Goal: Task Accomplishment & Management: Complete application form

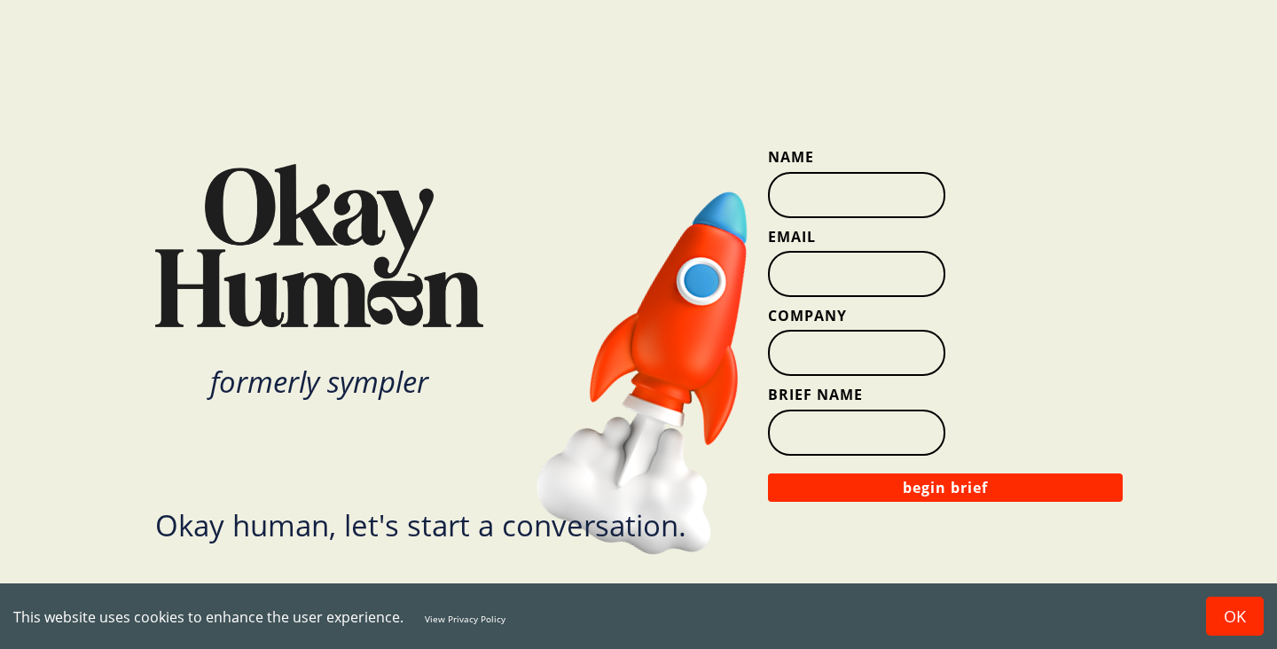
click at [817, 203] on input "Name" at bounding box center [856, 195] width 177 height 46
click at [865, 204] on input "Name" at bounding box center [856, 195] width 177 height 46
type input "[PERSON_NAME]"
type input "[PERSON_NAME][EMAIL_ADDRESS][DOMAIN_NAME]"
click at [842, 353] on input "Company" at bounding box center [856, 353] width 177 height 46
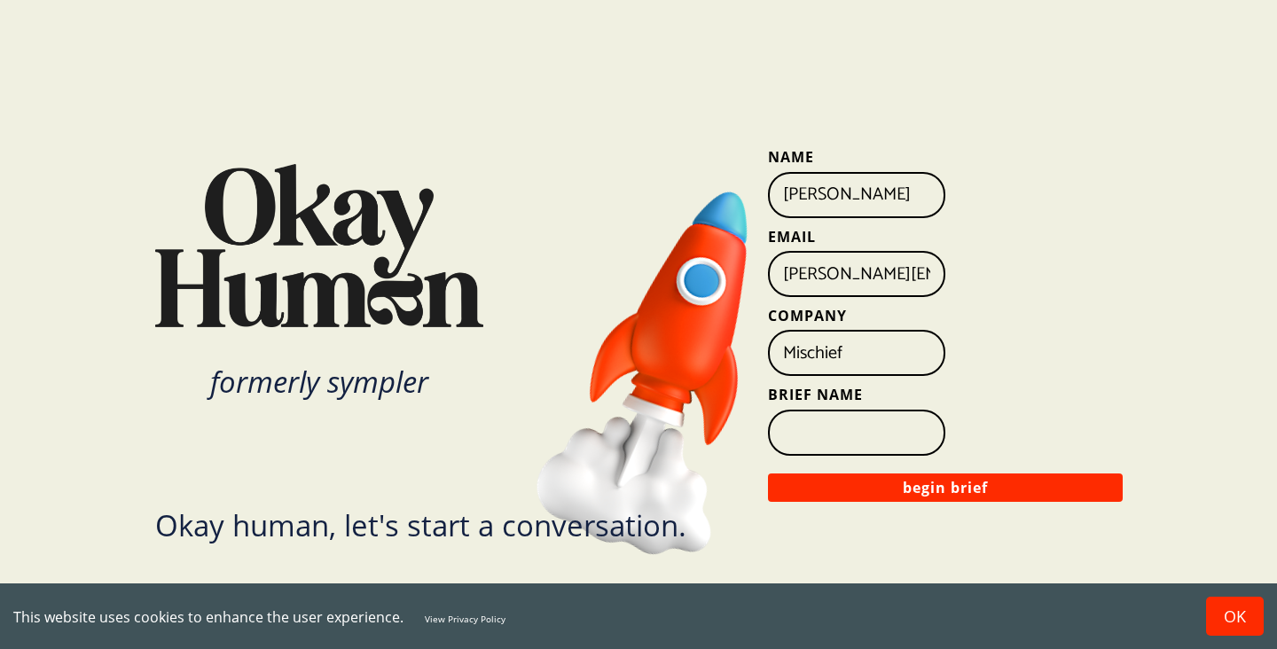
type input "Mischief"
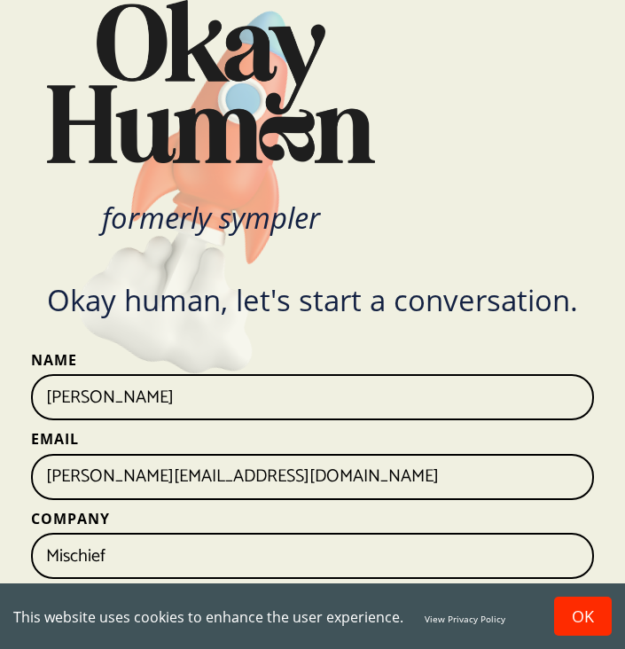
scroll to position [55, 0]
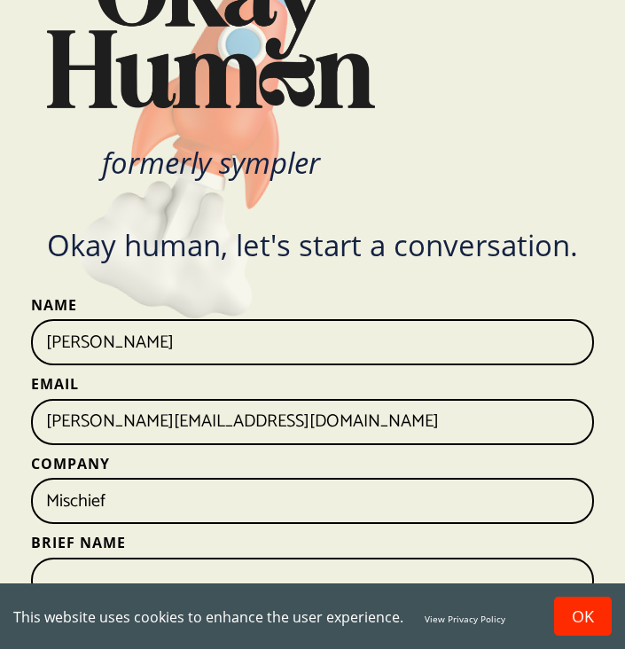
click at [118, 565] on input "Brief Name" at bounding box center [312, 581] width 563 height 46
click at [591, 607] on button "OK" at bounding box center [583, 616] width 58 height 39
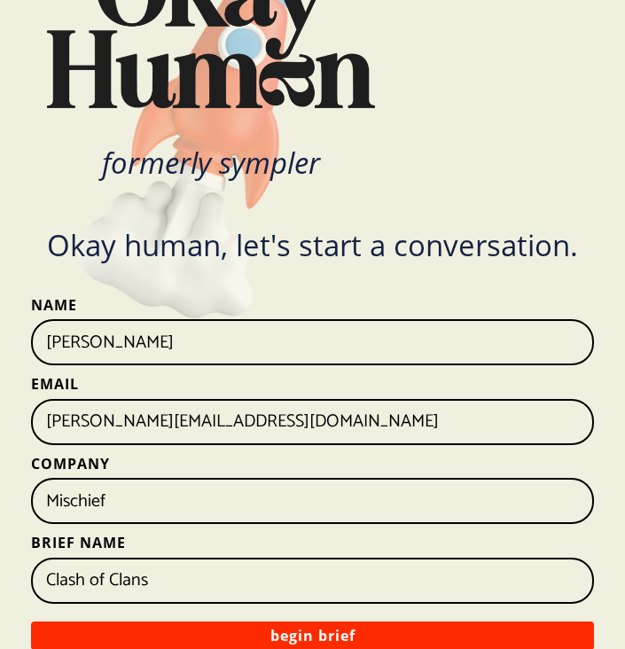
drag, startPoint x: 193, startPoint y: 581, endPoint x: 45, endPoint y: 579, distance: 148.1
click at [45, 579] on input "Clash of Clans" at bounding box center [312, 581] width 563 height 46
drag, startPoint x: 165, startPoint y: 580, endPoint x: 242, endPoint y: 579, distance: 77.1
click at [242, 579] on input "Mobile Gaming Research" at bounding box center [312, 581] width 563 height 46
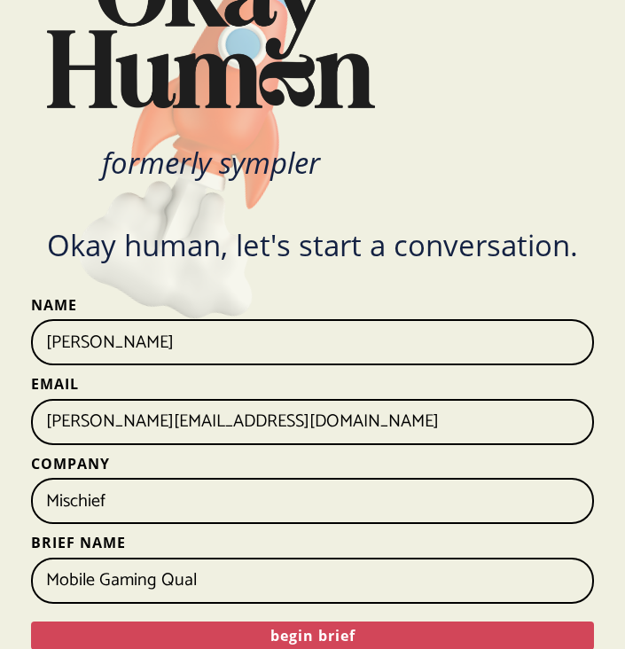
type input "Mobile Gaming Qual"
click at [219, 638] on button "begin brief" at bounding box center [312, 636] width 563 height 28
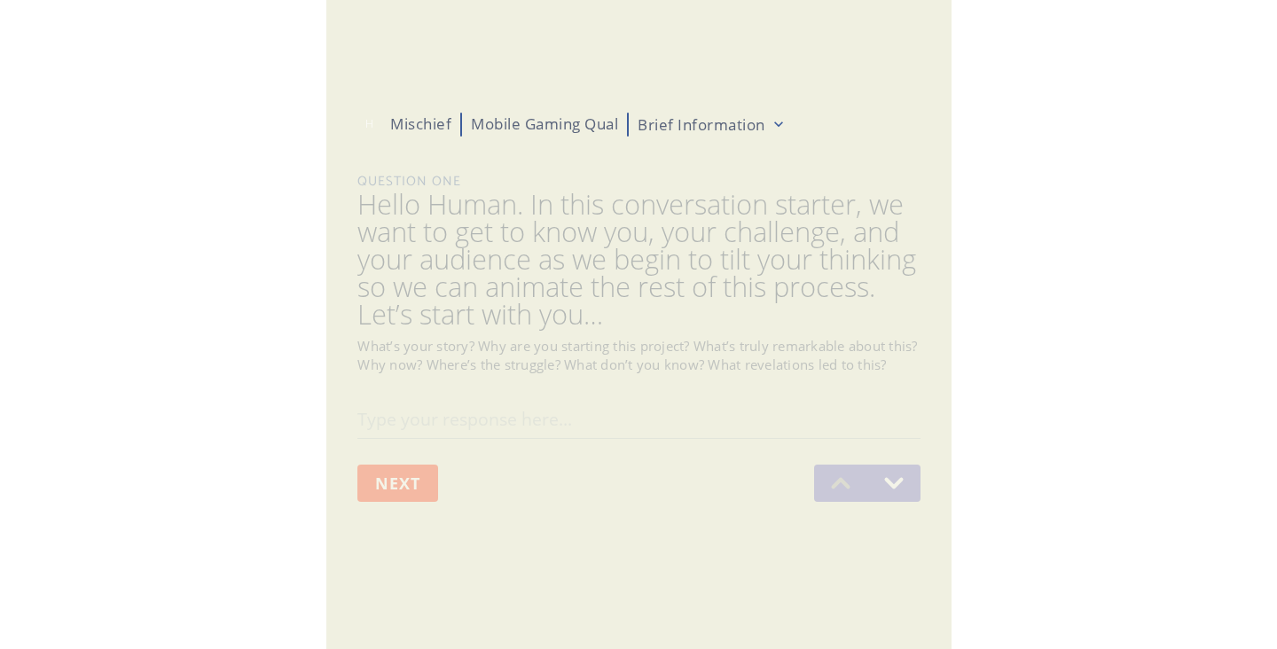
scroll to position [0, 0]
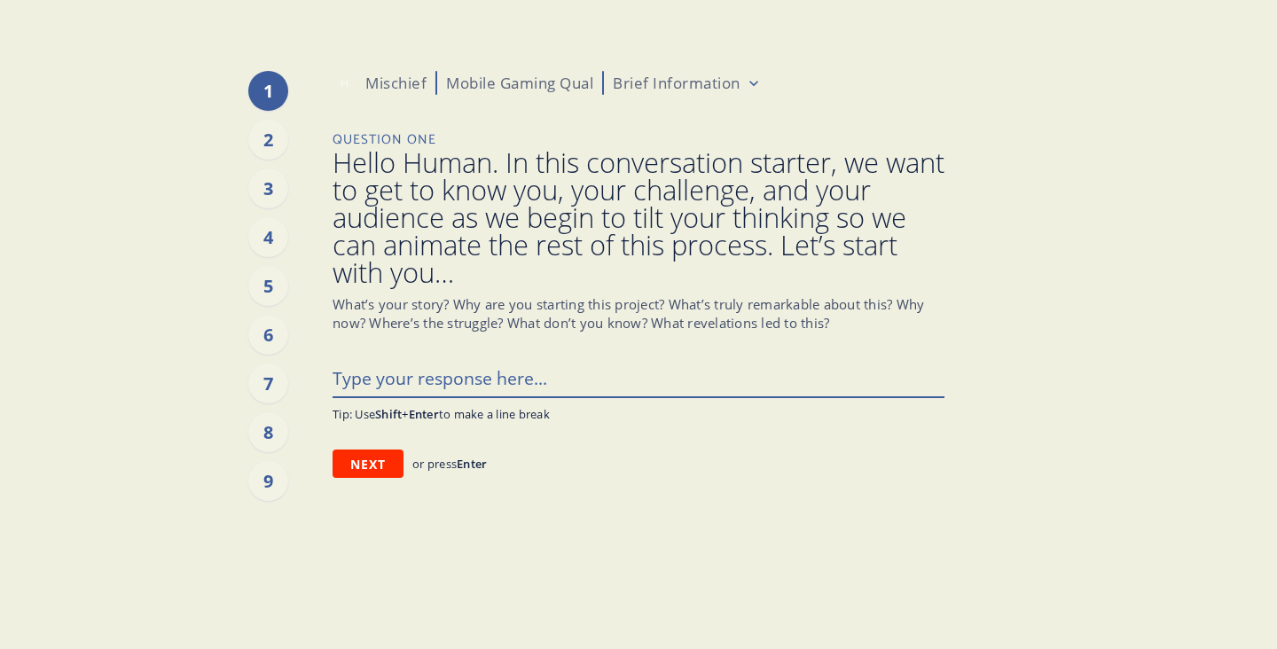
click at [438, 384] on textarea at bounding box center [639, 377] width 612 height 37
type textarea "x"
type textarea "H"
type textarea "x"
type textarea "Hi"
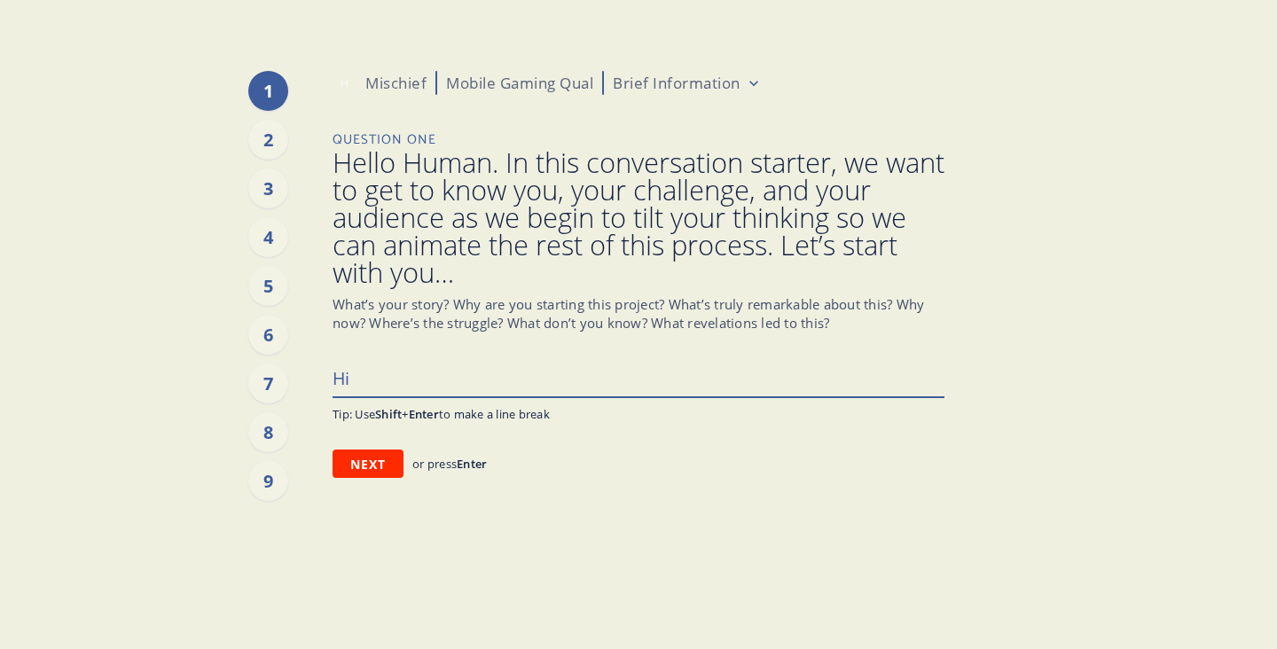
type textarea "x"
type textarea "Hi!"
type textarea "x"
type textarea "Hi!"
type textarea "x"
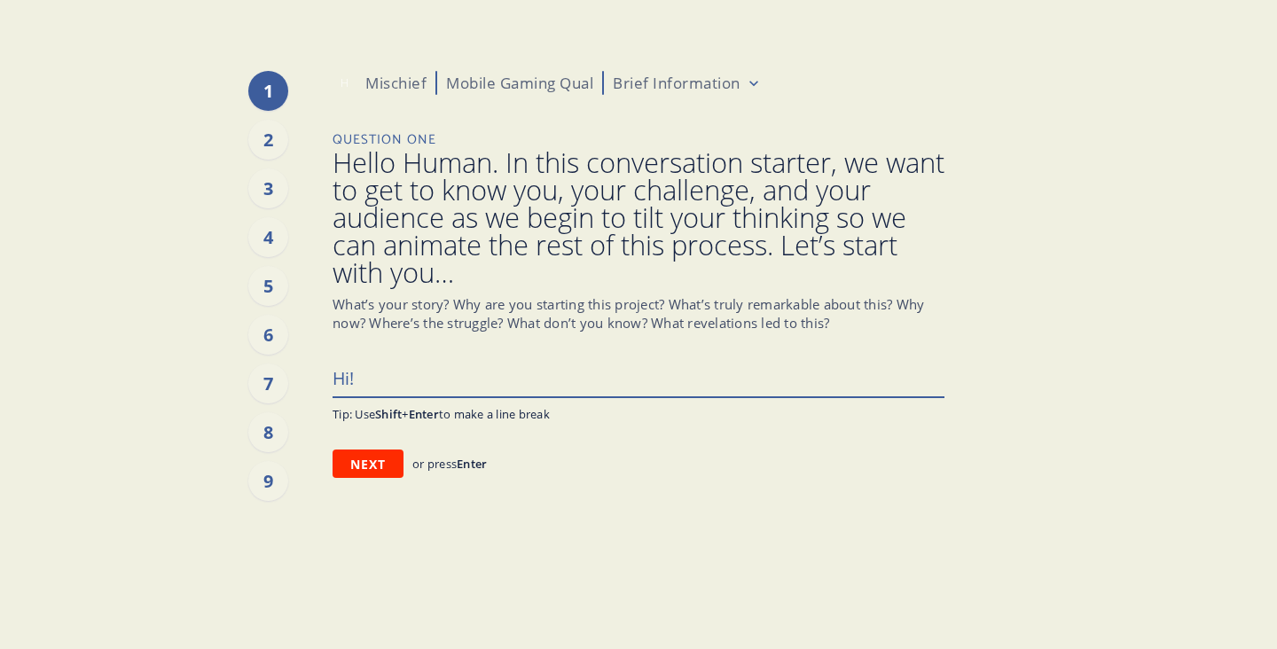
type textarea "Hi! W"
type textarea "x"
type textarea "Hi! We"
type textarea "x"
type textarea "Hi! We'"
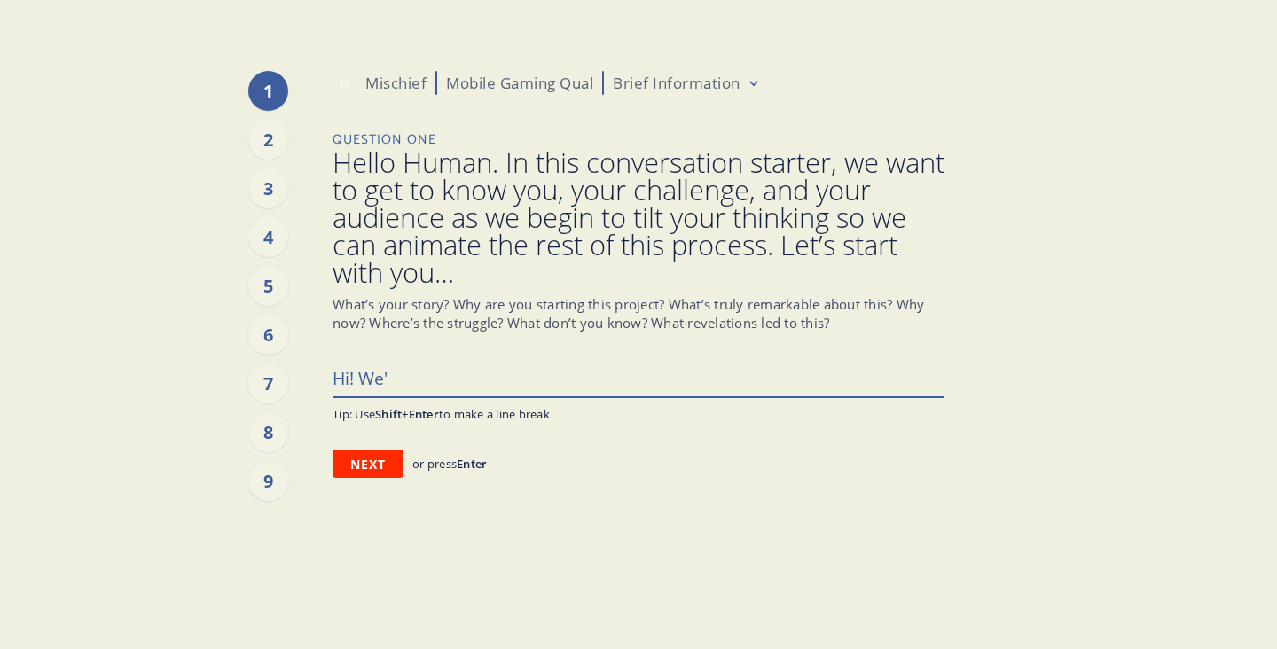
type textarea "x"
type textarea "Hi! We'r"
type textarea "x"
type textarea "Hi! We're"
type textarea "x"
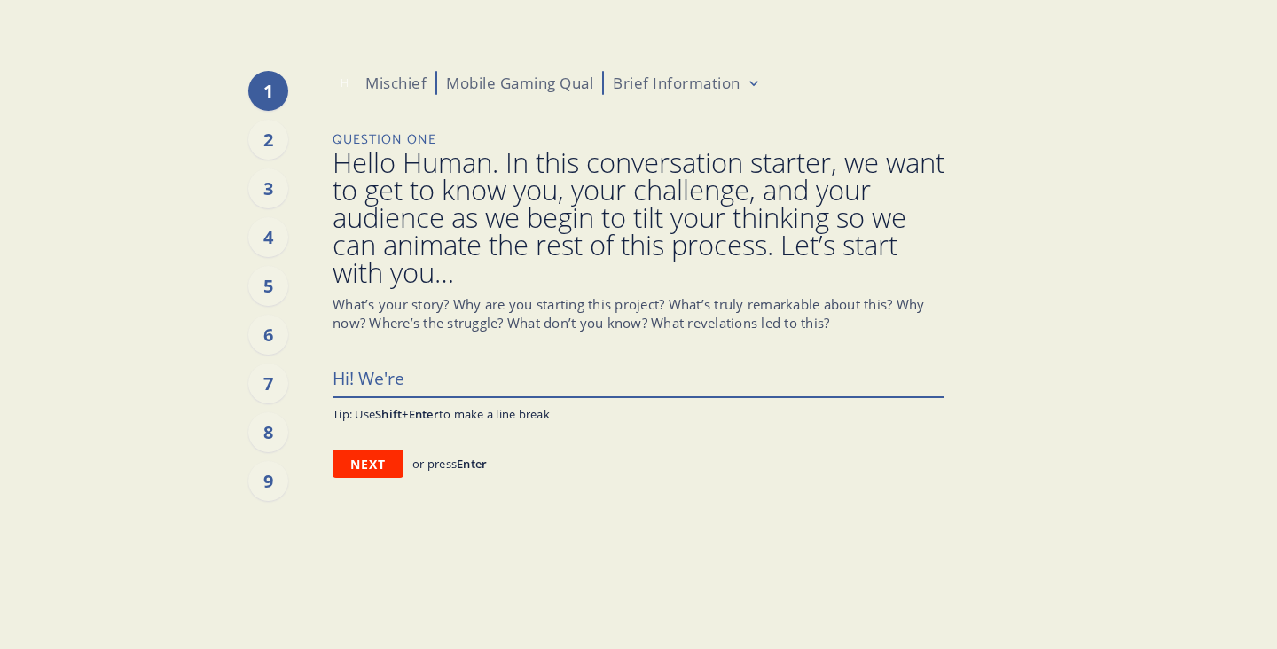
type textarea "Hi! We're"
type textarea "x"
type textarea "Hi! We're w"
type textarea "x"
type textarea "Hi! We're wo"
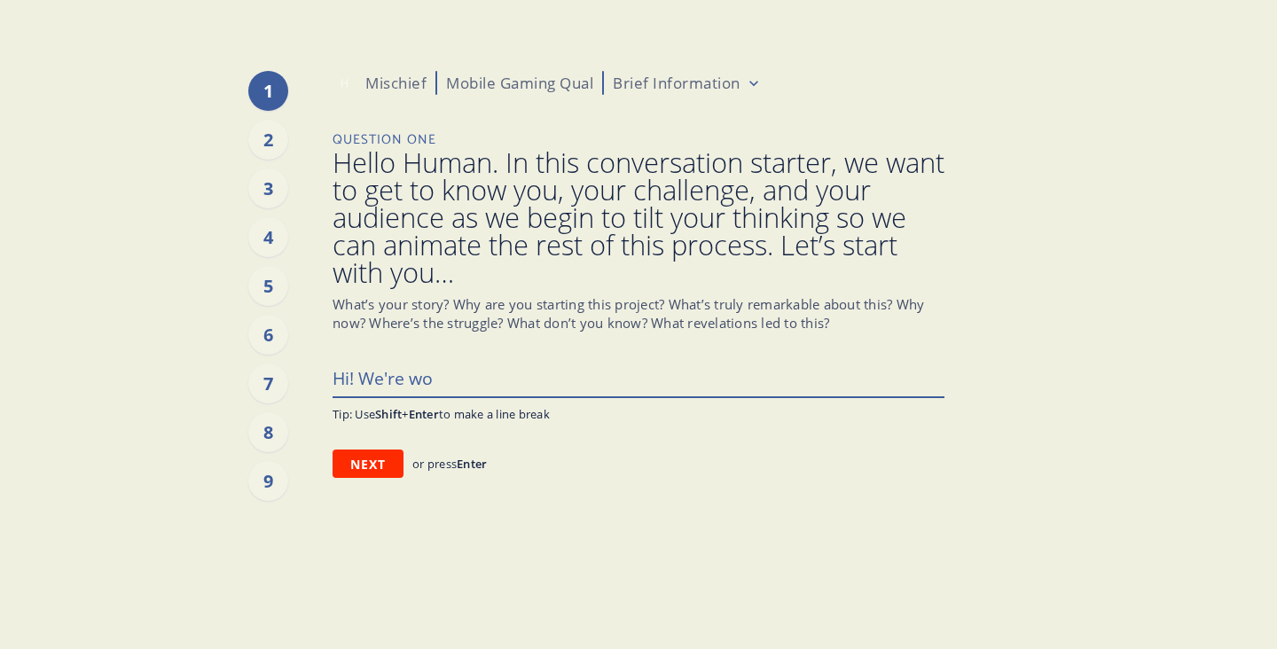
type textarea "x"
type textarea "Hi! We're wor"
type textarea "x"
type textarea "Hi! We're work"
type textarea "x"
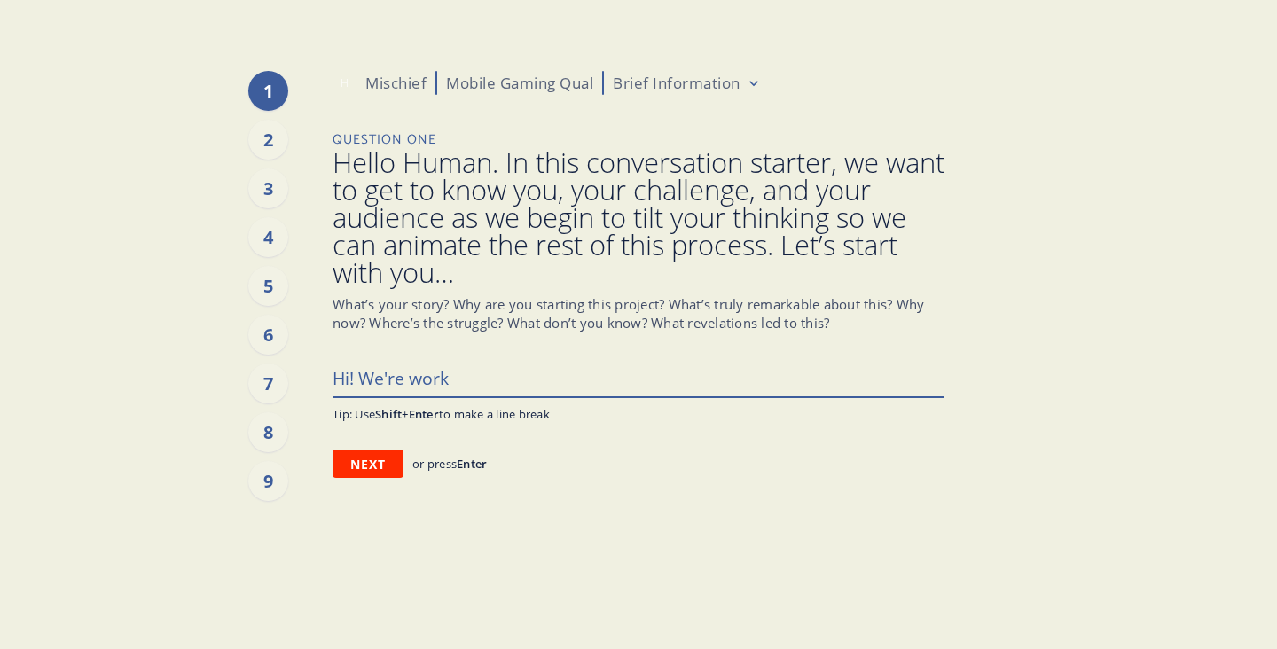
type textarea "Hi! We're worki"
type textarea "x"
type textarea "Hi! We're workin"
type textarea "x"
type textarea "Hi! We're working"
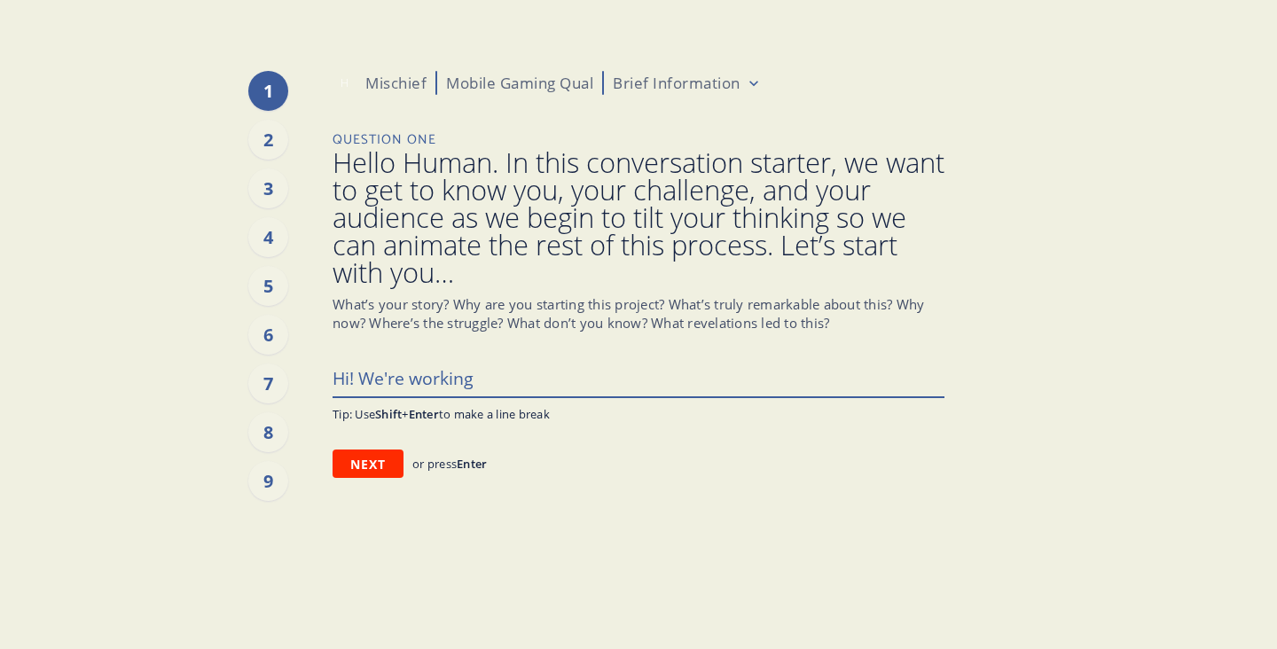
type textarea "x"
type textarea "Hi! We're working"
type textarea "x"
type textarea "Hi! We're working on"
type textarea "x"
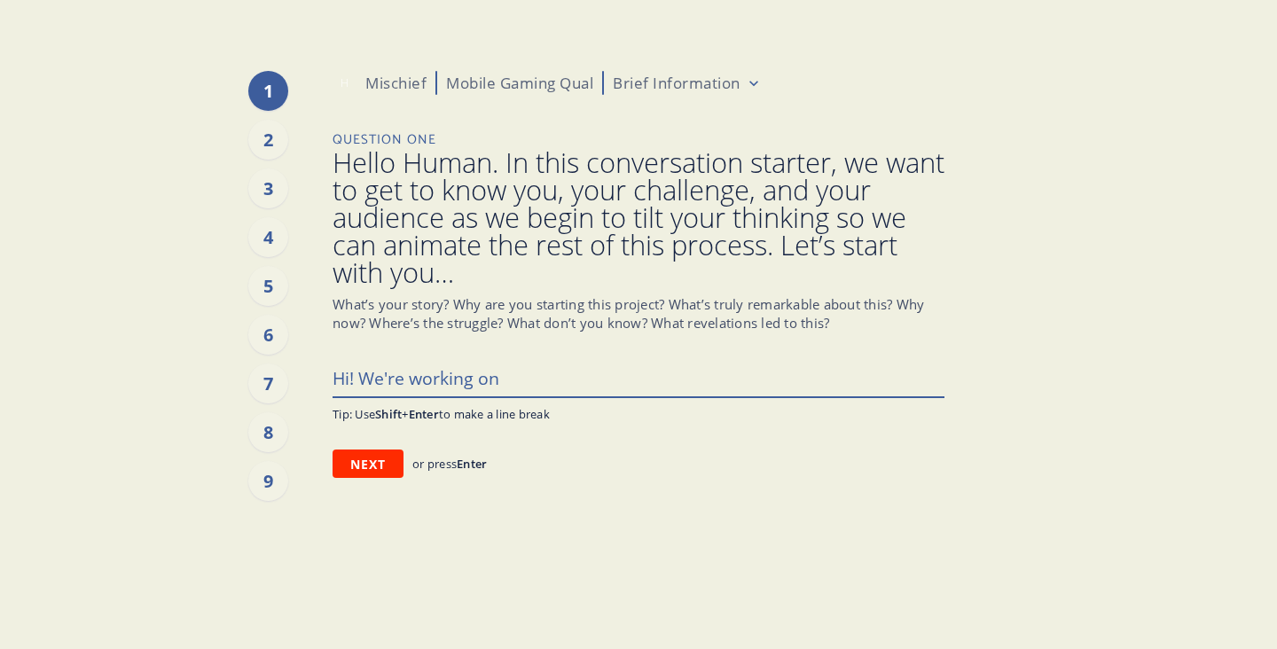
type textarea "Hi! We're working on"
type textarea "x"
type textarea "Hi! We're working on a"
type textarea "x"
type textarea "Hi! We're working on a"
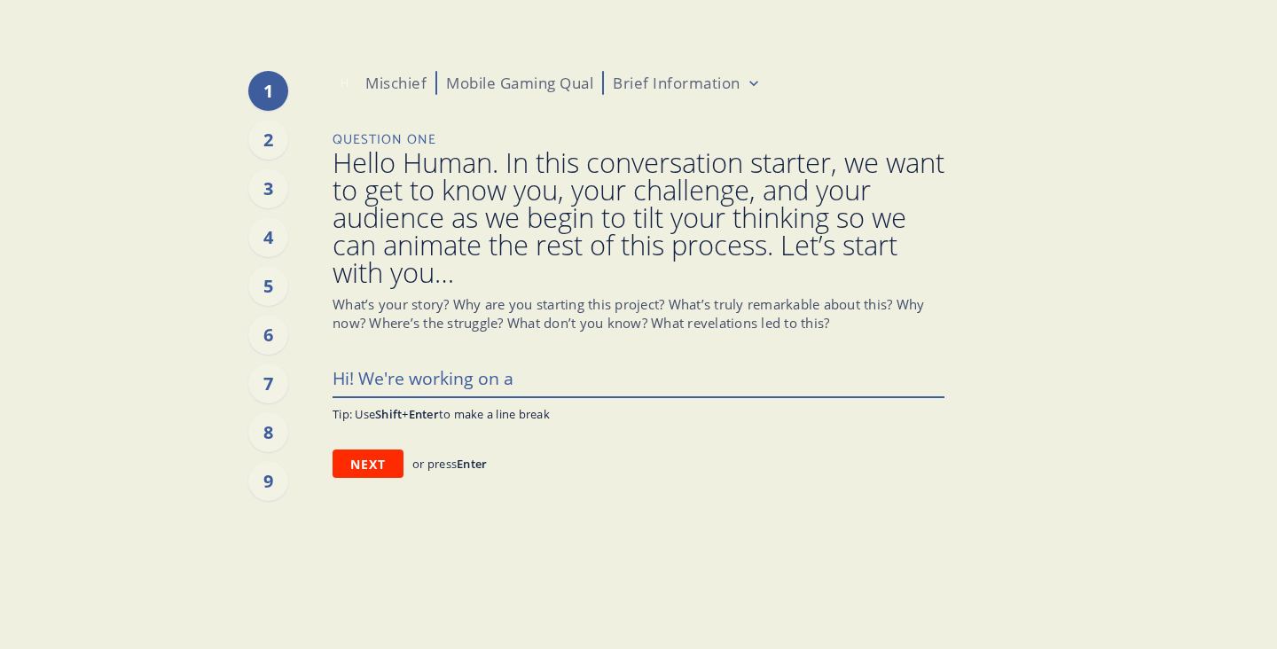
type textarea "x"
type textarea "Hi! We're working on a s"
type textarea "x"
type textarea "Hi! We're working on a su"
type textarea "x"
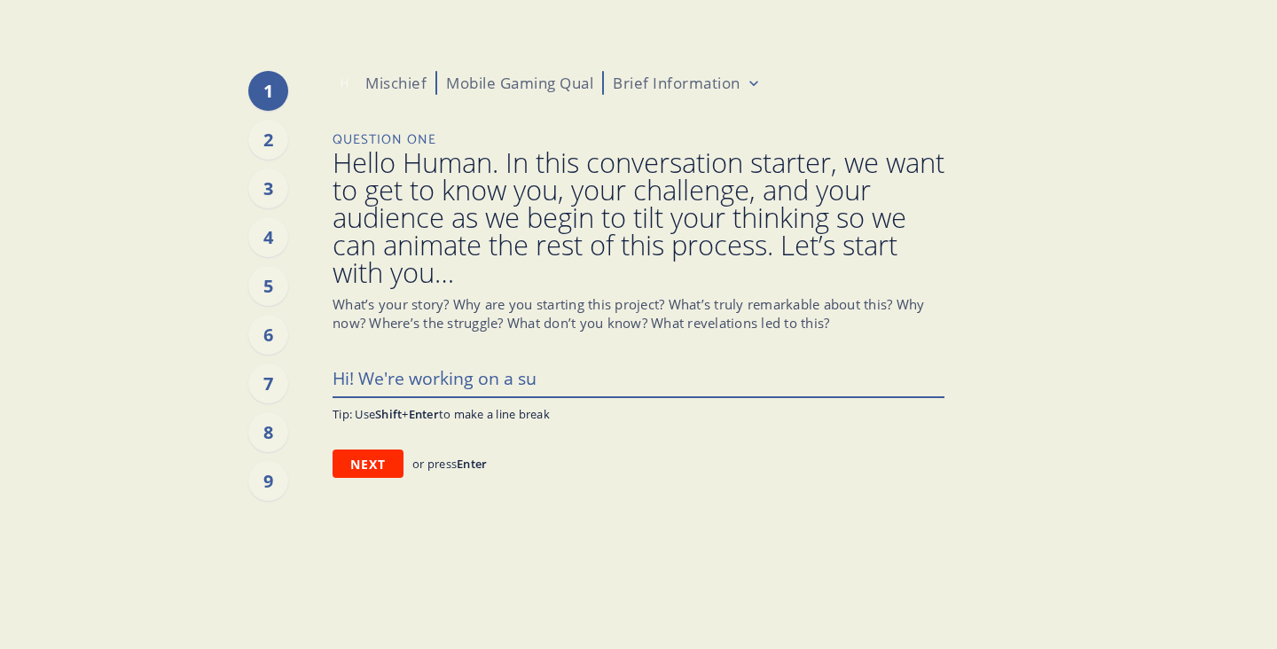
type textarea "Hi! We're working on a sup"
type textarea "x"
type textarea "Hi! We're working on a supe"
type textarea "x"
type textarea "Hi! We're working on a super"
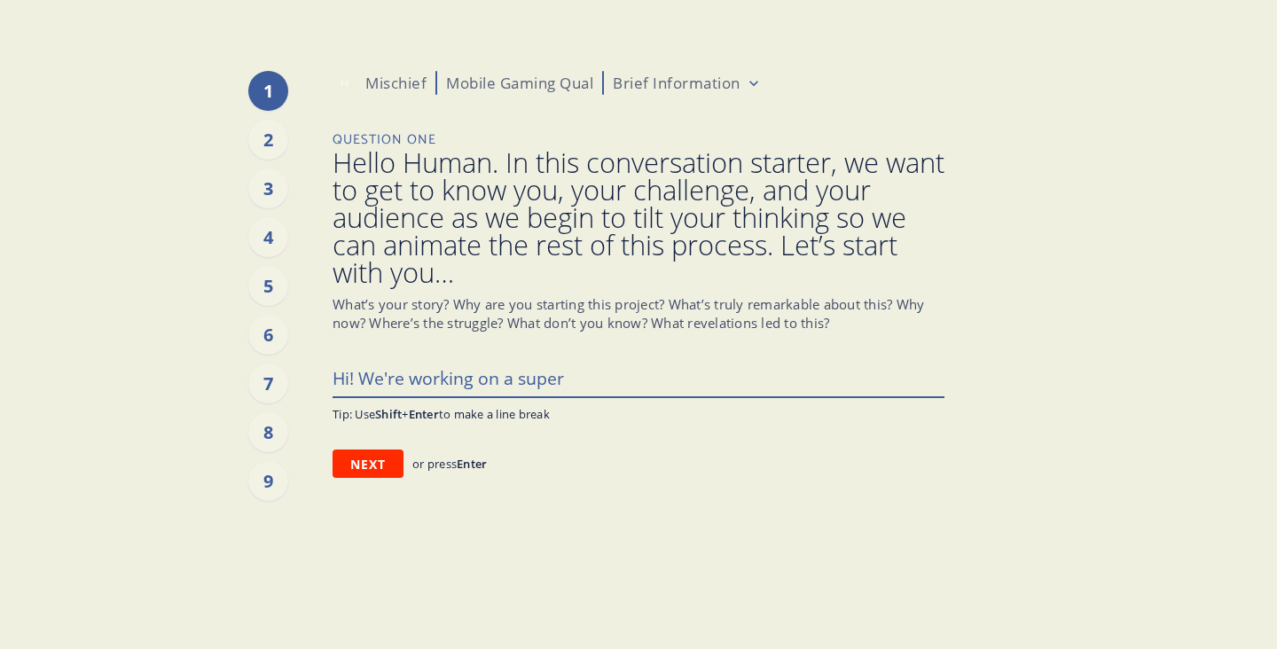
type textarea "x"
type textarea "Hi! We're working on a super"
type textarea "x"
type textarea "Hi! We're working on a super f"
type textarea "x"
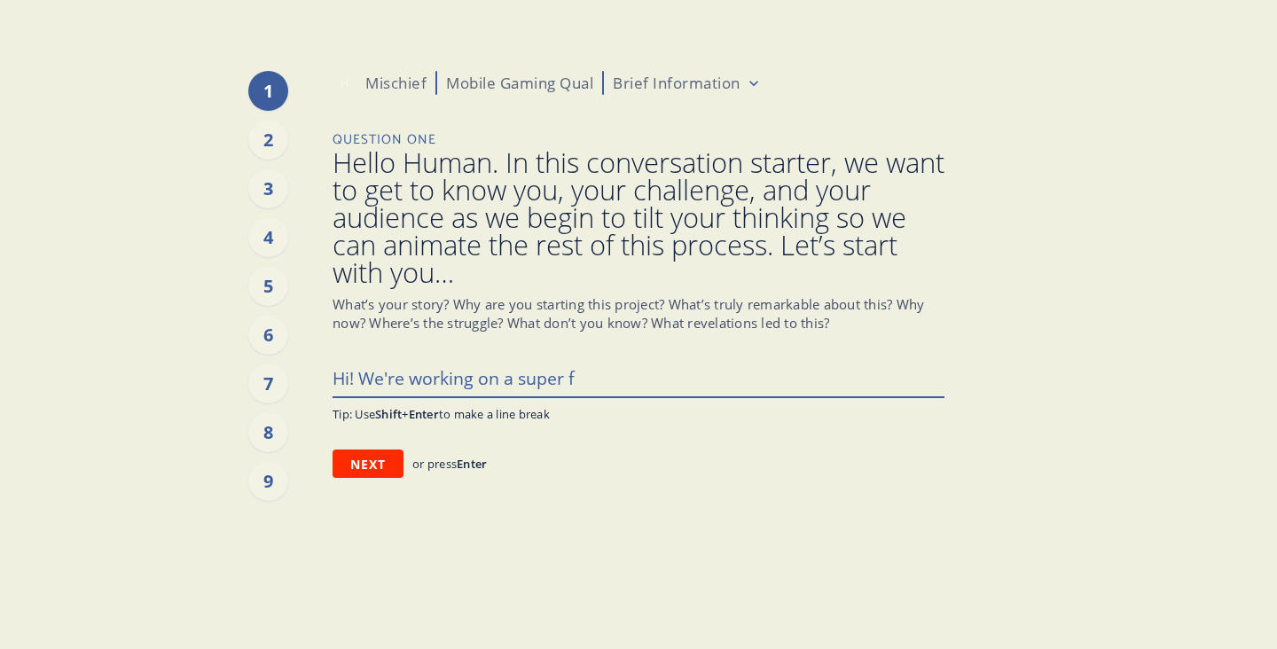
type textarea "Hi! We're working on a super fu"
type textarea "x"
type textarea "Hi! We're working on a super fun"
type textarea "x"
type textarea "Hi! We're working on a super fun"
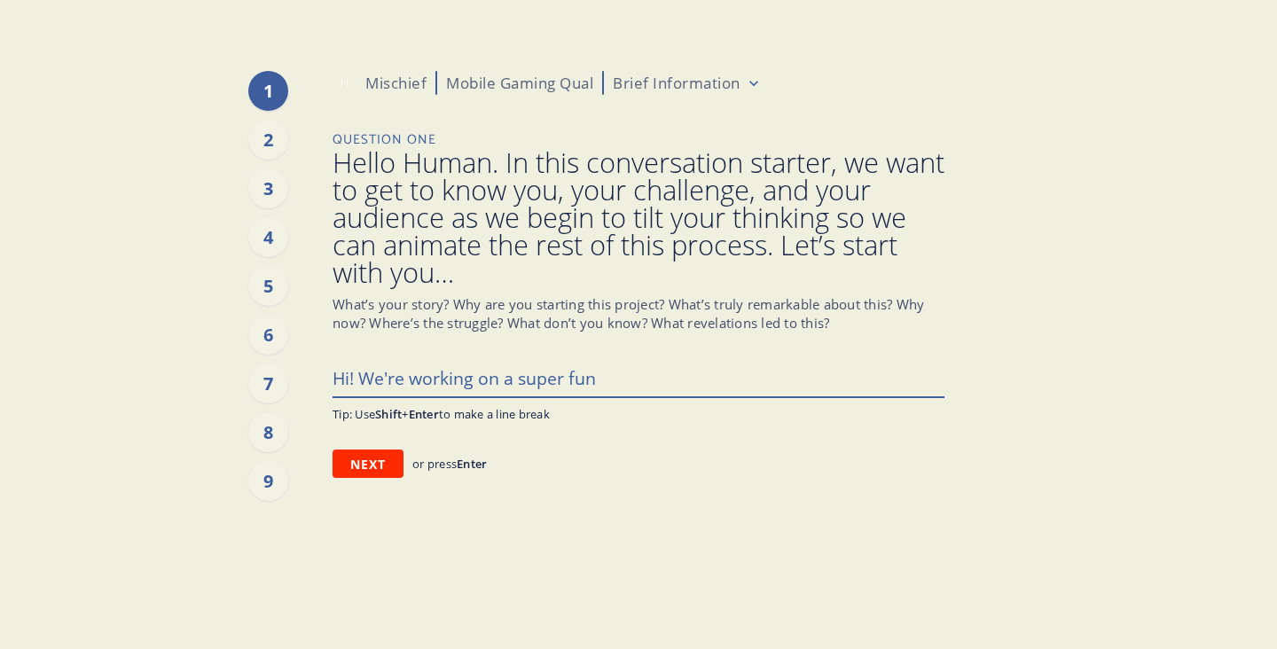
type textarea "x"
type textarea "Hi! We're working on a super fun m"
type textarea "x"
type textarea "Hi! We're working on a super fun mo"
type textarea "x"
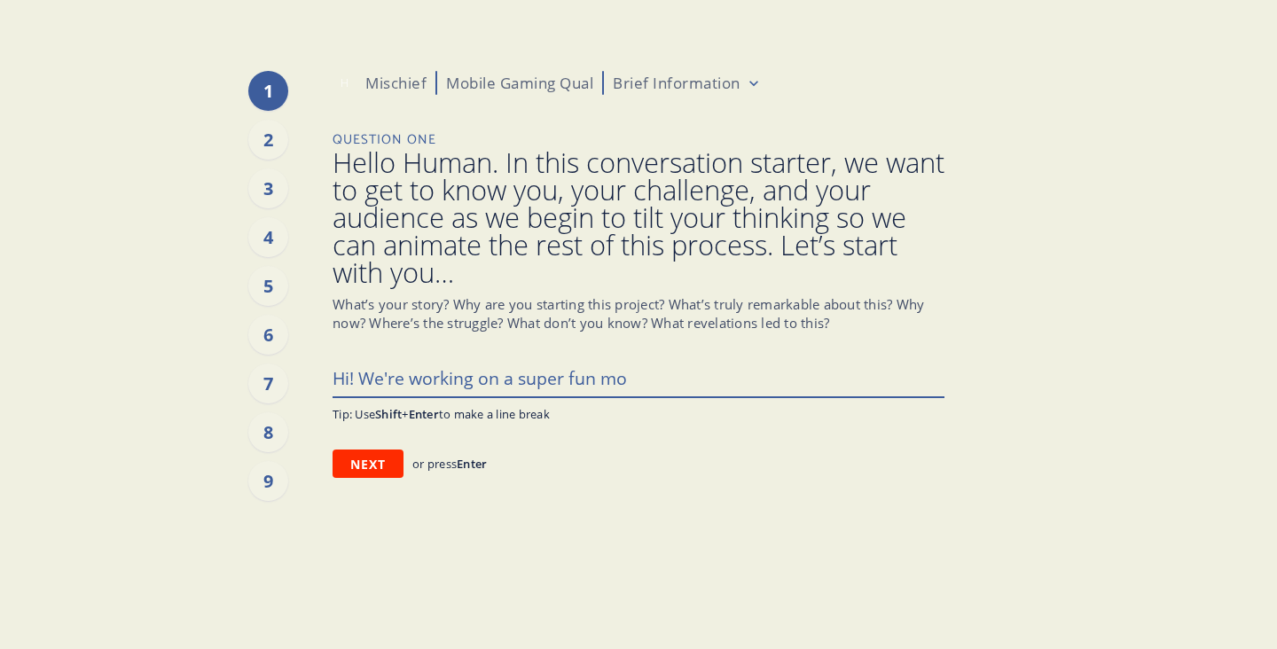
type textarea "Hi! We're working on a super fun mob"
type textarea "x"
type textarea "Hi! We're working on a super fun mobi"
type textarea "x"
type textarea "Hi! We're working on a super fun mobil"
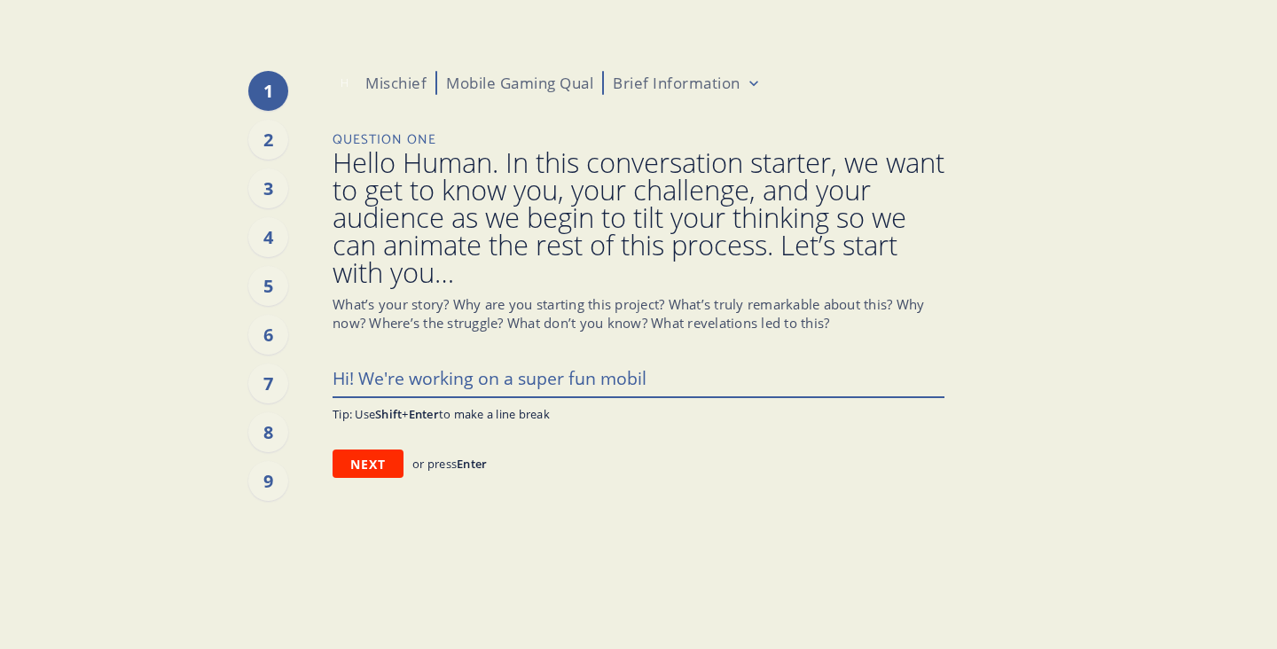
type textarea "x"
type textarea "Hi! We're working on a super fun mobile"
type textarea "x"
type textarea "Hi! We're working on a super fun mobile"
type textarea "x"
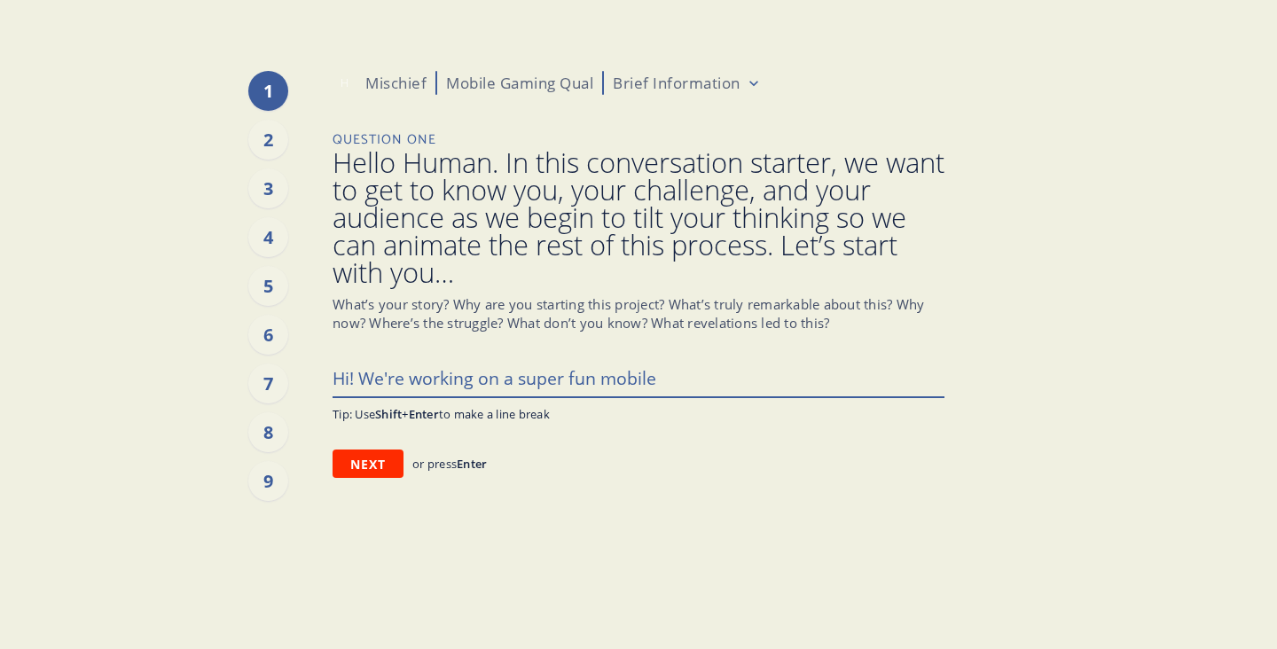
type textarea "Hi! We're working on a super fun mobile g"
type textarea "x"
type textarea "Hi! We're working on a super fun mobile ga"
type textarea "x"
type textarea "Hi! We're working on a super fun mobile gam"
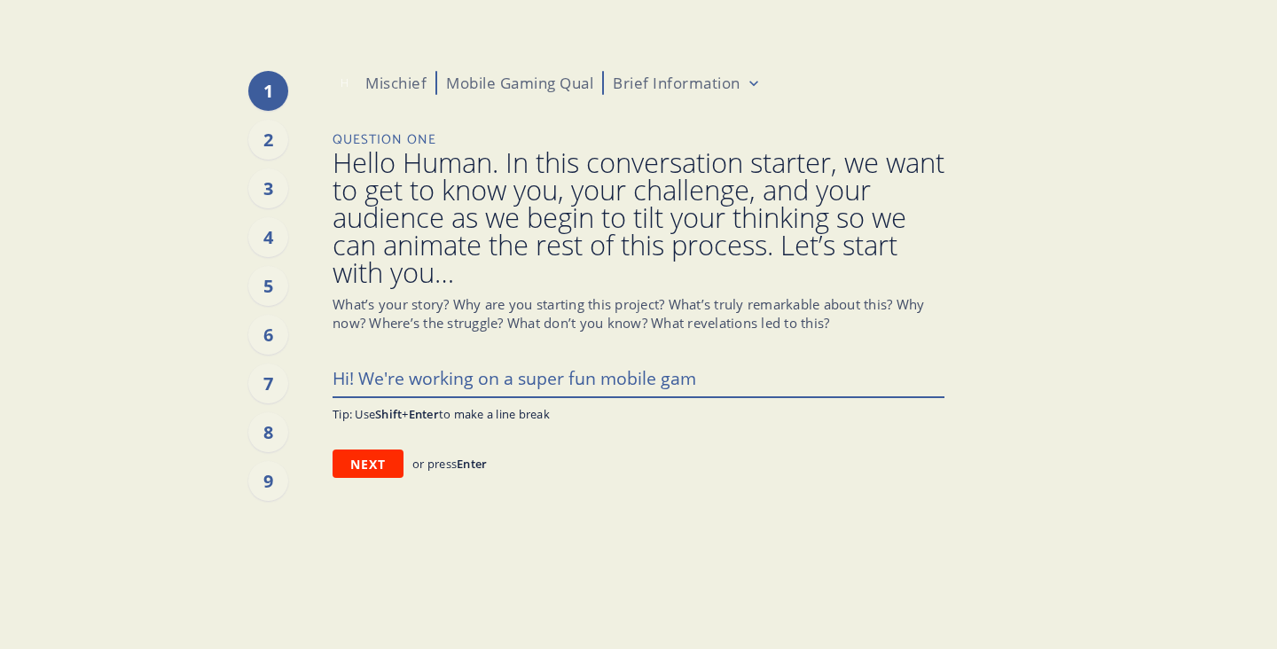
type textarea "x"
type textarea "Hi! We're working on a super fun mobile gami"
type textarea "x"
type textarea "Hi! We're working on a super fun mobile gamin"
type textarea "x"
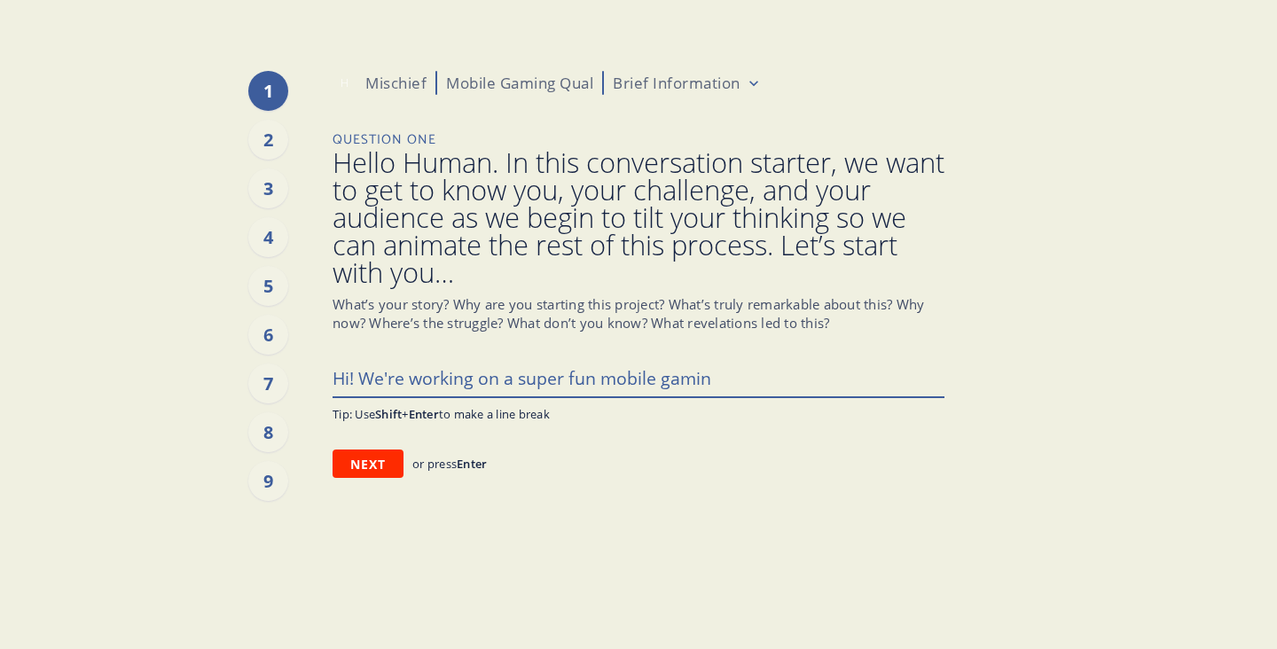
type textarea "Hi! We're working on a super fun mobile gaming"
type textarea "x"
type textarea "Hi! We're working on a super fun mobile gaming"
type textarea "x"
type textarea "Hi! We're working on a super fun mobile gaming p"
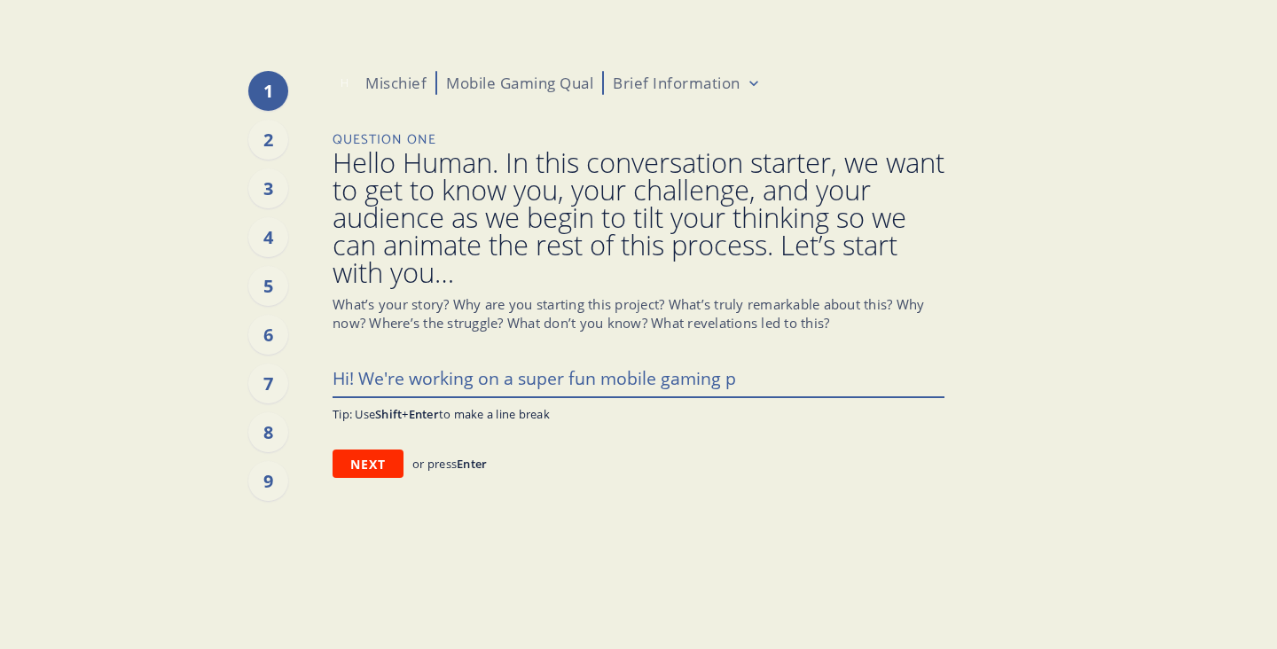
type textarea "x"
type textarea "Hi! We're working on a super fun mobile gaming pi"
type textarea "x"
type textarea "Hi! We're working on a super fun mobile gaming pit"
type textarea "x"
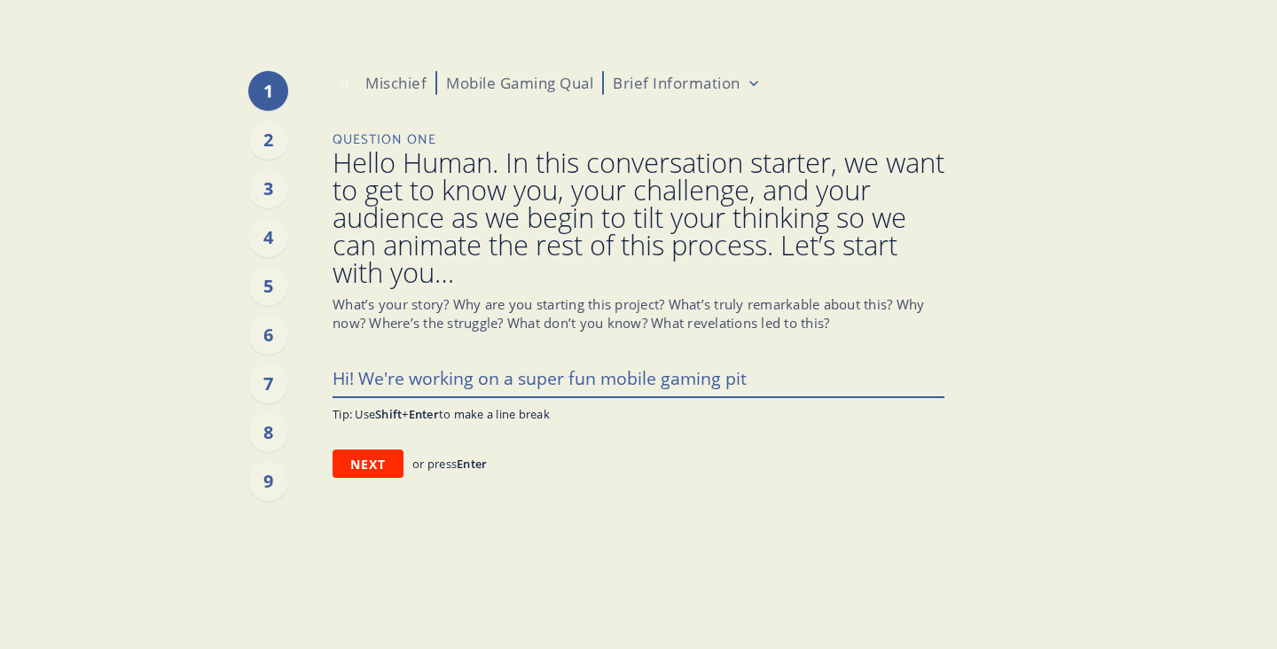
type textarea "Hi! We're working on a super fun mobile gaming pitc"
type textarea "x"
type textarea "Hi! We're working on a super fun mobile gaming pitch"
type textarea "x"
type textarea "Hi! We're working on a super fun mobile gaming pitch"
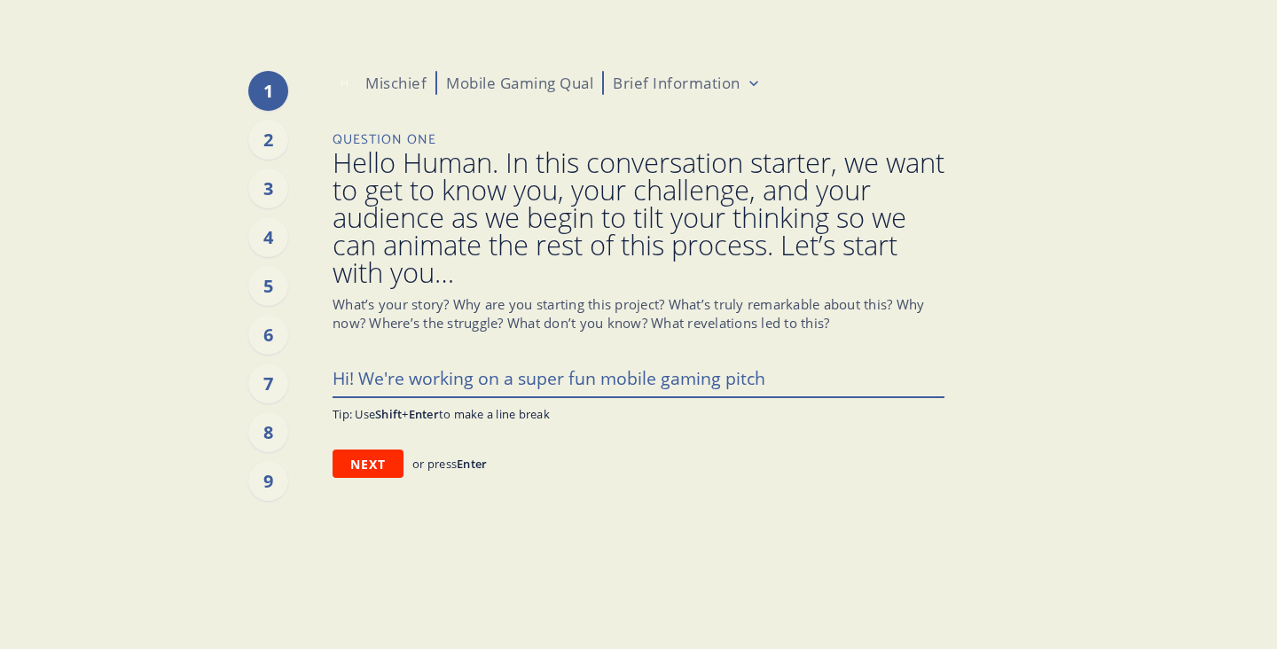
type textarea "x"
type textarea "Hi! We're working on a super fun mobile gaming pitch ("
type textarea "x"
type textarea "Hi! We're working on a super fun mobile gaming pitch (t"
type textarea "x"
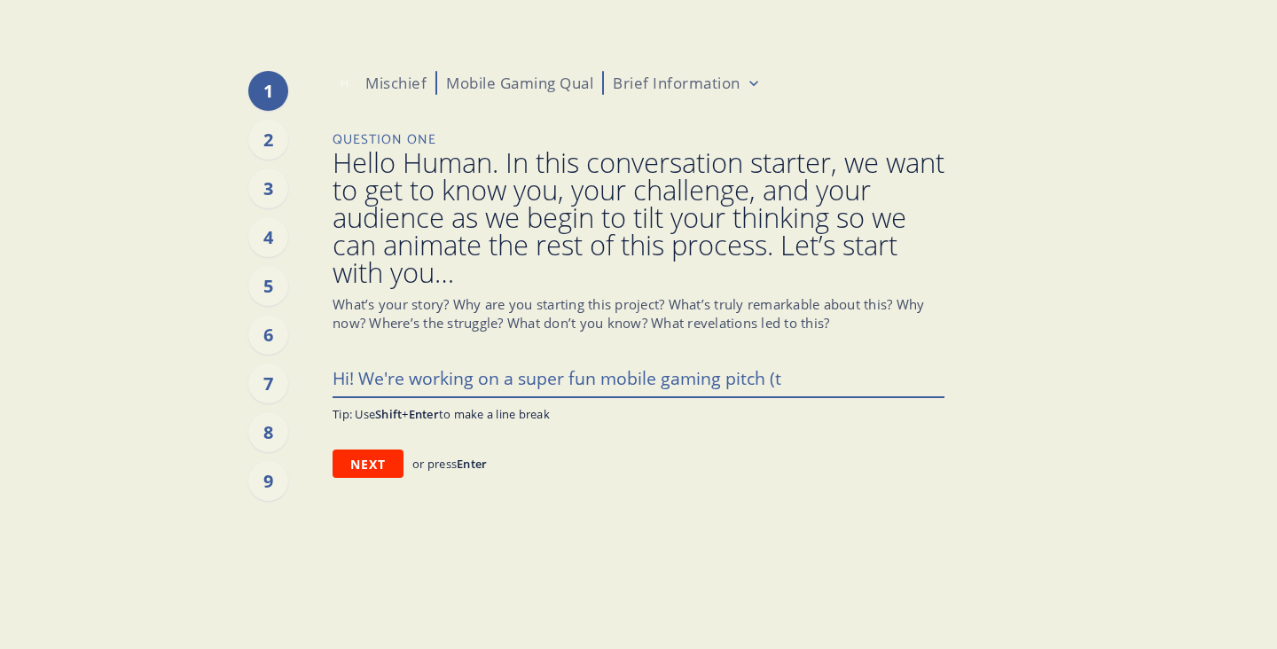
type textarea "Hi! We're working on a super fun mobile gaming pitch (t'"
type textarea "x"
type textarea "Hi! We're working on a super fun mobile gaming pitch (t"
type textarea "x"
type textarea "Hi! We're working on a super fun mobile gaming pitch ("
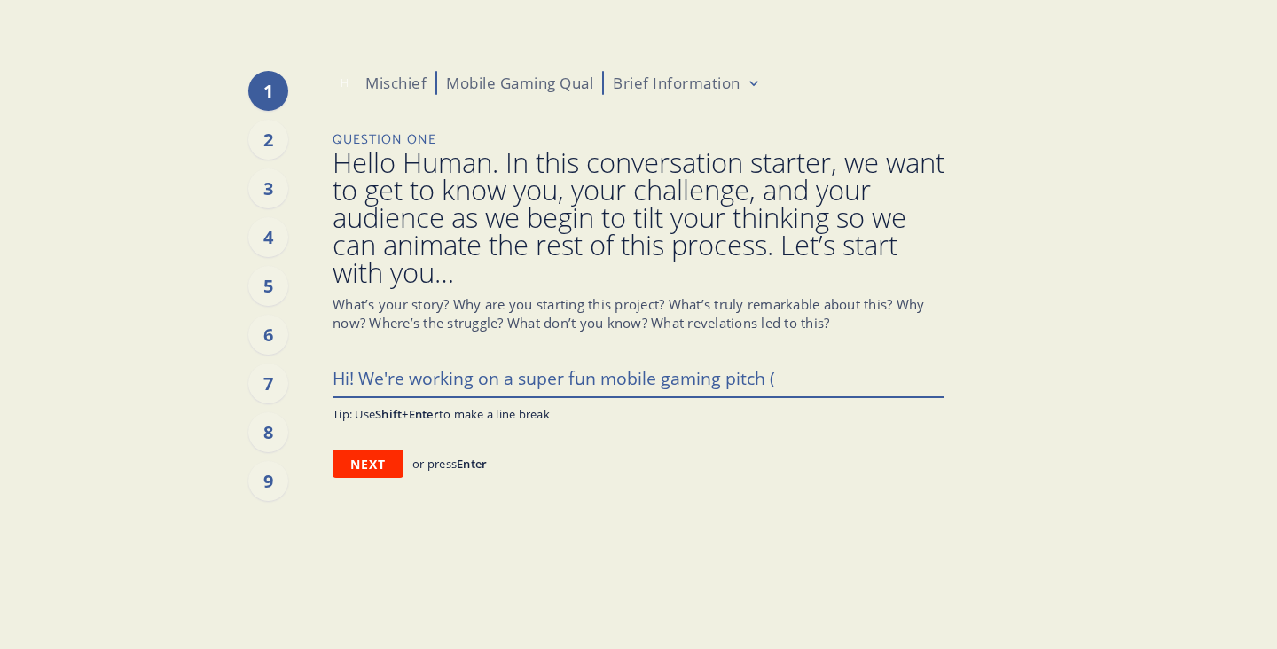
type textarea "x"
type textarea "Hi! We're working on a super fun mobile gaming pitch (i"
type textarea "x"
type textarea "Hi! We're working on a super fun mobile gaming pitch (it"
type textarea "x"
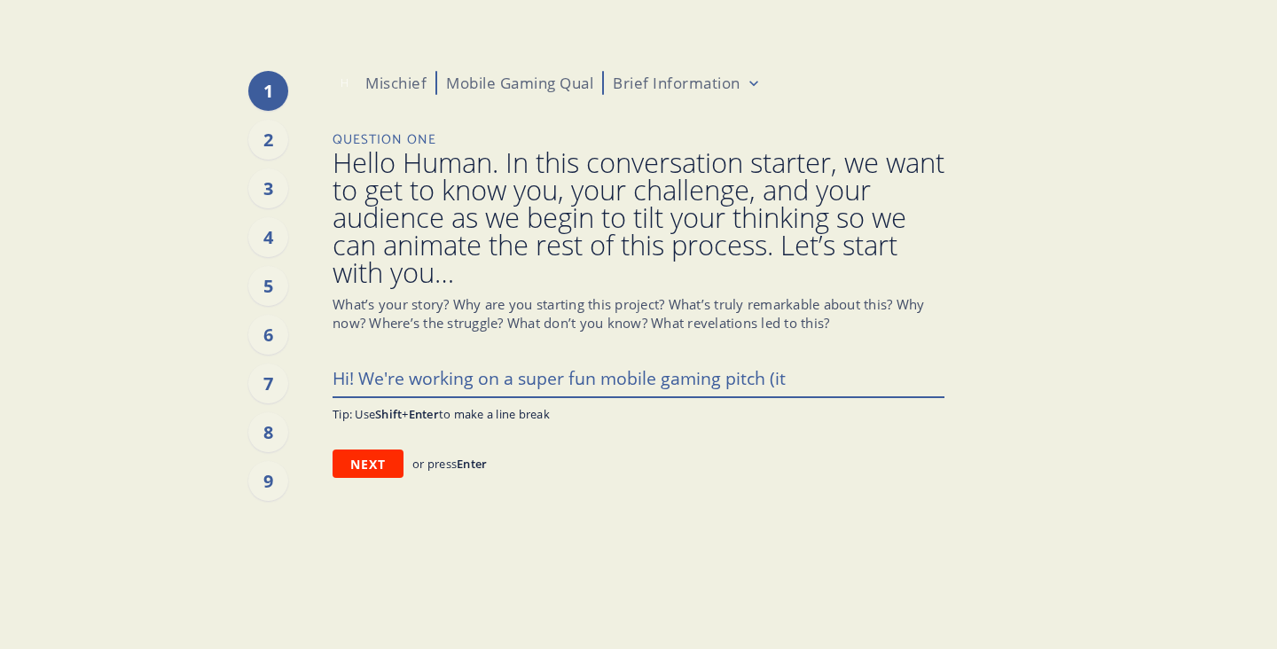
type textarea "Hi! We're working on a super fun mobile gaming pitch (it'"
type textarea "x"
type textarea "Hi! We're working on a super fun mobile gaming pitch (it's"
type textarea "x"
type textarea "Hi! We're working on a super fun mobile gaming pitch (it's"
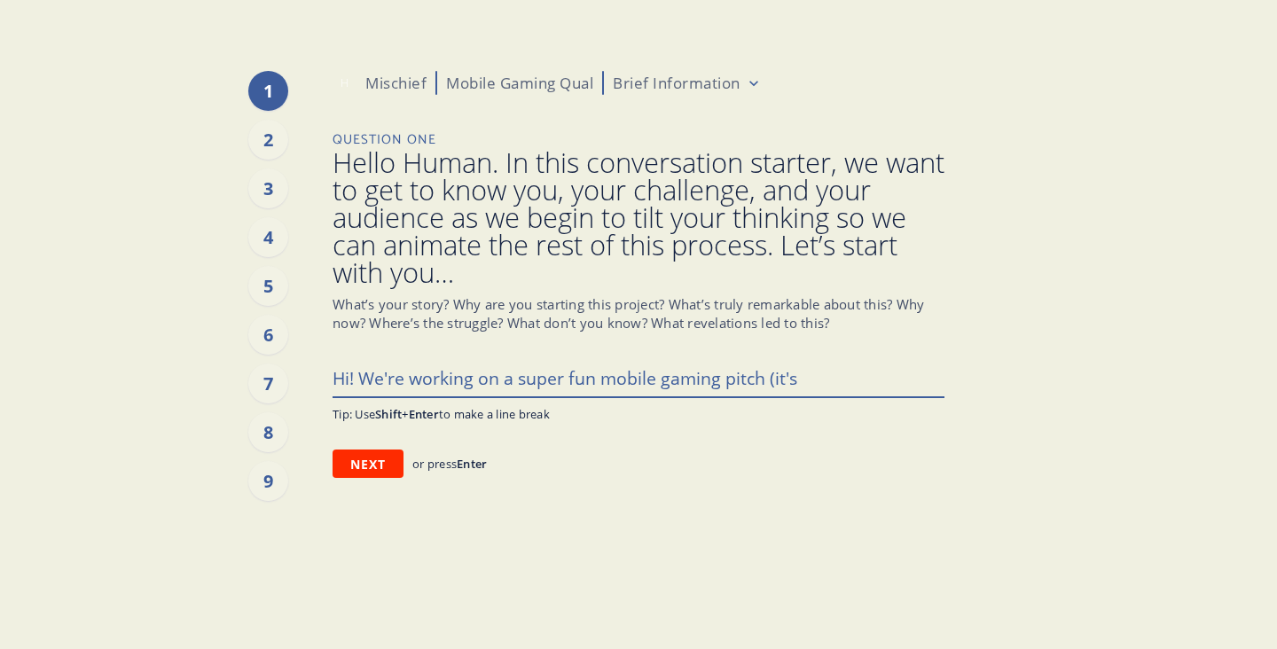
type textarea "x"
type textarea "Hi! We're working on a super fun mobile gaming pitch (it's a"
type textarea "x"
type textarea "Hi! We're working on a super fun mobile gaming pitch (it's a"
type textarea "x"
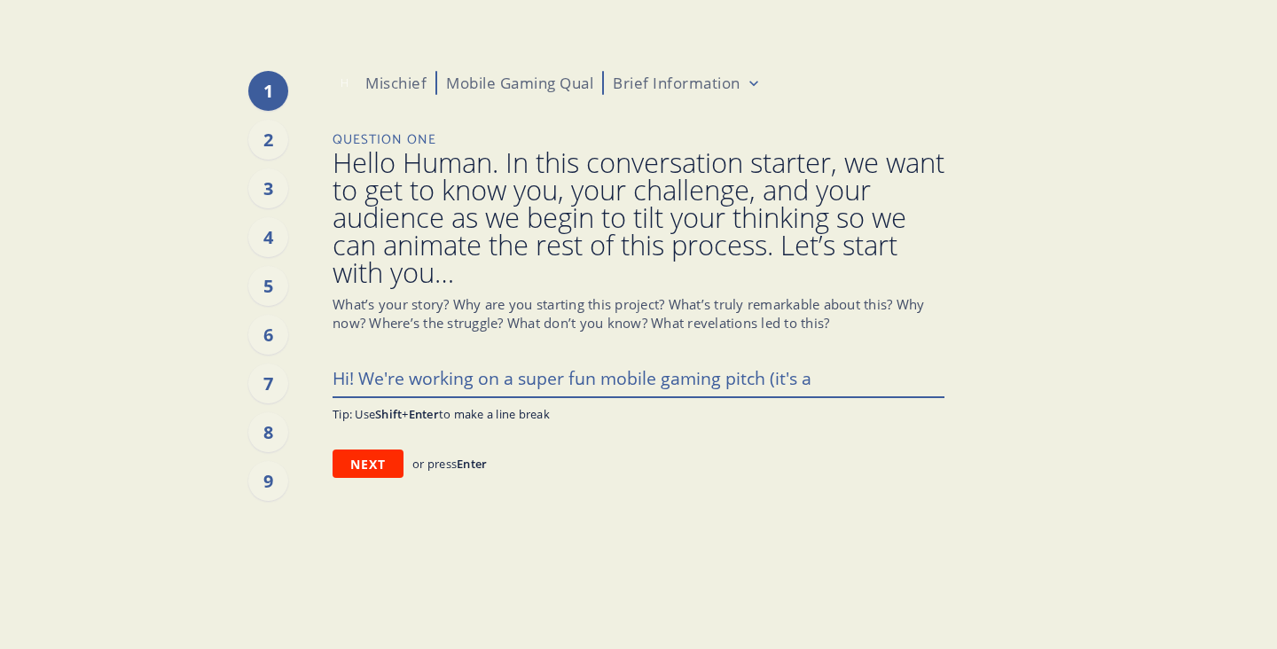
type textarea "Hi! We're working on a super fun mobile gaming pitch (it's a b"
type textarea "x"
type textarea "Hi! We're working on a super fun mobile gaming pitch (it's a bi"
type textarea "x"
type textarea "Hi! We're working on a super fun mobile gaming pitch (it's a big"
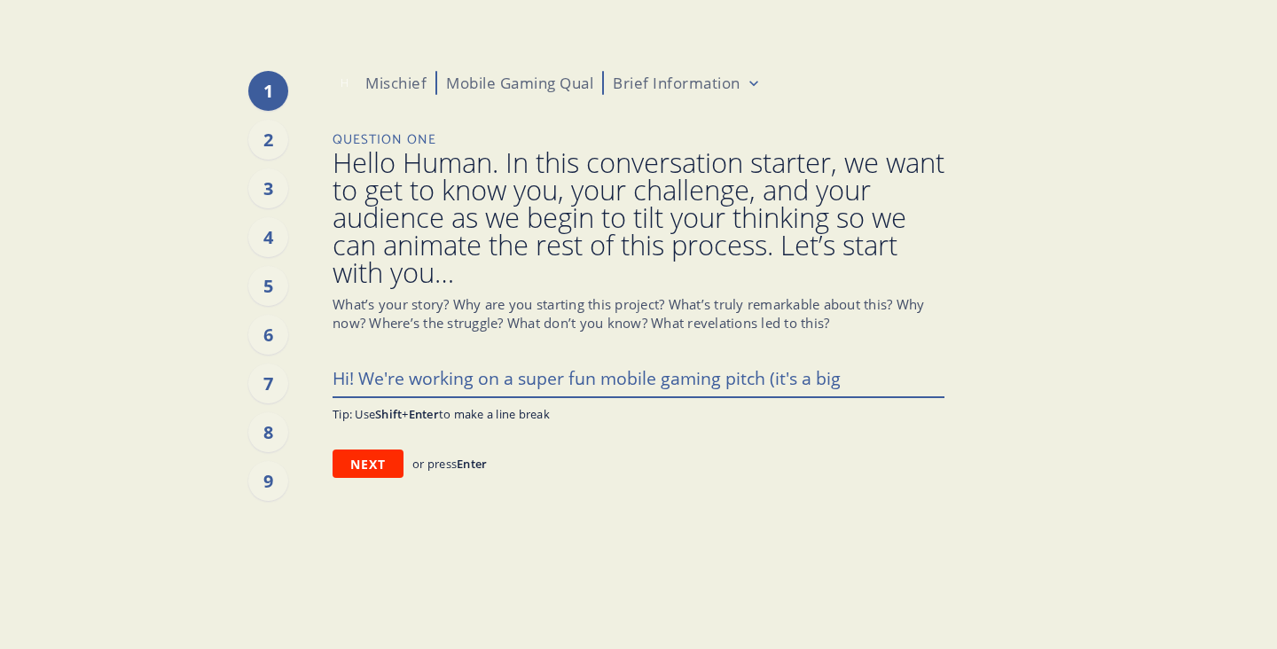
type textarea "x"
type textarea "Hi! We're working on a super fun mobile gaming pitch (it's a bigg"
type textarea "x"
type textarea "Hi! We're working on a super fun mobile gaming pitch (it's a biggi"
type textarea "x"
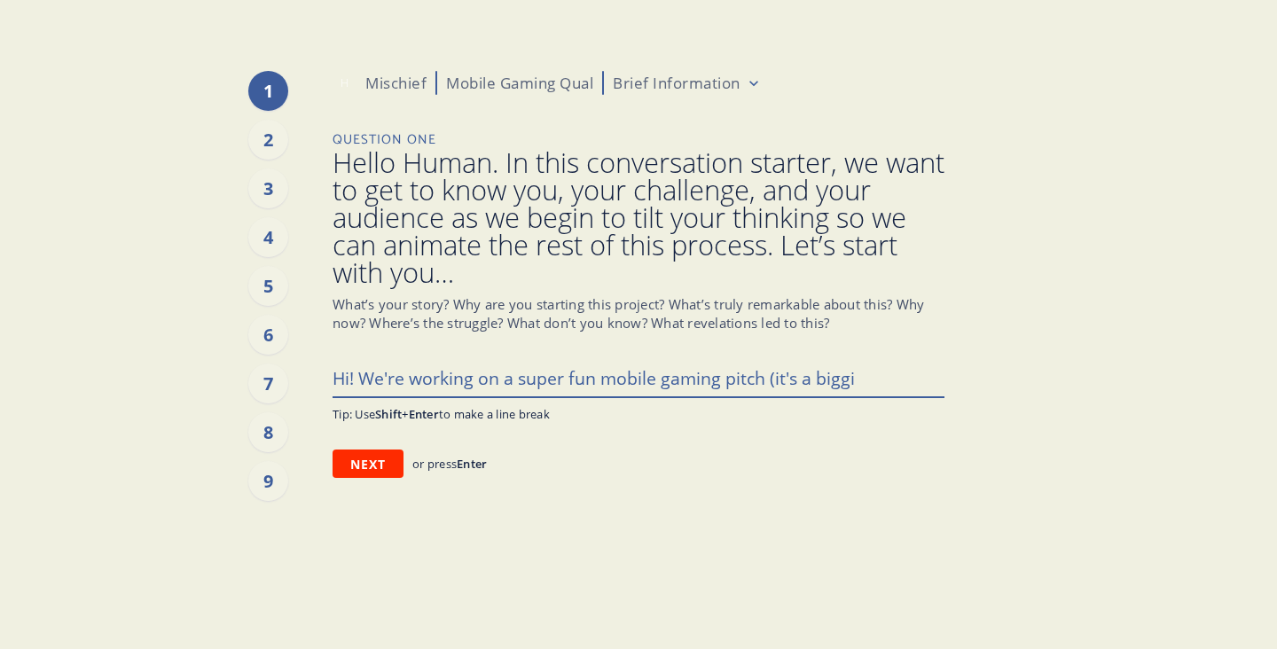
type textarea "Hi! We're working on a super fun mobile gaming pitch (it's a biggie"
type textarea "x"
type textarea "Hi! We're working on a super fun mobile gaming pitch (it's a biggie!"
type textarea "x"
type textarea "Hi! We're working on a super fun mobile gaming pitch (it's a biggie!)"
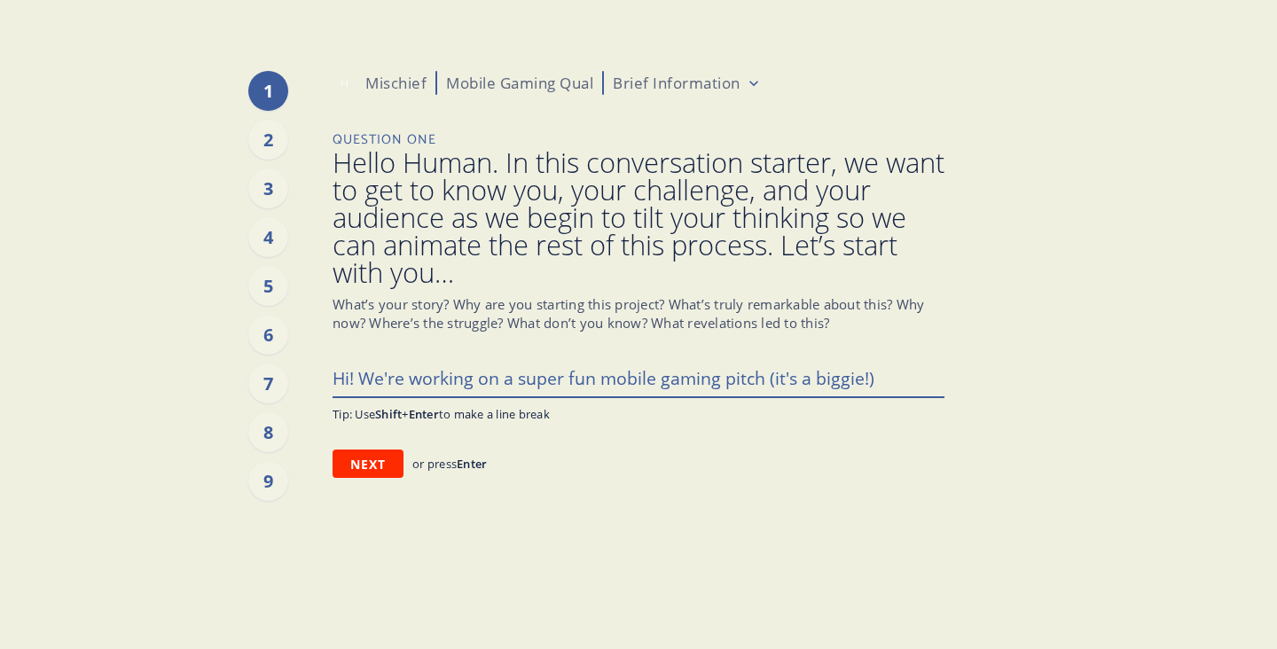
type textarea "x"
type textarea "Hi! We're working on a super fun mobile gaming pitch (it's a biggie!)"
type textarea "x"
type textarea "Hi! We're working on a super fun mobile gaming pitch (it's a biggie!) a"
type textarea "x"
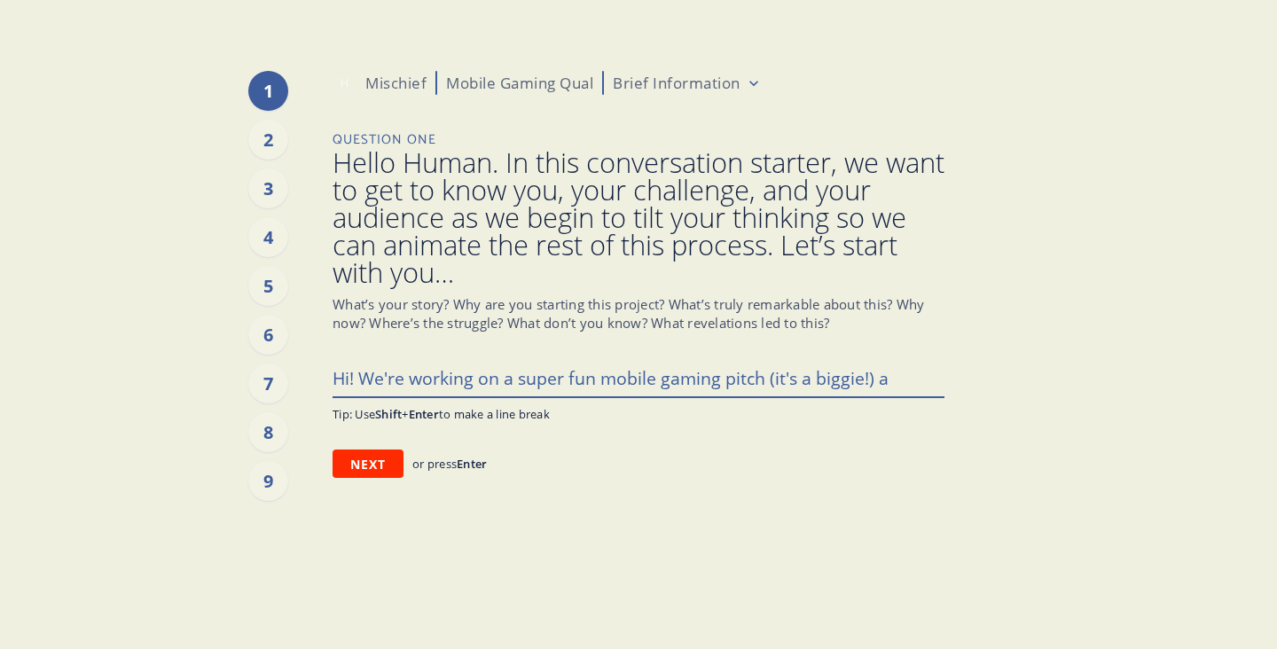
type textarea "Hi! We're working on a super fun mobile gaming pitch (it's a biggie!) an"
type textarea "x"
type textarea "Hi! We're working on a super fun mobile gaming pitch (it's a biggie!) and"
type textarea "x"
type textarea "Hi! We're working on a super fun mobile gaming pitch (it's a biggie!) and w"
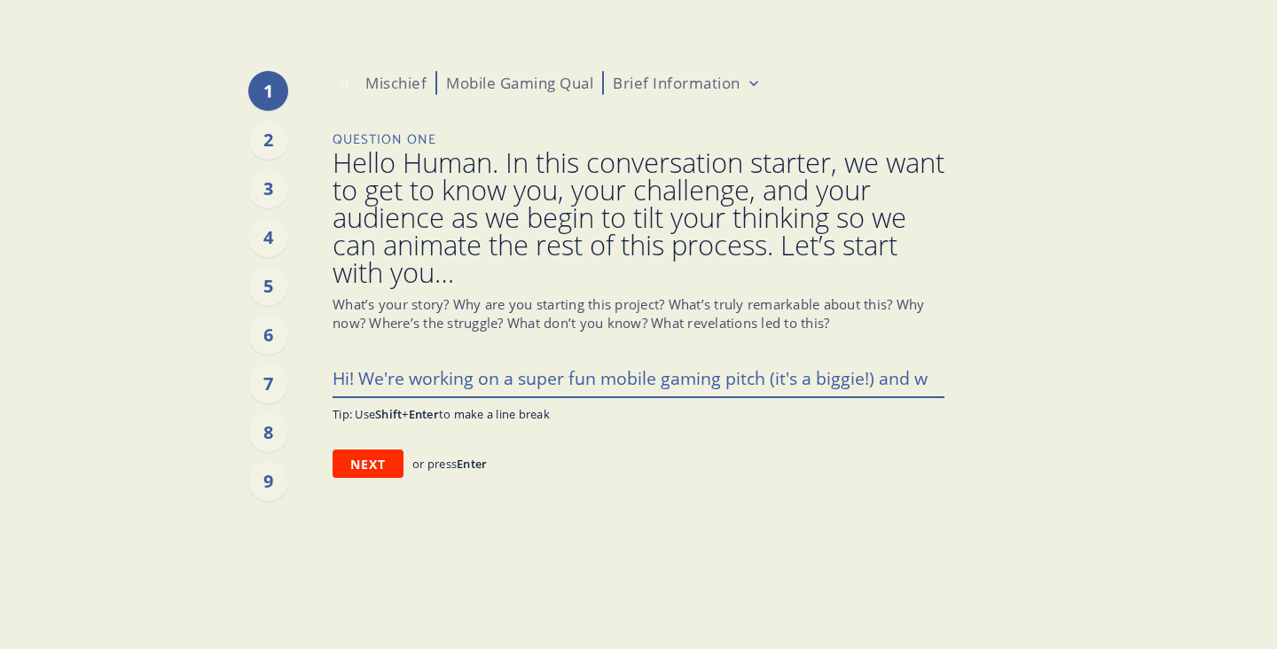
type textarea "x"
type textarea "Hi! We're working on a super fun mobile gaming pitch (it's a biggie!) and we"
type textarea "x"
type textarea "Hi! We're working on a super fun mobile gaming pitch (it's a biggie!) and we"
type textarea "x"
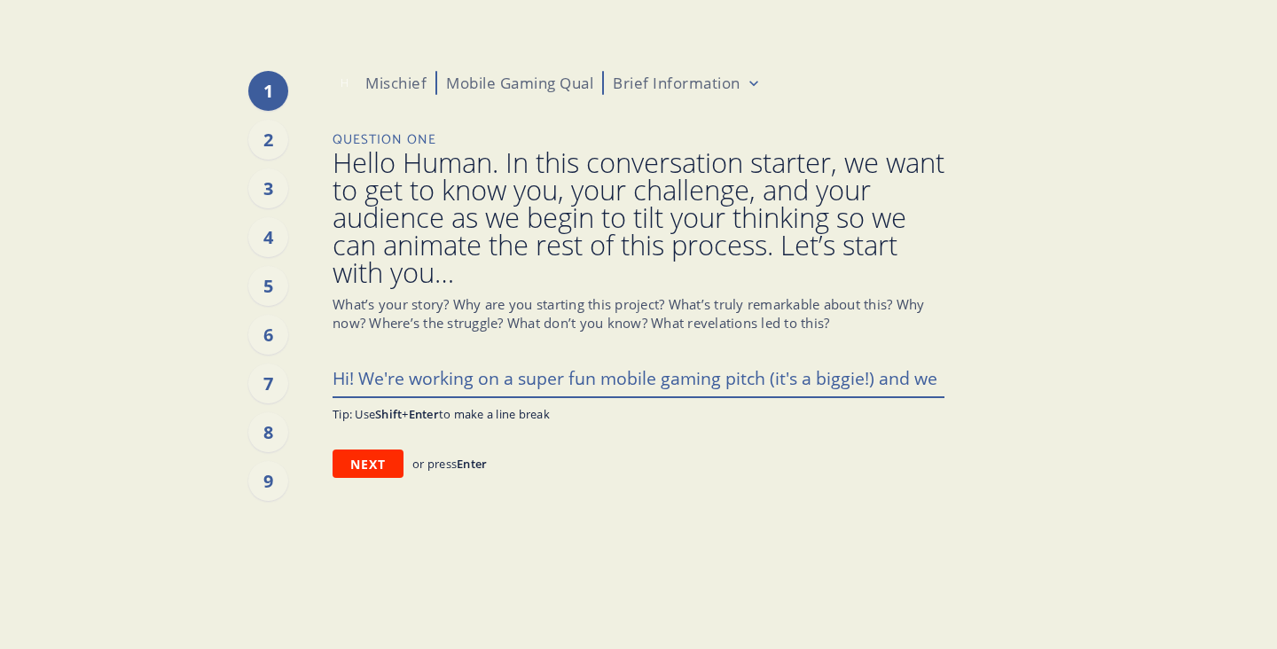
type textarea "Hi! We're working on a super fun mobile gaming pitch (it's a biggie!) and we n"
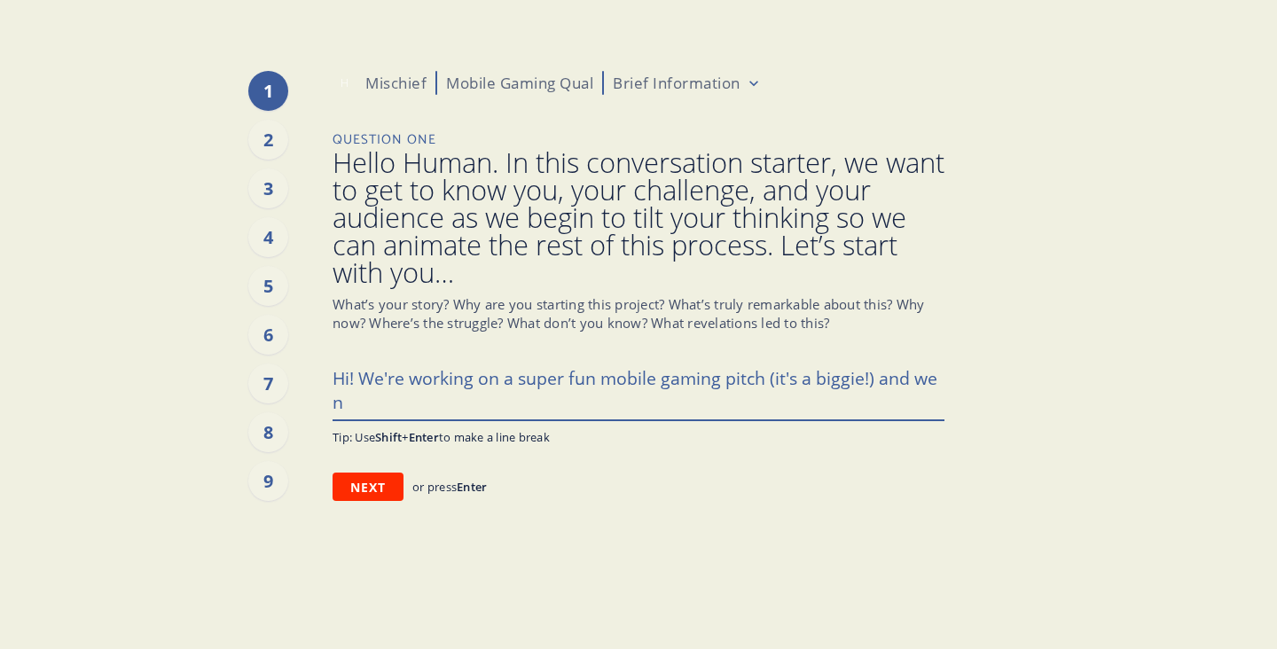
type textarea "x"
type textarea "Hi! We're working on a super fun mobile gaming pitch (it's a biggie!) and we ne"
type textarea "x"
type textarea "Hi! We're working on a super fun mobile gaming pitch (it's a biggie!) and we nee"
type textarea "x"
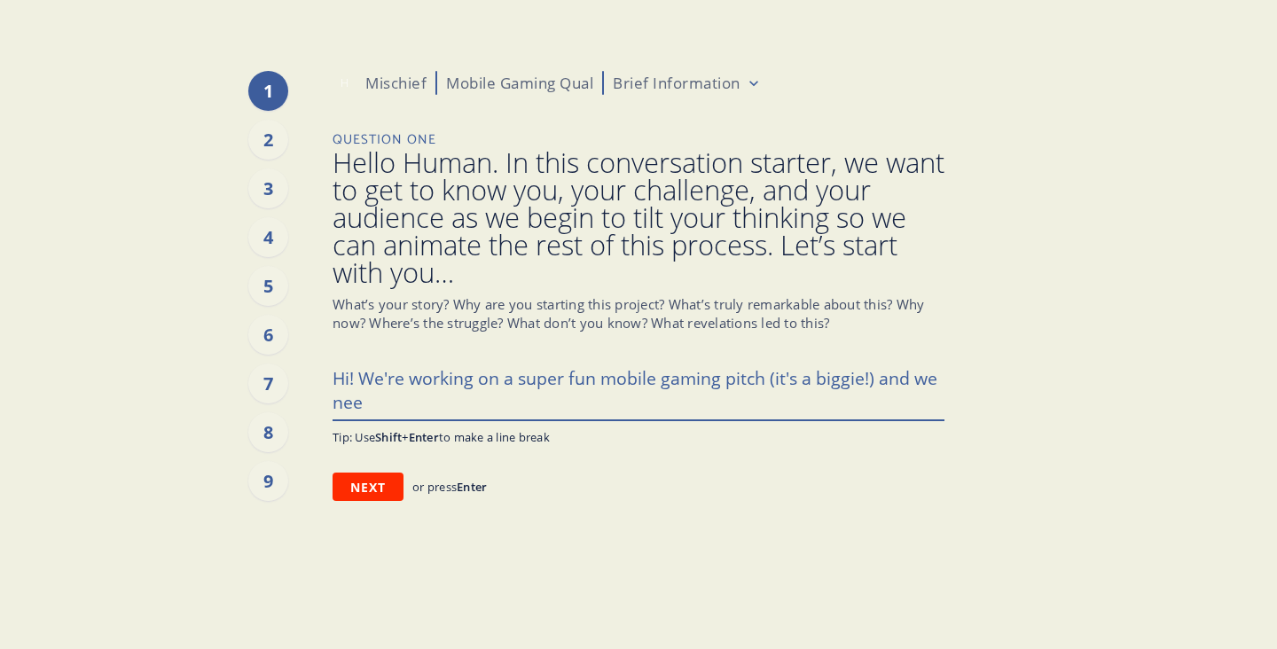
type textarea "Hi! We're working on a super fun mobile gaming pitch (it's a biggie!) and we ne…"
type textarea "x"
type textarea "Hi! We're working on a super fun mobile gaming pitch (it's a biggie!) and we ne…"
type textarea "x"
type textarea "Hi! We're working on a super fun mobile gaming pitch (it's a biggie!) and we ne…"
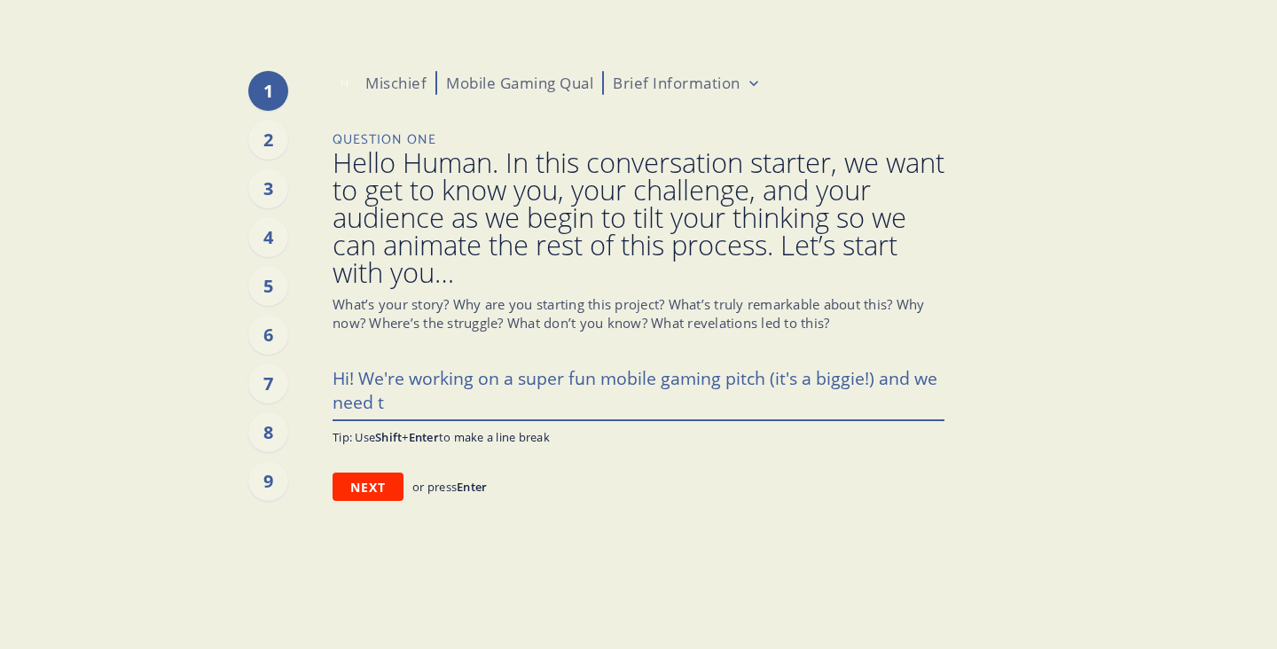
type textarea "x"
type textarea "Hi! We're working on a super fun mobile gaming pitch (it's a biggie!) and we ne…"
type textarea "x"
type textarea "Hi! We're working on a super fun mobile gaming pitch (it's a biggie!) and we ne…"
type textarea "x"
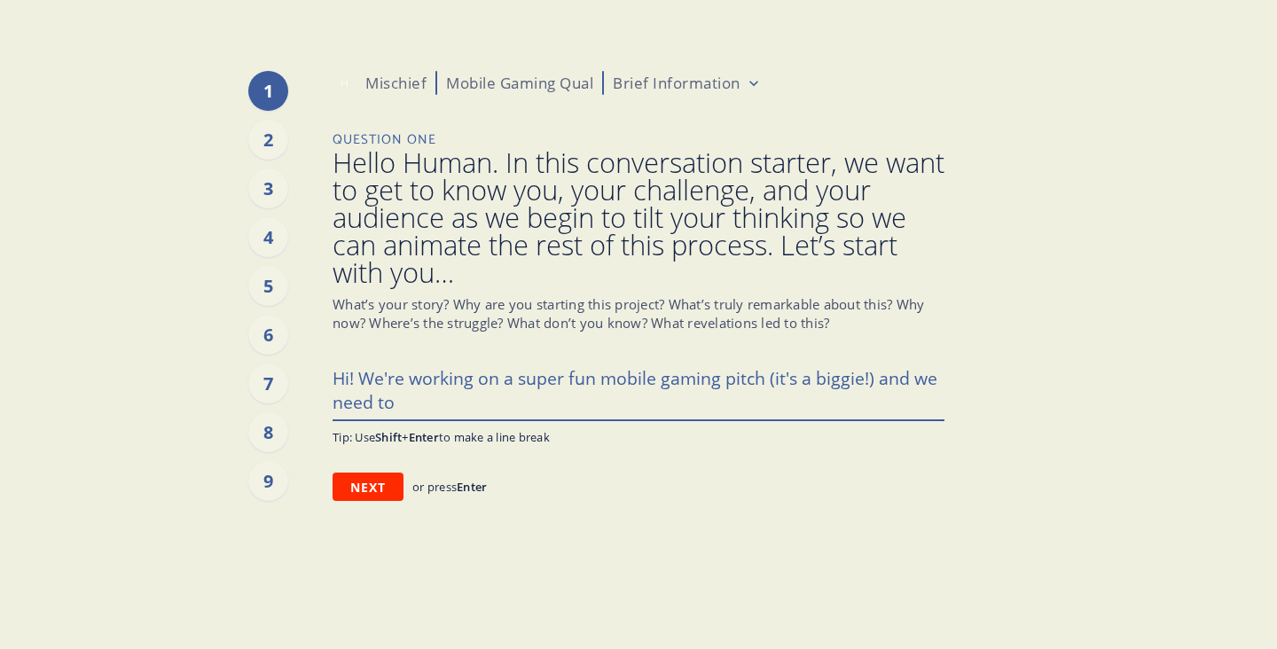
type textarea "Hi! We're working on a super fun mobile gaming pitch (it's a biggie!) and we ne…"
type textarea "x"
type textarea "Hi! We're working on a super fun mobile gaming pitch (it's a biggie!) and we ne…"
type textarea "x"
type textarea "Hi! We're working on a super fun mobile gaming pitch (it's a biggie!) and we ne…"
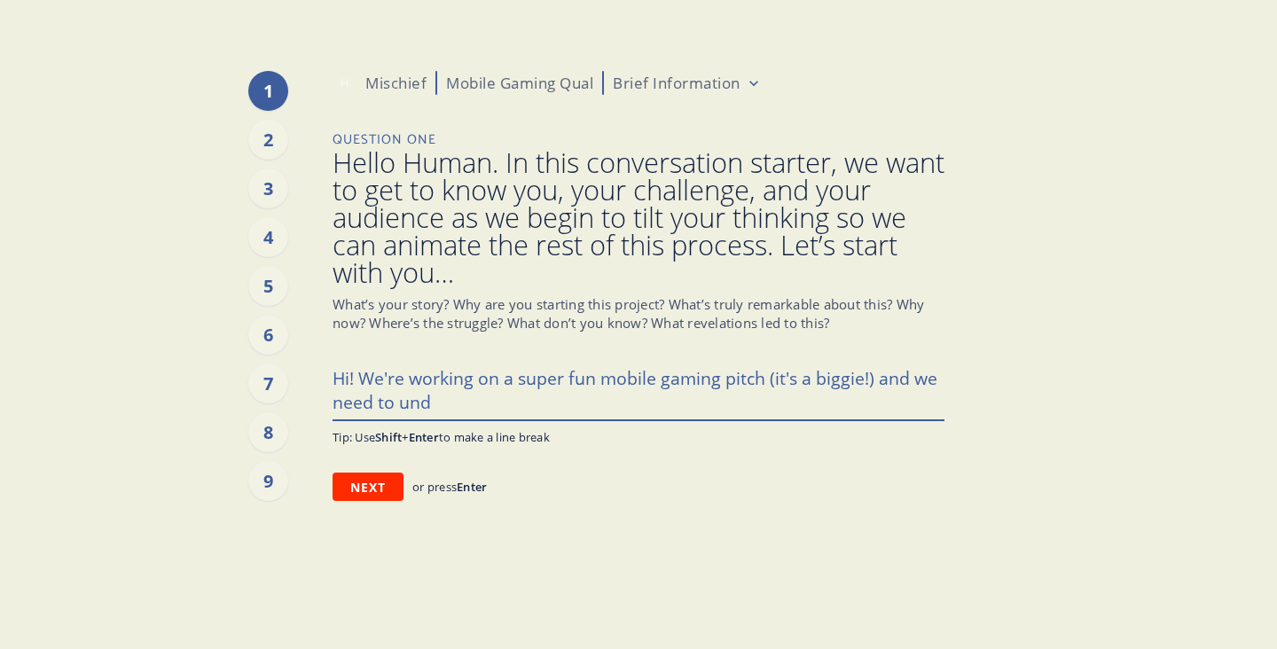
type textarea "x"
type textarea "Hi! We're working on a super fun mobile gaming pitch (it's a biggie!) and we ne…"
type textarea "x"
type textarea "Hi! We're working on a super fun mobile gaming pitch (it's a biggie!) and we ne…"
type textarea "x"
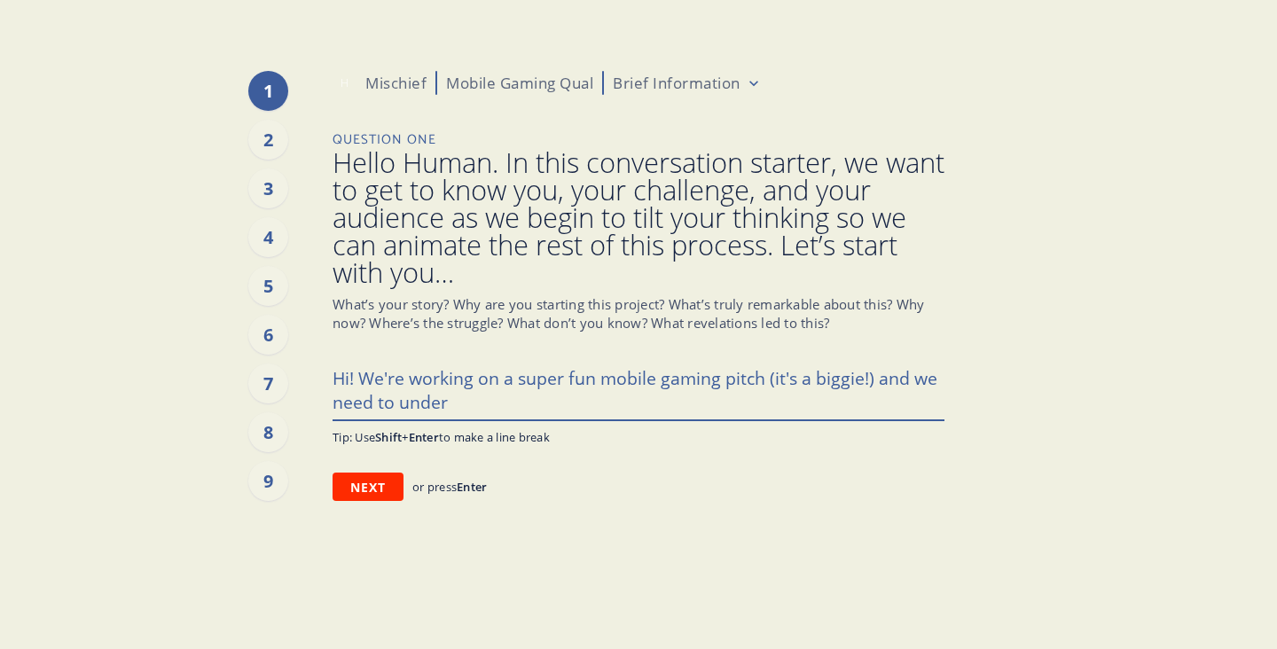
type textarea "Hi! We're working on a super fun mobile gaming pitch (it's a biggie!) and we ne…"
type textarea "x"
type textarea "Hi! We're working on a super fun mobile gaming pitch (it's a biggie!) and we ne…"
type textarea "x"
type textarea "Hi! We're working on a super fun mobile gaming pitch (it's a biggie!) and we ne…"
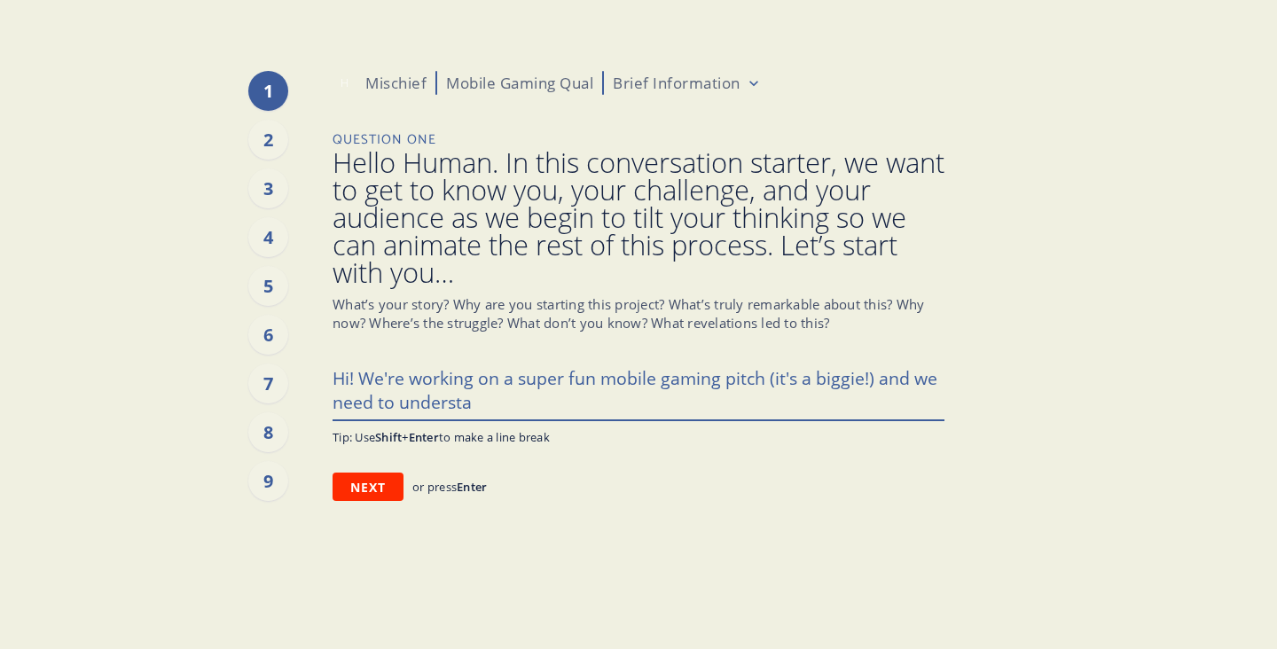
type textarea "x"
type textarea "Hi! We're working on a super fun mobile gaming pitch (it's a biggie!) and we ne…"
type textarea "x"
type textarea "Hi! We're working on a super fun mobile gaming pitch (it's a biggie!) and we ne…"
type textarea "x"
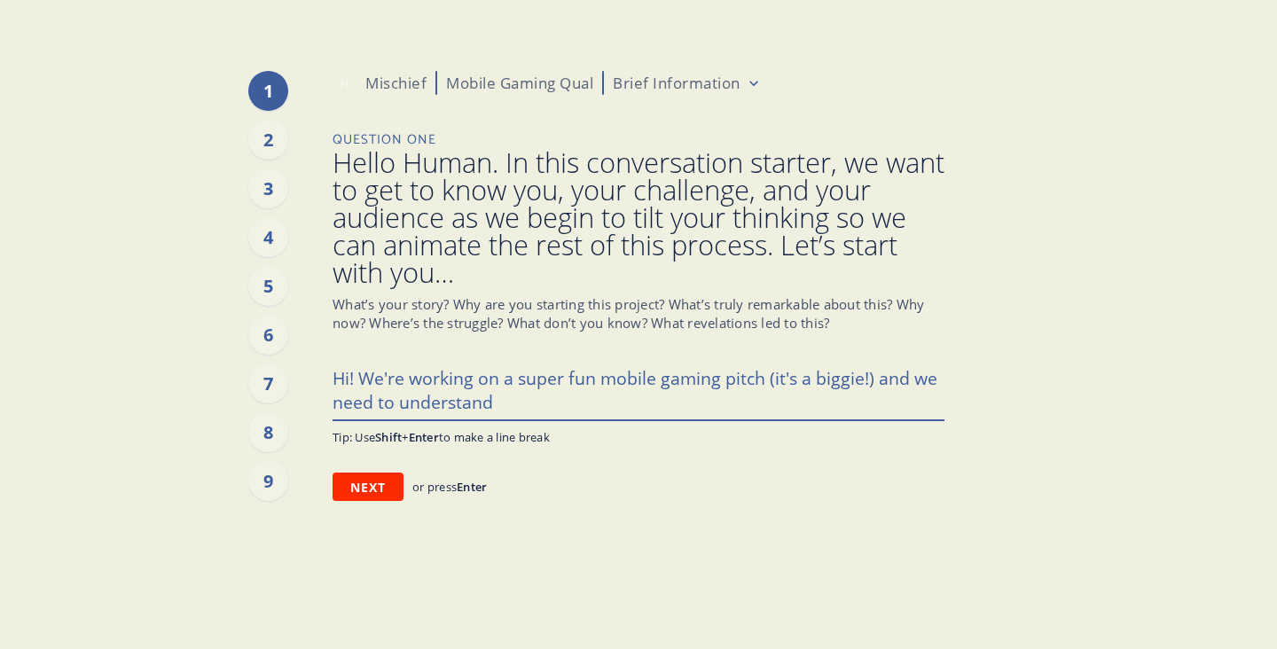
type textarea "Hi! We're working on a super fun mobile gaming pitch (it's a biggie!) and we ne…"
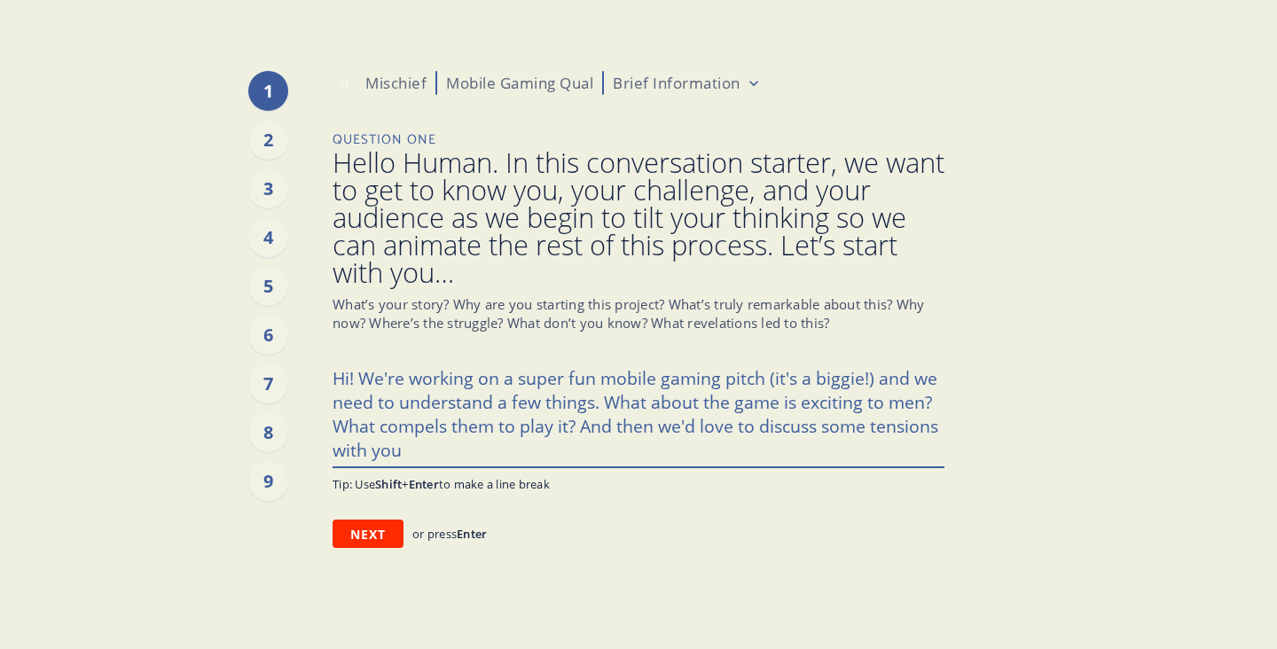
drag, startPoint x: 760, startPoint y: 427, endPoint x: 762, endPoint y: 450, distance: 24.0
click at [762, 450] on textarea "Hi! We're working on a super fun mobile gaming pitch (it's a biggie!) and we ne…" at bounding box center [639, 412] width 612 height 107
drag, startPoint x: 634, startPoint y: 451, endPoint x: 847, endPoint y: 452, distance: 212.8
click at [847, 452] on textarea "Hi! We're working on a super fun mobile gaming pitch (it's a biggie!) and we ne…" at bounding box center [639, 412] width 612 height 107
click at [544, 456] on textarea "Hi! We're working on a super fun mobile gaming pitch (it's a biggie!) and we ne…" at bounding box center [639, 412] width 612 height 107
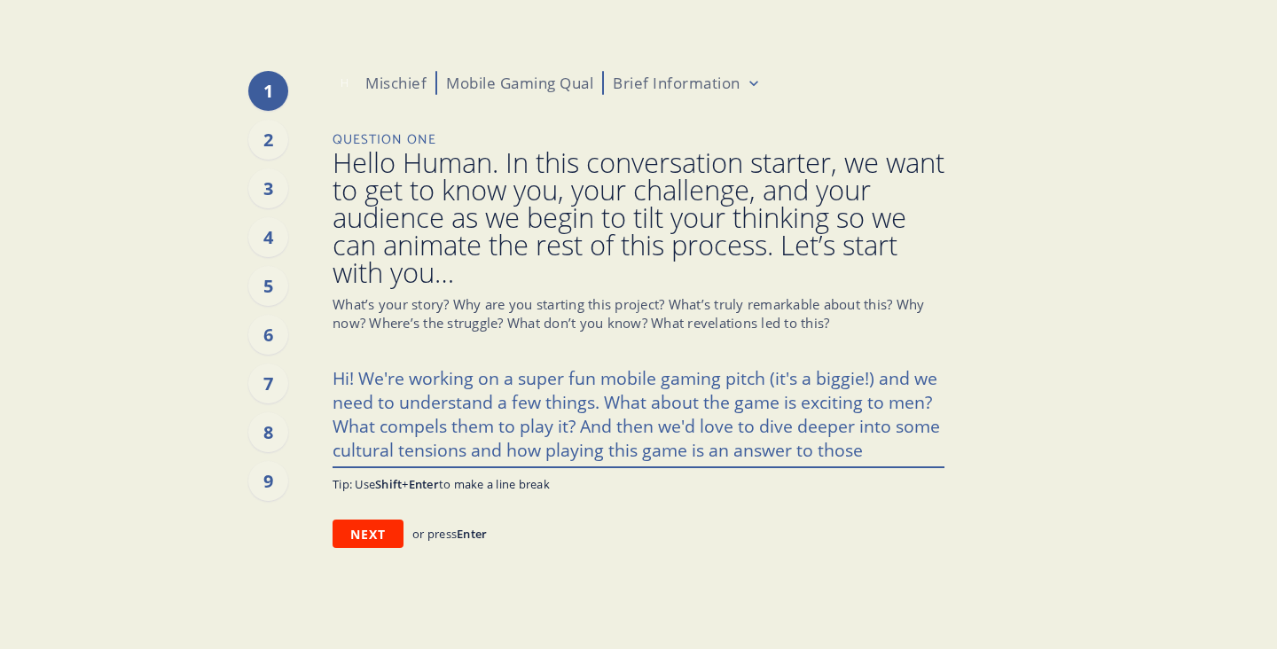
drag, startPoint x: 688, startPoint y: 450, endPoint x: 886, endPoint y: 454, distance: 197.8
click at [886, 454] on textarea "Hi! We're working on a super fun mobile gaming pitch (it's a biggie!) and we ne…" at bounding box center [639, 412] width 612 height 107
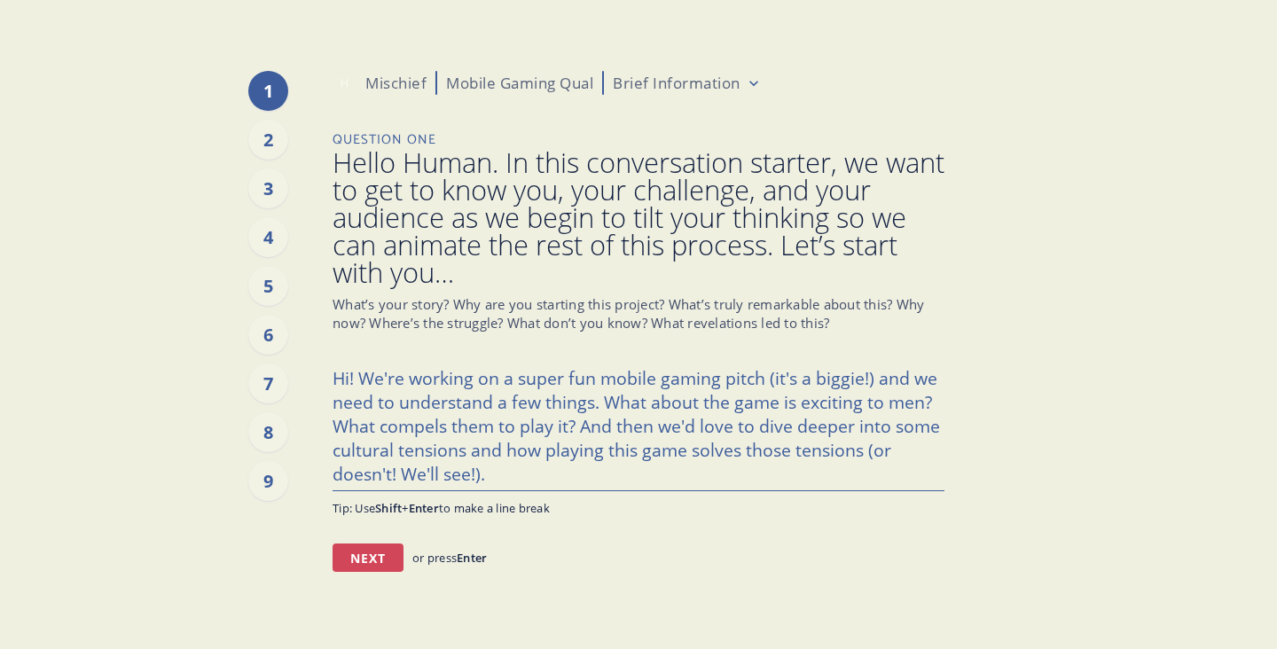
click at [380, 564] on button "Next" at bounding box center [368, 558] width 71 height 28
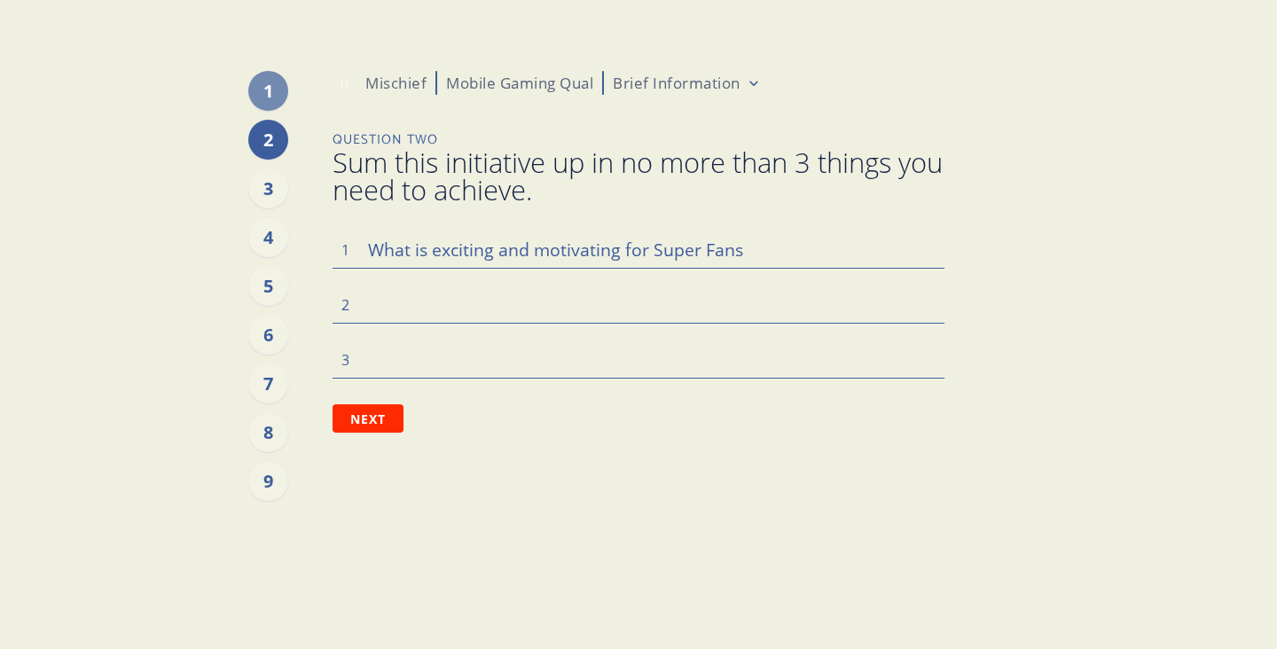
click at [368, 323] on div "What is exciting and motivating for Super Fans 1 2 3" at bounding box center [639, 304] width 612 height 147
click at [369, 316] on textarea at bounding box center [639, 304] width 612 height 37
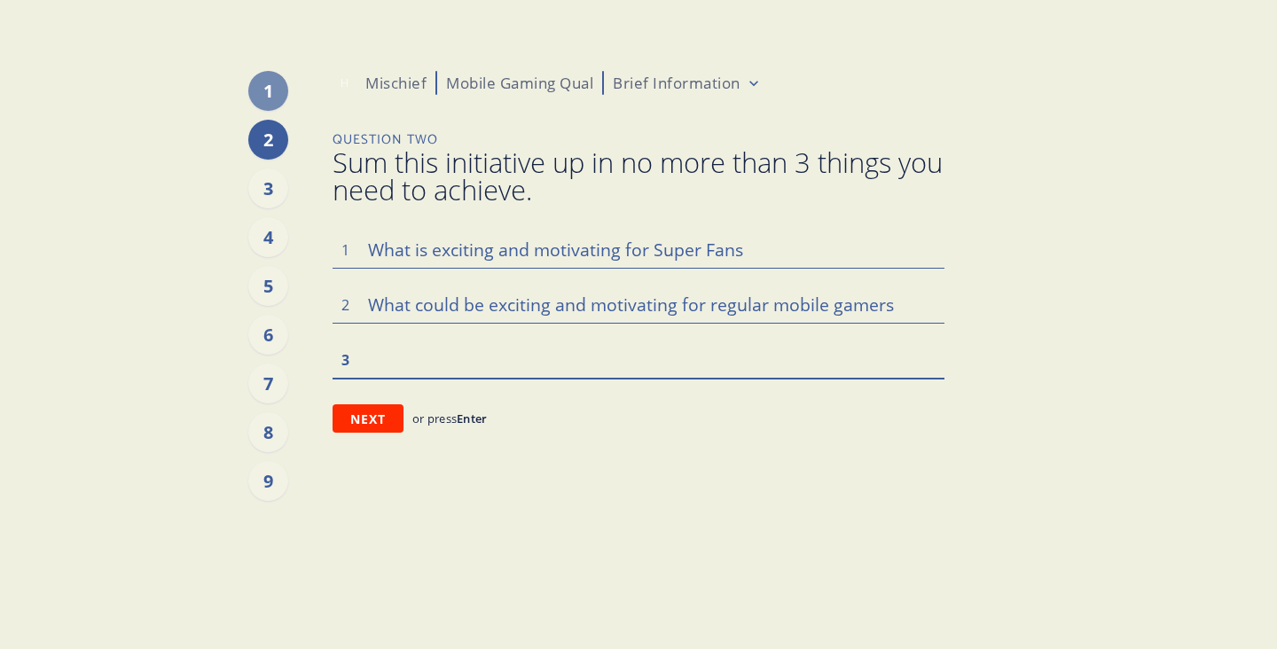
click at [389, 356] on textarea at bounding box center [639, 358] width 612 height 37
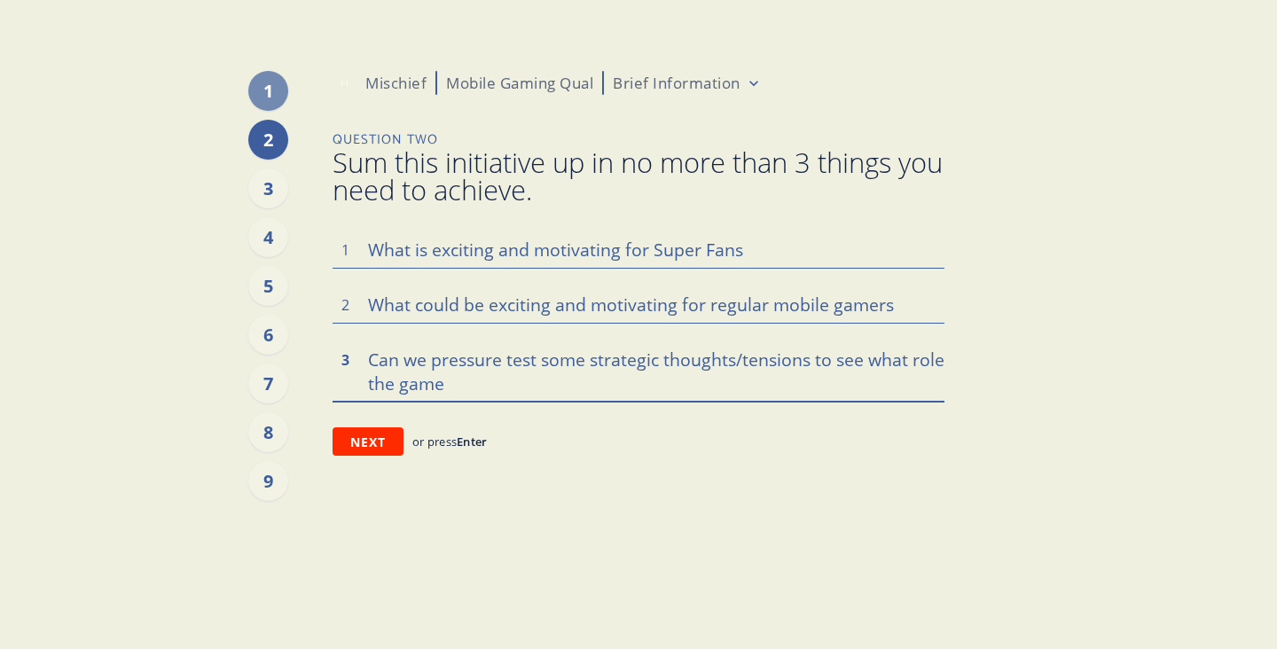
drag, startPoint x: 872, startPoint y: 359, endPoint x: 873, endPoint y: 385, distance: 25.7
click at [873, 385] on textarea "Can we pressure test some strategic thoughts/tensions to see what role the game" at bounding box center [639, 370] width 612 height 60
click at [837, 355] on textarea "Can we pressure test some strategic thoughts/tensions to see what role the game" at bounding box center [639, 370] width 612 height 60
drag, startPoint x: 814, startPoint y: 362, endPoint x: 816, endPoint y: 382, distance: 20.5
click at [816, 382] on textarea "Can we pressure test some strategic thoughts/tensions to see what role the game" at bounding box center [639, 370] width 612 height 60
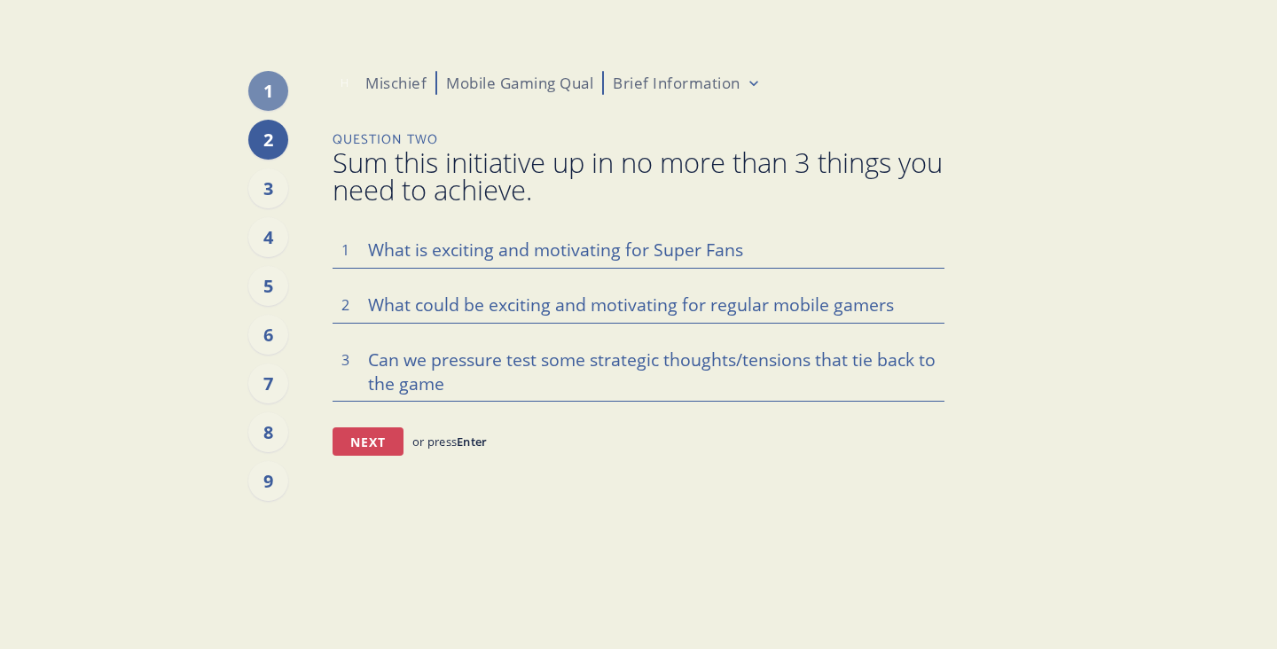
click at [364, 446] on button "Next" at bounding box center [368, 441] width 71 height 28
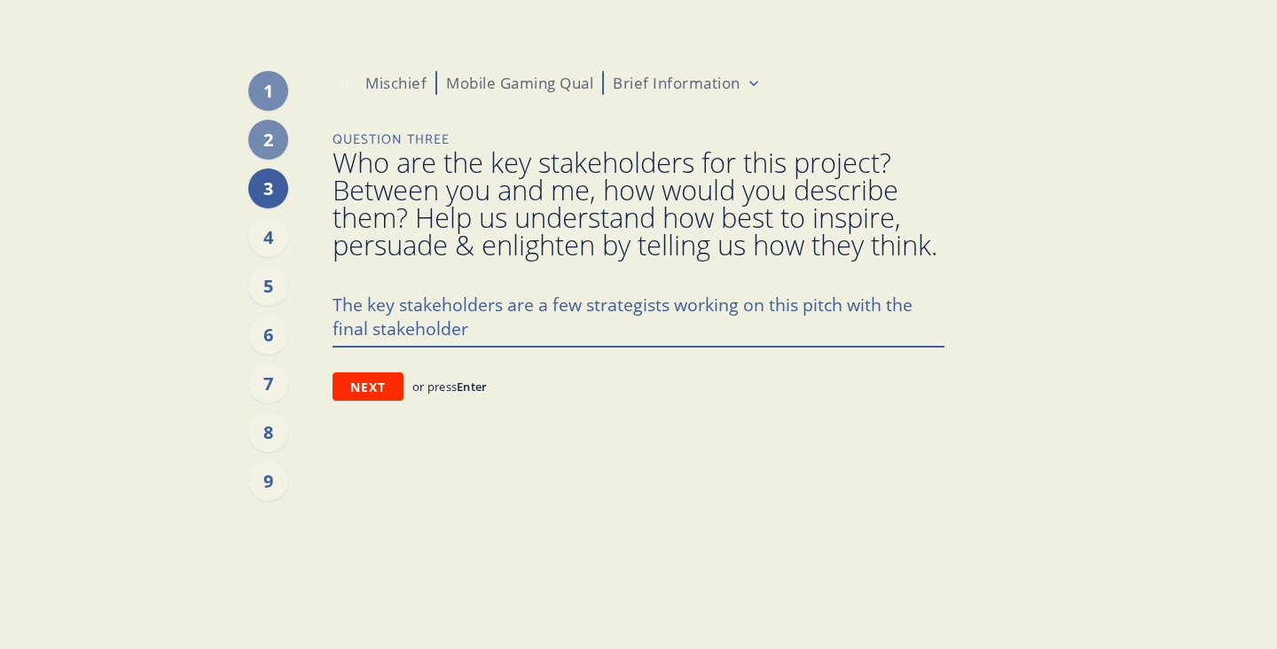
drag, startPoint x: 373, startPoint y: 356, endPoint x: 524, endPoint y: 348, distance: 150.9
click at [524, 346] on textarea "The key stakeholders are a few strategists working on this pitch with the final…" at bounding box center [639, 316] width 612 height 60
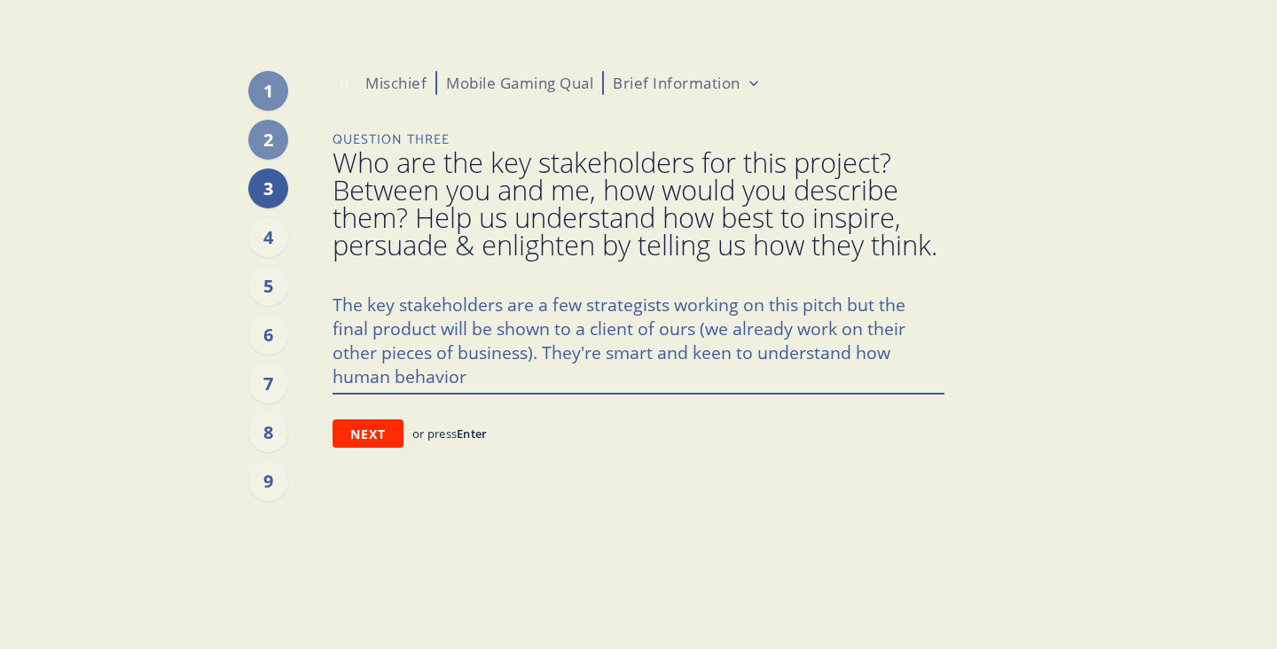
drag, startPoint x: 848, startPoint y: 377, endPoint x: 848, endPoint y: 391, distance: 14.2
click at [848, 391] on textarea "The key stakeholders are a few strategists working on this pitch but the final …" at bounding box center [639, 339] width 612 height 107
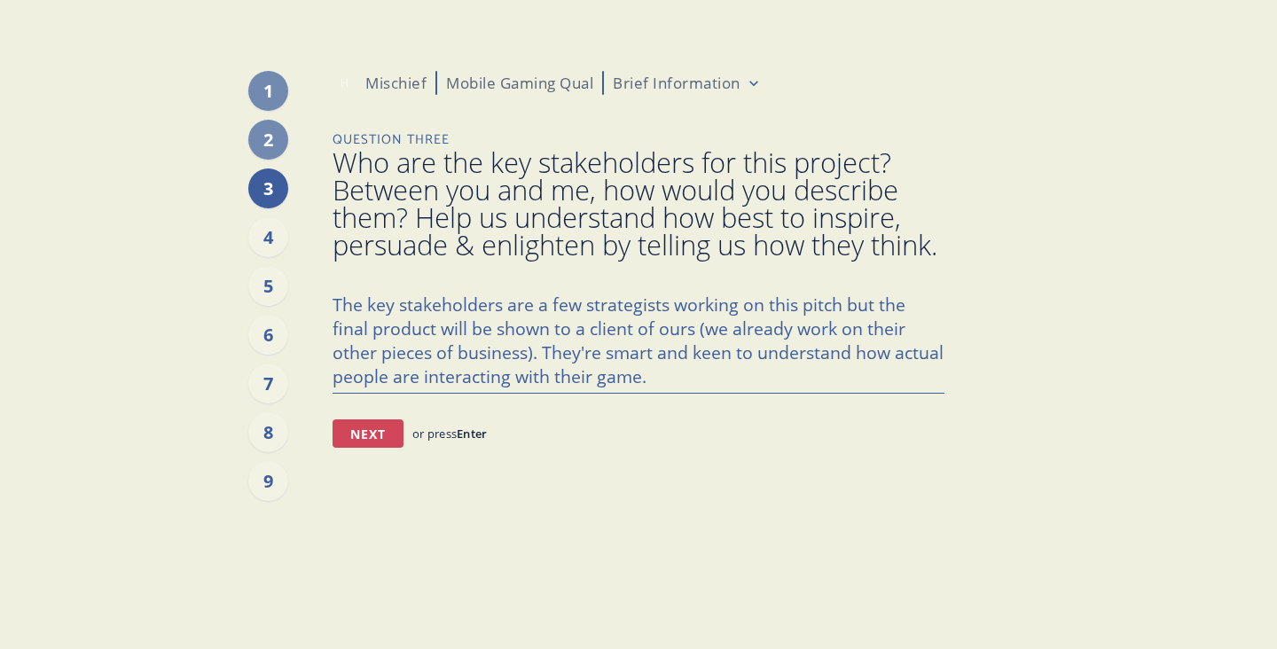
click at [359, 448] on button "Next" at bounding box center [368, 433] width 71 height 28
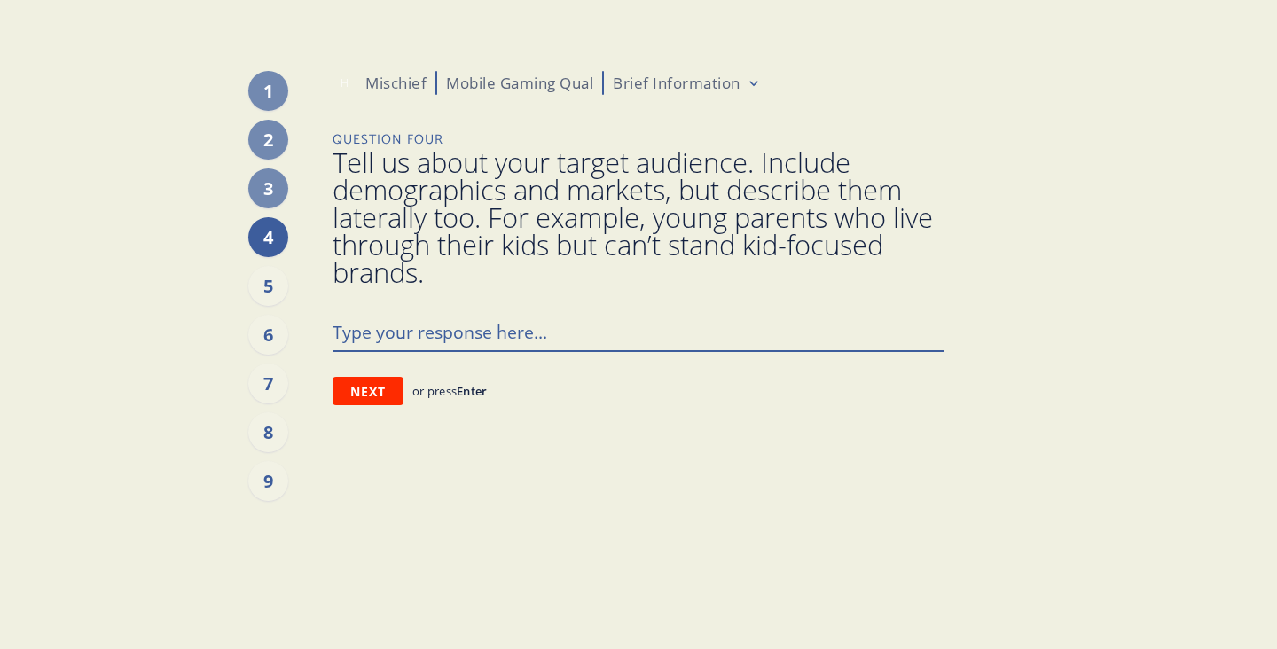
click at [408, 337] on textarea at bounding box center [639, 331] width 612 height 37
drag, startPoint x: 640, startPoint y: 324, endPoint x: 680, endPoint y: 325, distance: 39.9
click at [680, 325] on textarea "[DEMOGRAPHIC_DATA], 18-45, who play mobile games for a" at bounding box center [639, 331] width 612 height 37
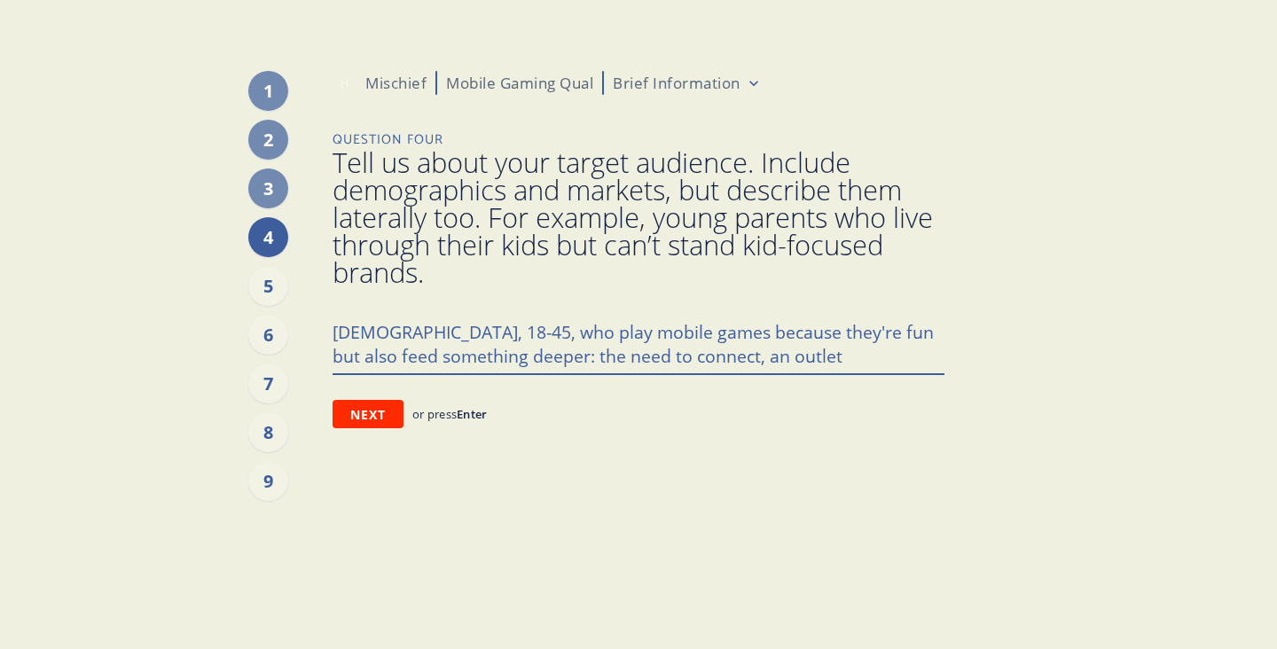
click at [661, 362] on textarea "[DEMOGRAPHIC_DATA], 18-45, who play mobile games because they're fun but also f…" at bounding box center [639, 343] width 612 height 60
click at [883, 361] on textarea "[DEMOGRAPHIC_DATA], 18-45, who play mobile games because they're fun but also f…" at bounding box center [639, 343] width 612 height 60
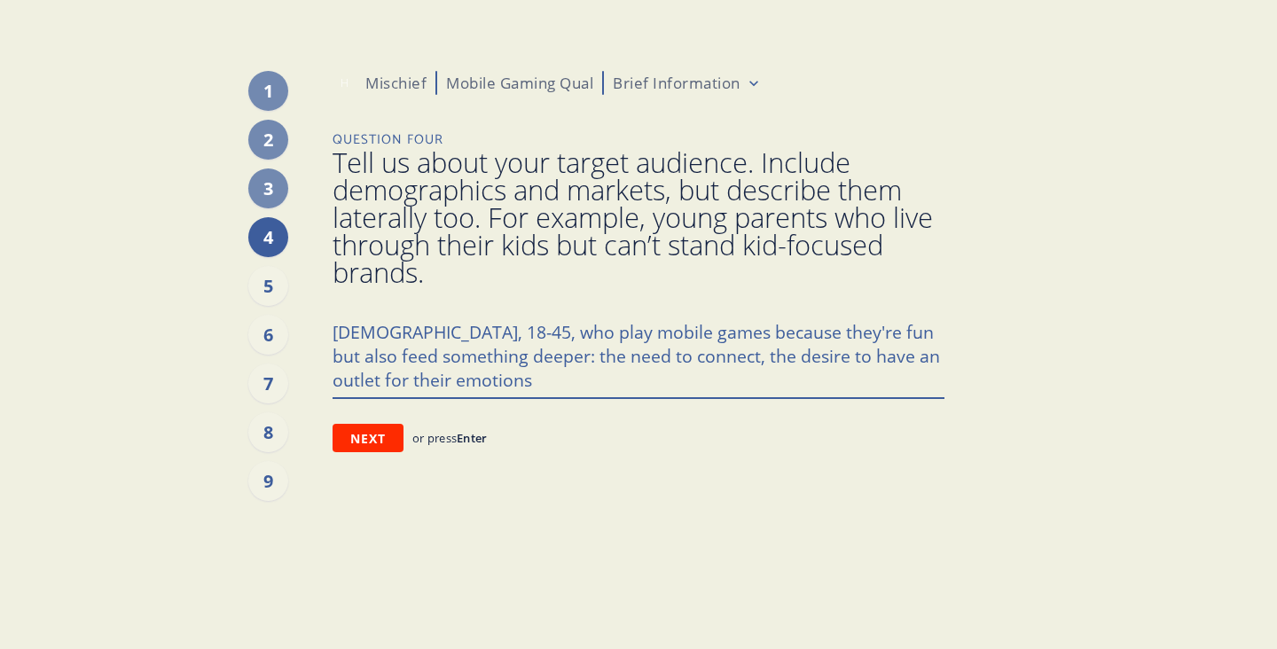
click at [439, 338] on textarea "[DEMOGRAPHIC_DATA], 18-45, who play mobile games because they're fun but also f…" at bounding box center [639, 355] width 612 height 84
click at [367, 439] on button "Next" at bounding box center [368, 438] width 71 height 28
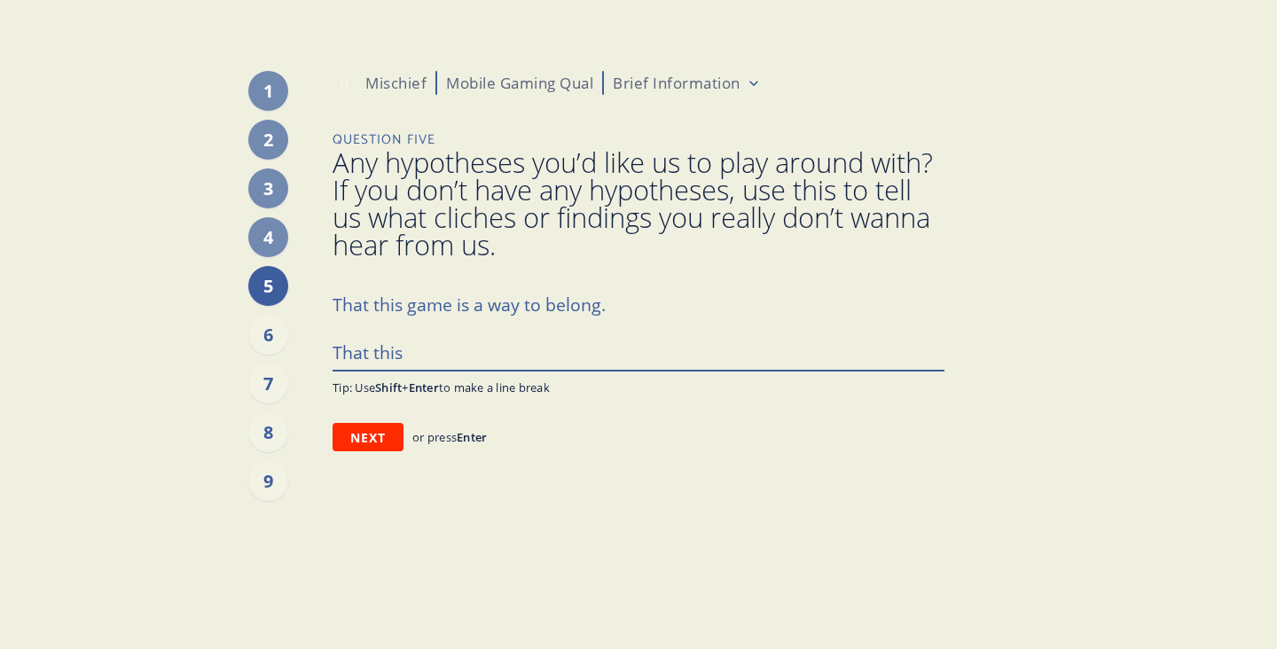
click at [612, 313] on textarea "That this game is a way to belong. That this" at bounding box center [639, 328] width 612 height 84
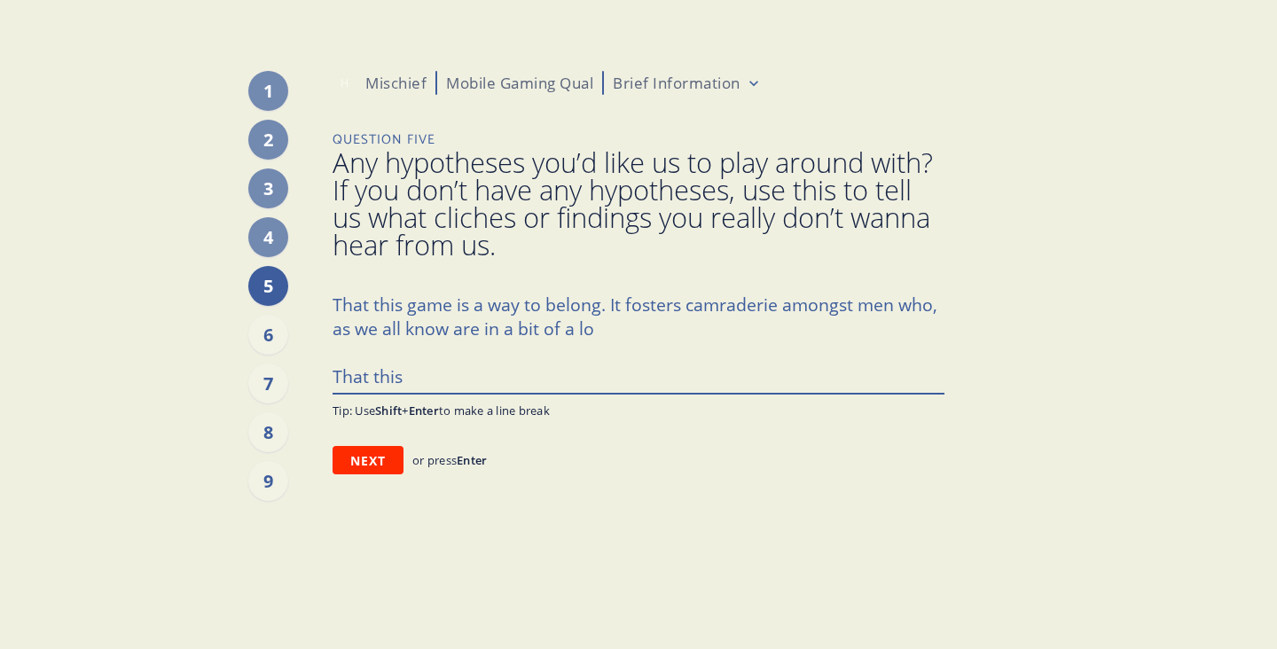
drag, startPoint x: 485, startPoint y: 333, endPoint x: 632, endPoint y: 336, distance: 147.2
click at [632, 336] on textarea "That this game is a way to belong. It fosters camraderie amongst men who, as we…" at bounding box center [639, 339] width 612 height 107
click at [759, 301] on textarea "That this game is a way to belong. It fosters camraderie amongst men who, as we…" at bounding box center [639, 339] width 612 height 107
click at [449, 377] on textarea "That this game is a way to belong. It fosters camaraderie amongst men who, as w…" at bounding box center [639, 339] width 612 height 107
drag, startPoint x: 530, startPoint y: 330, endPoint x: 578, endPoint y: 332, distance: 47.9
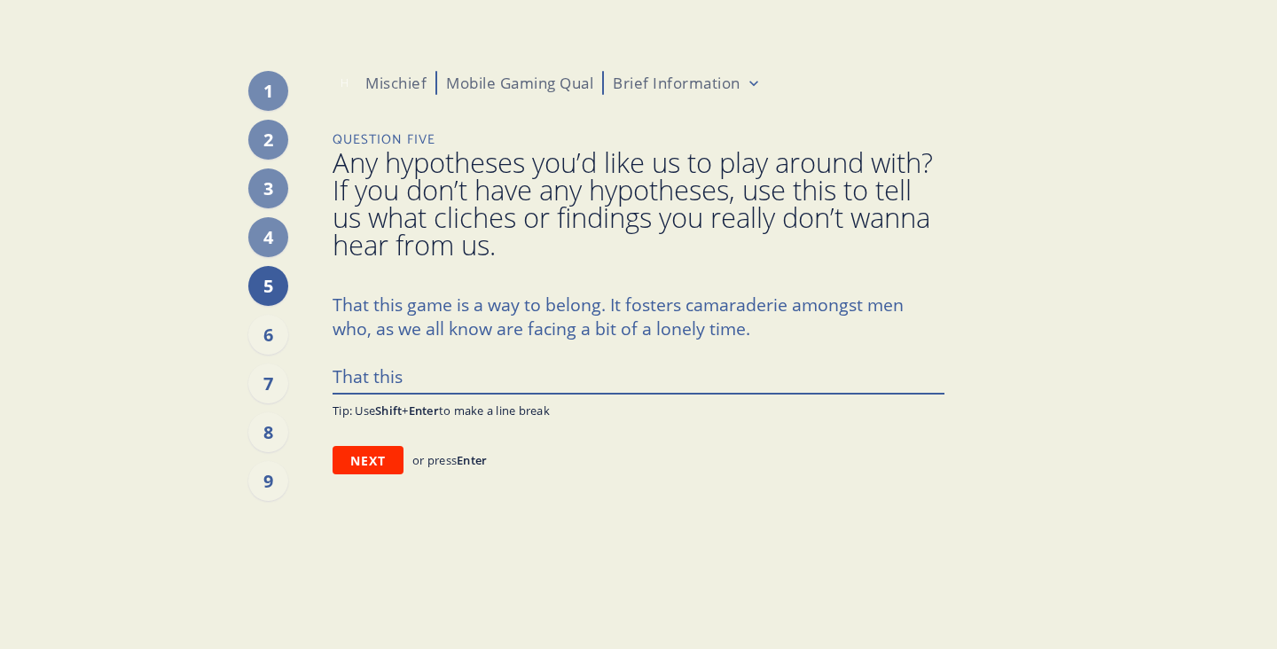
click at [578, 332] on textarea "That this game is a way to belong. It fosters camaraderie amongst men who, as w…" at bounding box center [639, 339] width 612 height 107
click at [535, 376] on textarea "That this game is a way to belong. It fosters camaraderie amongst men who, as w…" at bounding box center [639, 339] width 612 height 107
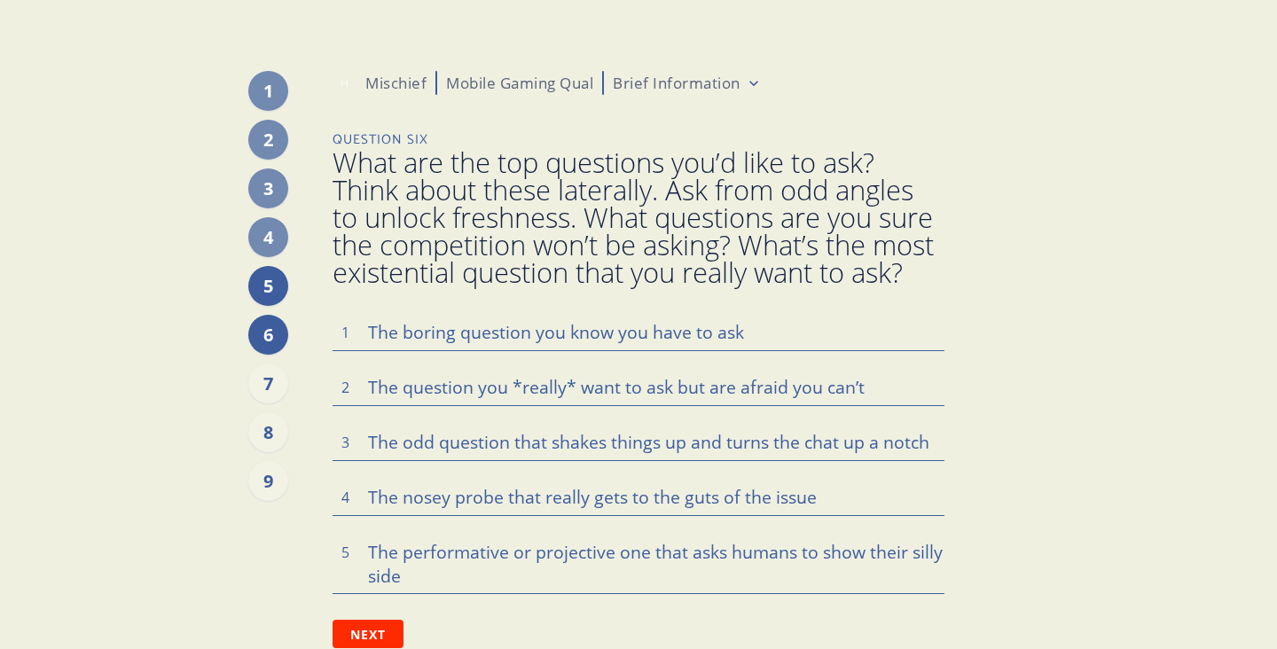
click at [276, 292] on div "5" at bounding box center [268, 286] width 40 height 40
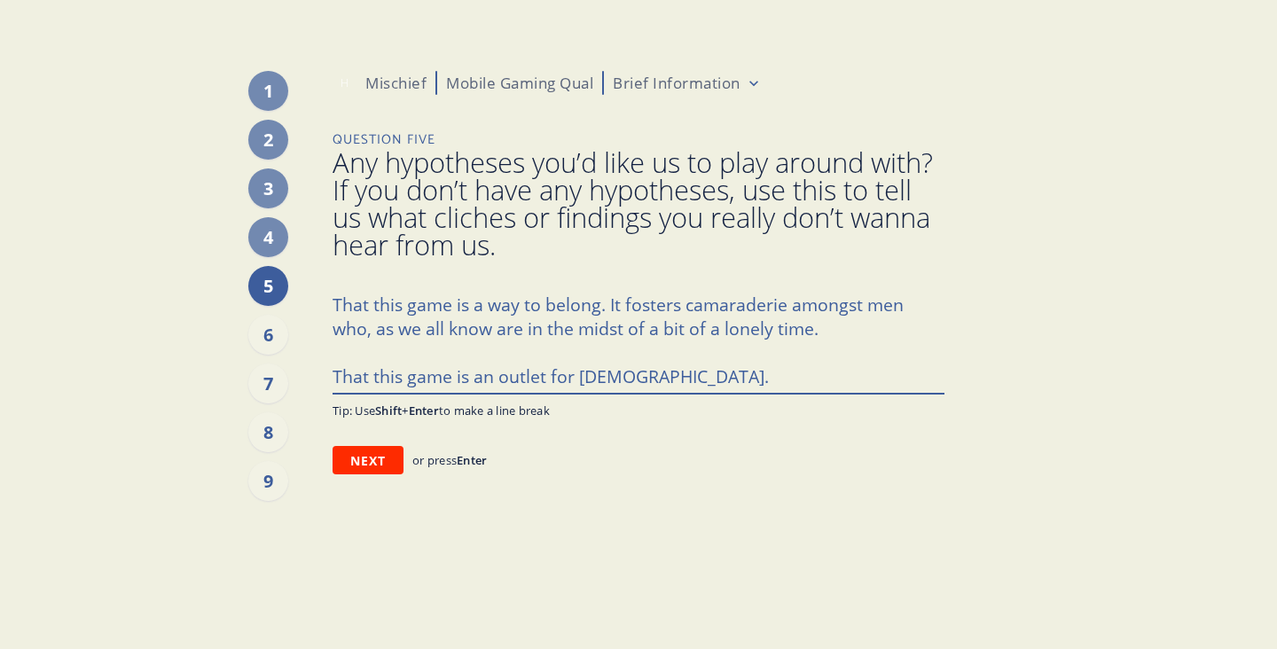
drag, startPoint x: 662, startPoint y: 379, endPoint x: 544, endPoint y: 378, distance: 118.8
click at [544, 378] on textarea "That this game is a way to belong. It fosters camaraderie amongst men who, as w…" at bounding box center [639, 339] width 612 height 107
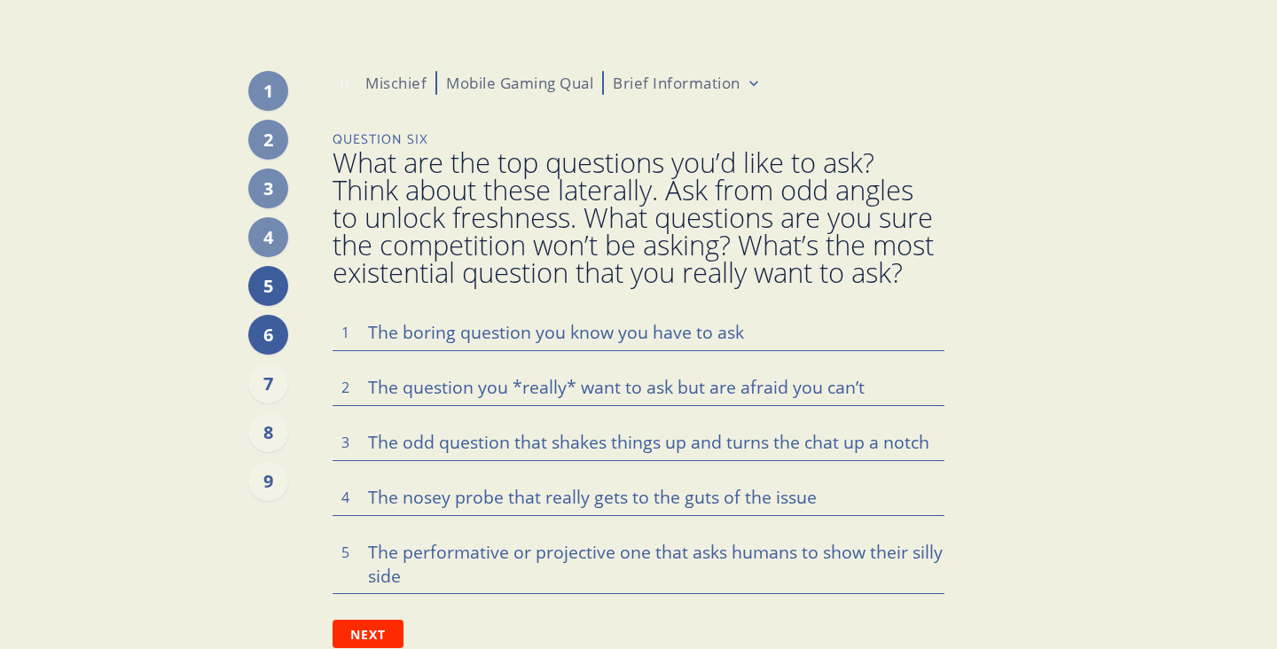
click at [268, 292] on div "5" at bounding box center [268, 286] width 40 height 40
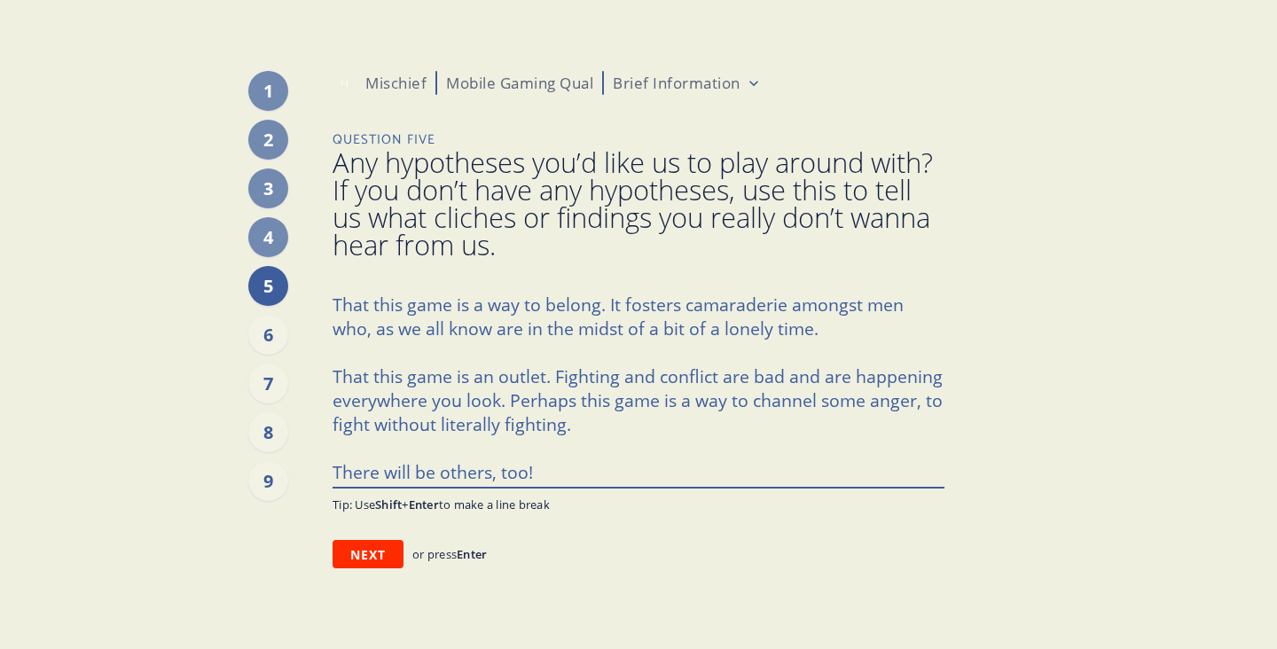
click at [337, 300] on textarea "That this game is a way to belong. It fosters camaraderie amongst men who, as w…" at bounding box center [639, 386] width 612 height 201
click at [330, 302] on div "[PHONE_NUMBER] H Mischief Mobile Gaming Qual Brief Information Question Five An…" at bounding box center [638, 324] width 1021 height 649
click at [333, 302] on textarea "That this game is a way to belong. It fosters camaraderie amongst men who, as w…" at bounding box center [639, 386] width 612 height 201
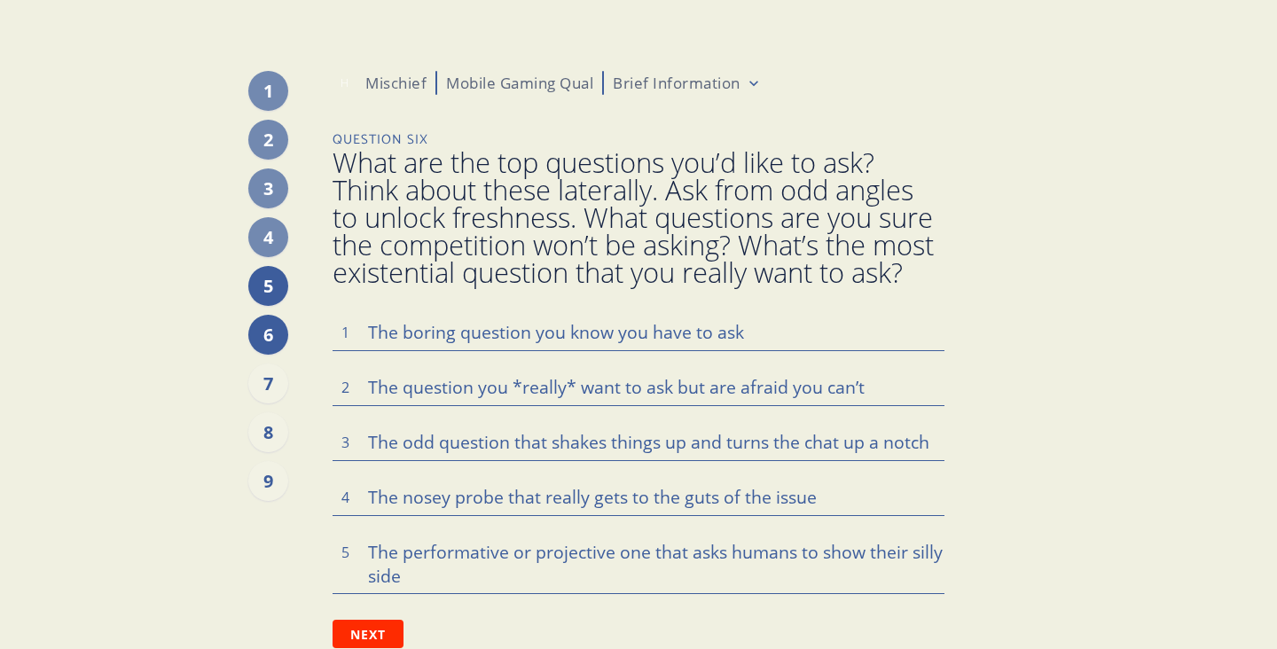
click at [265, 278] on div "5" at bounding box center [268, 286] width 40 height 40
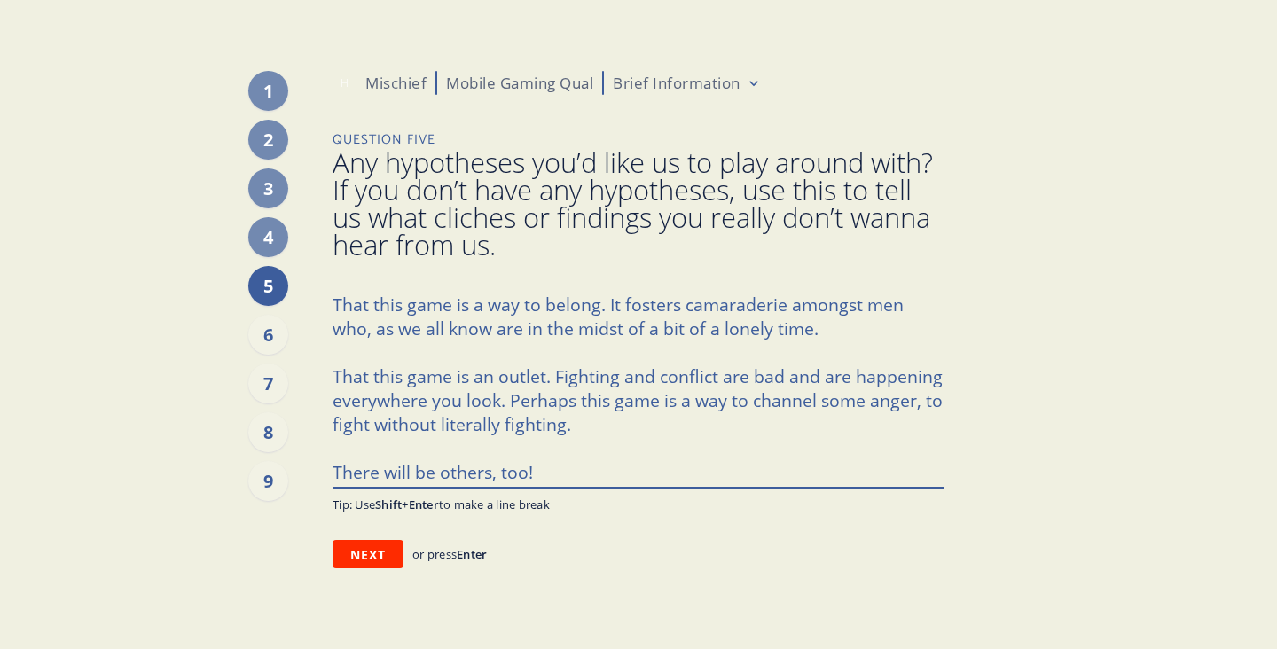
click at [333, 300] on textarea "That this game is a way to belong. It fosters camaraderie amongst men who, as w…" at bounding box center [639, 386] width 612 height 201
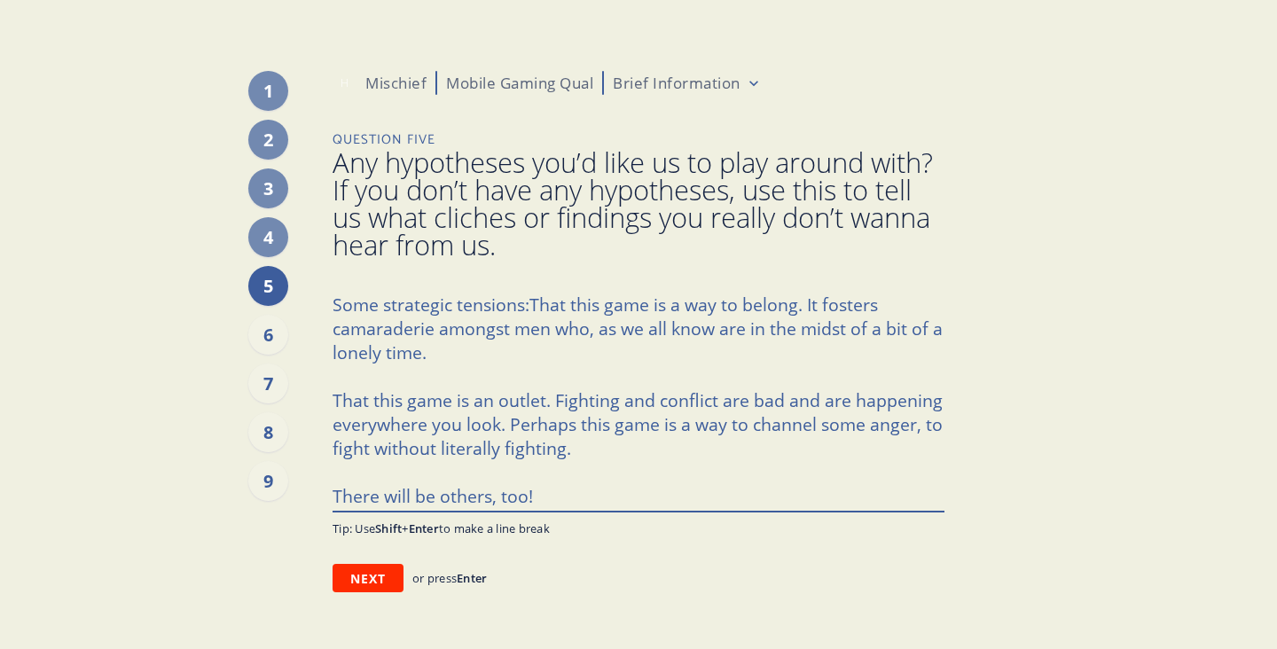
drag, startPoint x: 384, startPoint y: 306, endPoint x: 451, endPoint y: 308, distance: 67.4
click at [451, 308] on textarea "That this game is a way to belong. It fosters camaraderie amongst men who, as w…" at bounding box center [639, 398] width 612 height 225
click at [522, 307] on textarea "That this game is a way to belong. It fosters camaraderie amongst men who, as w…" at bounding box center [639, 398] width 612 height 225
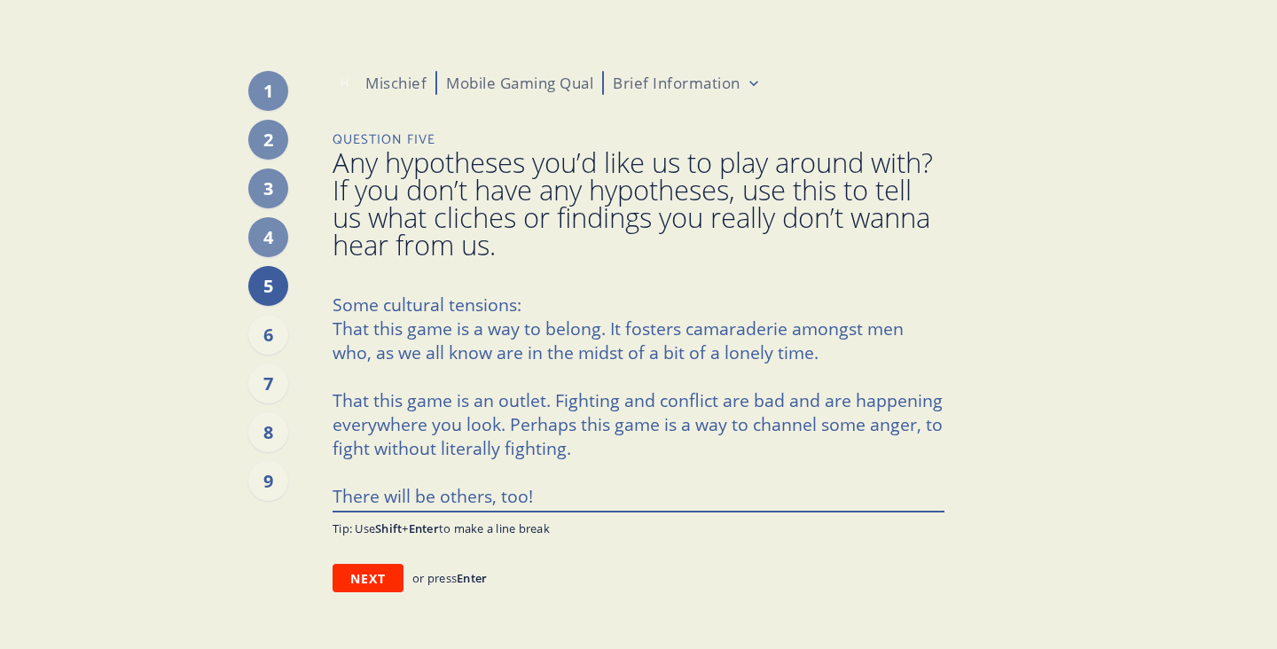
scroll to position [14, 0]
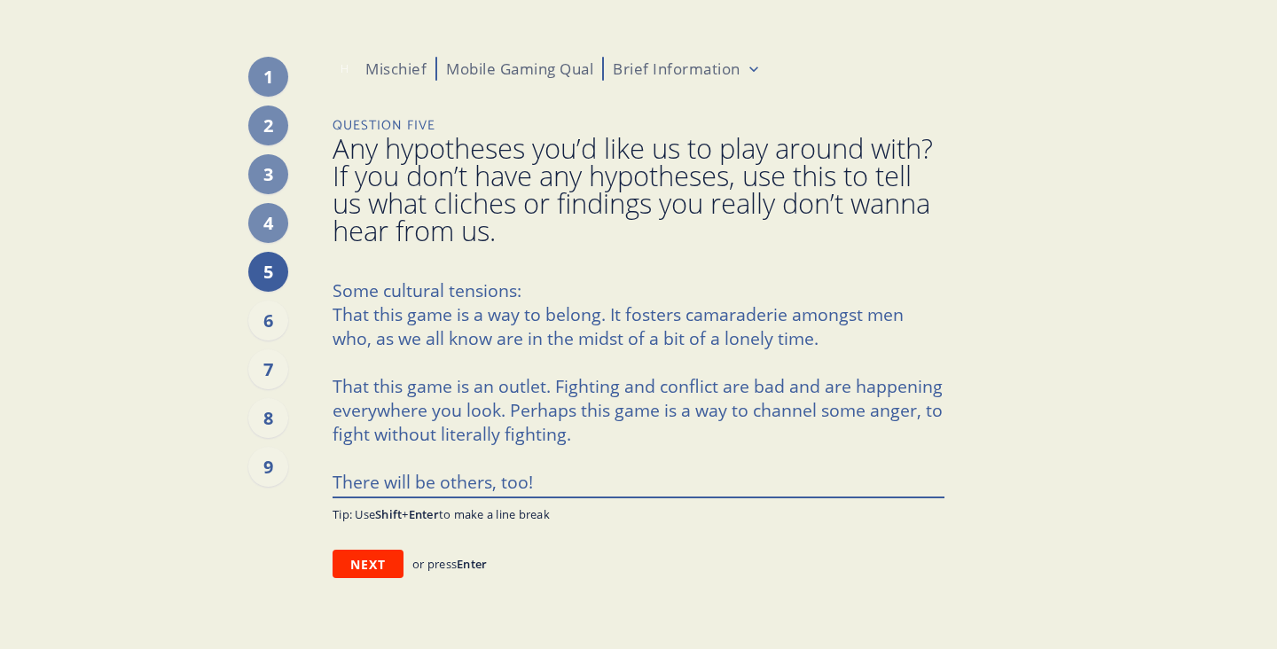
click at [754, 386] on textarea "That this game is a way to belong. It fosters camaraderie amongst men who, as w…" at bounding box center [639, 383] width 612 height 225
click at [727, 442] on textarea "That this game is a way to belong. It fosters camaraderie amongst men who, as w…" at bounding box center [639, 383] width 612 height 225
click at [608, 475] on textarea "That this game is a way to belong. It fosters camaraderie amongst men who, as w…" at bounding box center [639, 383] width 612 height 225
click at [337, 289] on textarea "That this game is a way to belong. It fosters camaraderie amongst men who, as w…" at bounding box center [639, 383] width 612 height 225
click at [333, 288] on textarea "That this game is a way to belong. It fosters camaraderie amongst men who, as w…" at bounding box center [639, 383] width 612 height 225
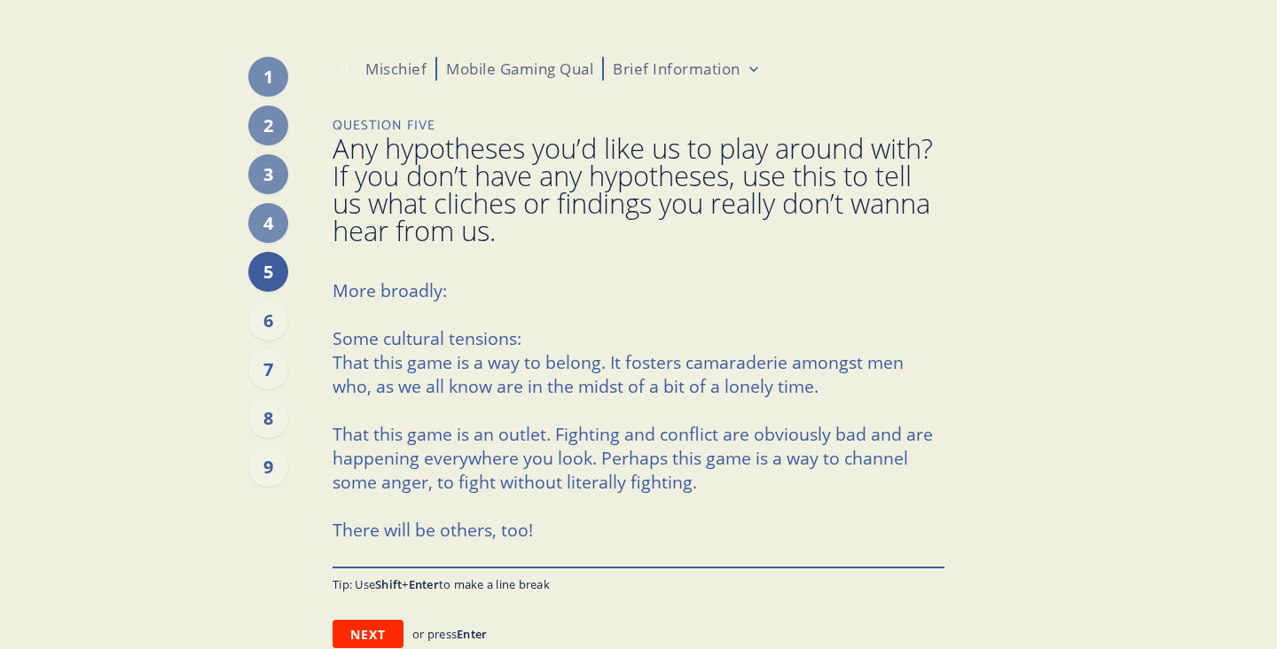
click at [418, 339] on textarea "That this game is a way to belong. It fosters camaraderie amongst men who, as w…" at bounding box center [639, 418] width 612 height 295
drag, startPoint x: 418, startPoint y: 339, endPoint x: 330, endPoint y: 317, distance: 90.5
click at [330, 317] on div "[PHONE_NUMBER] H Mischief Mobile Gaming Qual Brief Information Question Five An…" at bounding box center [638, 352] width 1021 height 733
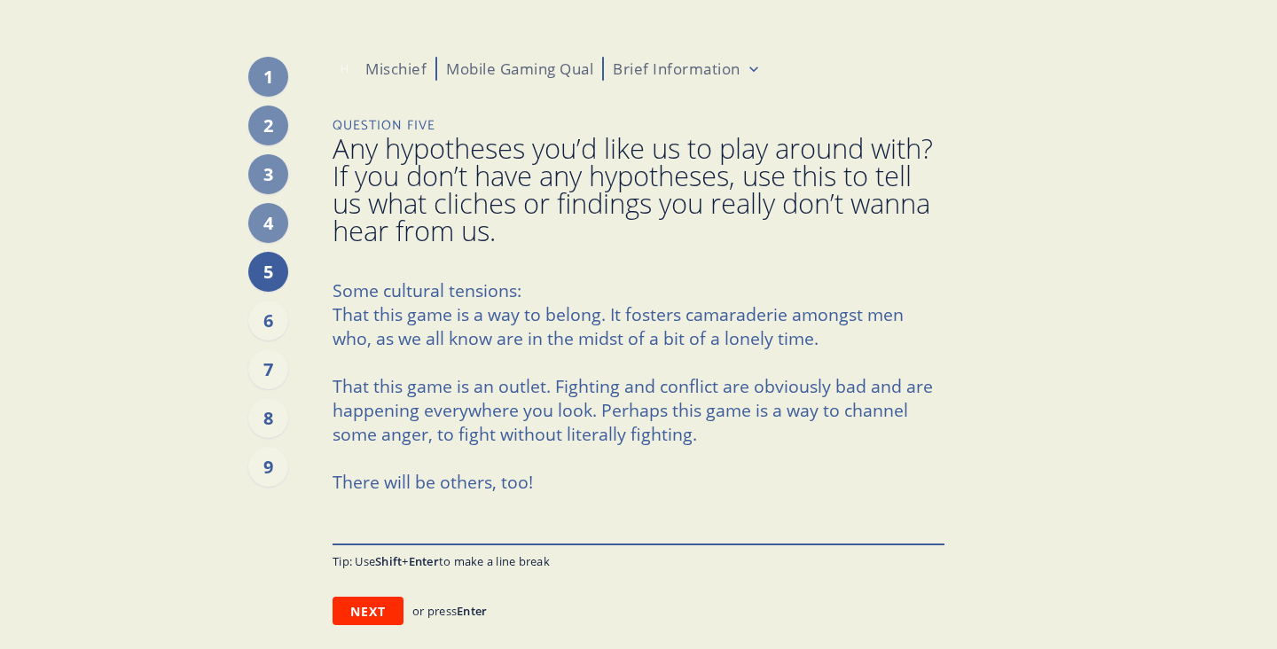
click at [333, 335] on textarea "That this game is a way to belong. It fosters camaraderie amongst men who, as w…" at bounding box center [639, 407] width 612 height 272
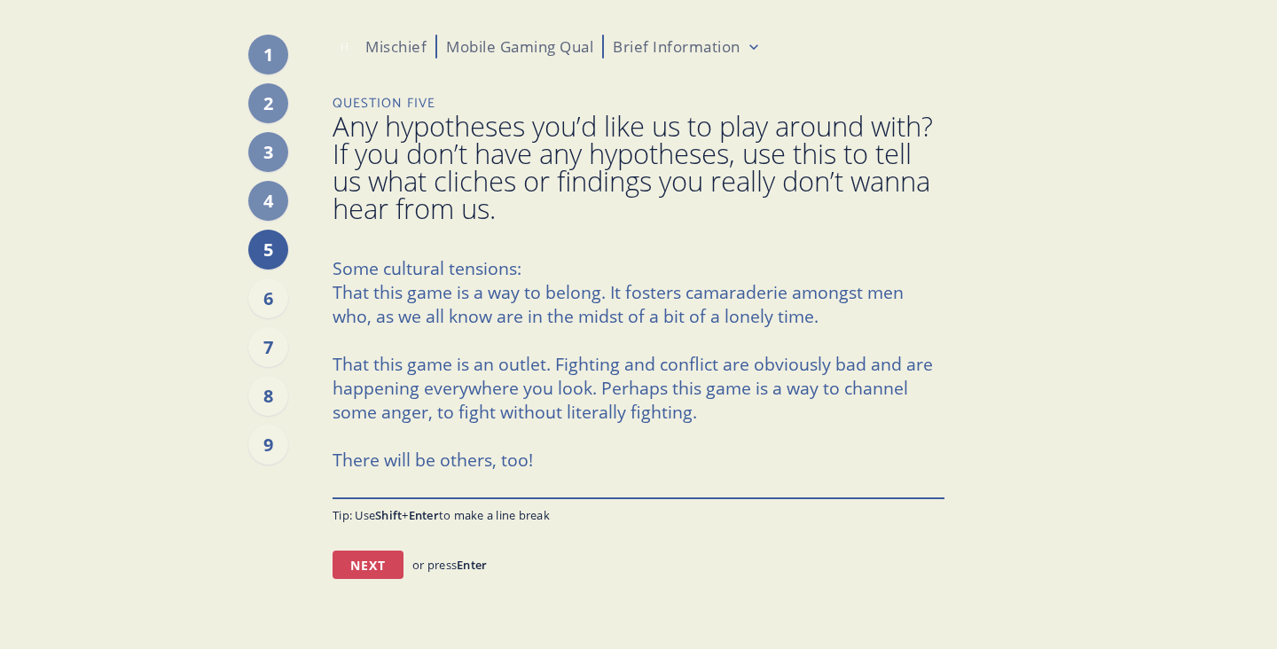
scroll to position [33, 0]
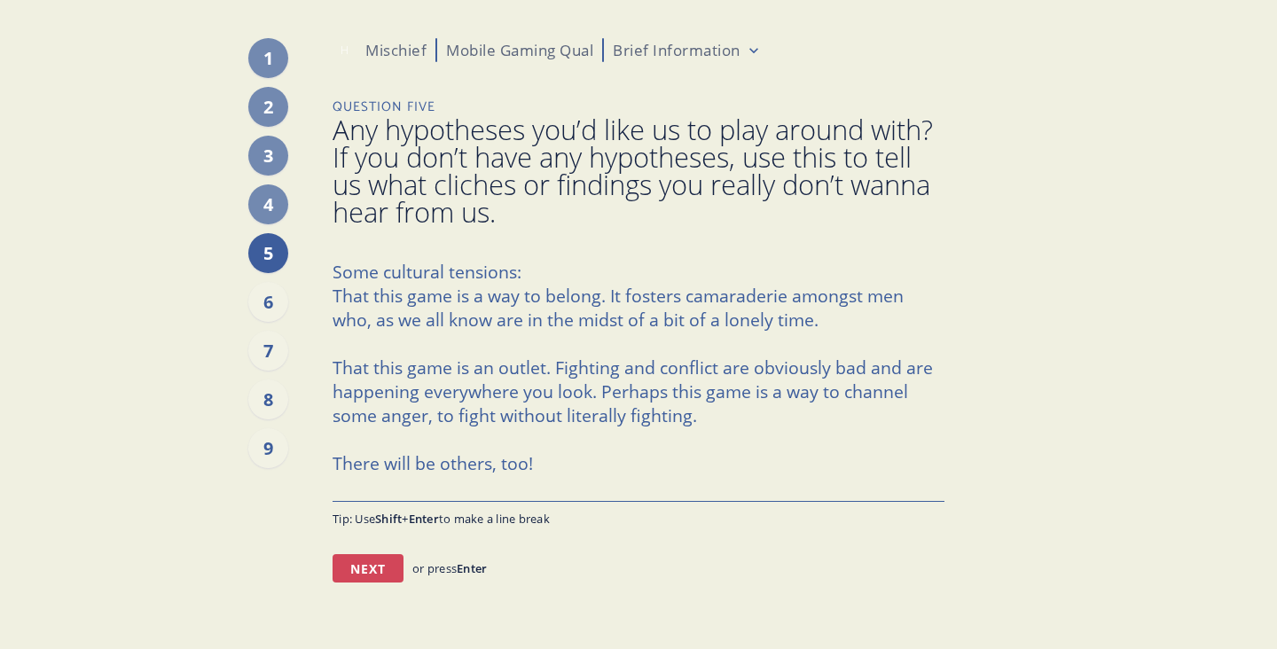
click at [348, 571] on button "Next" at bounding box center [368, 568] width 71 height 28
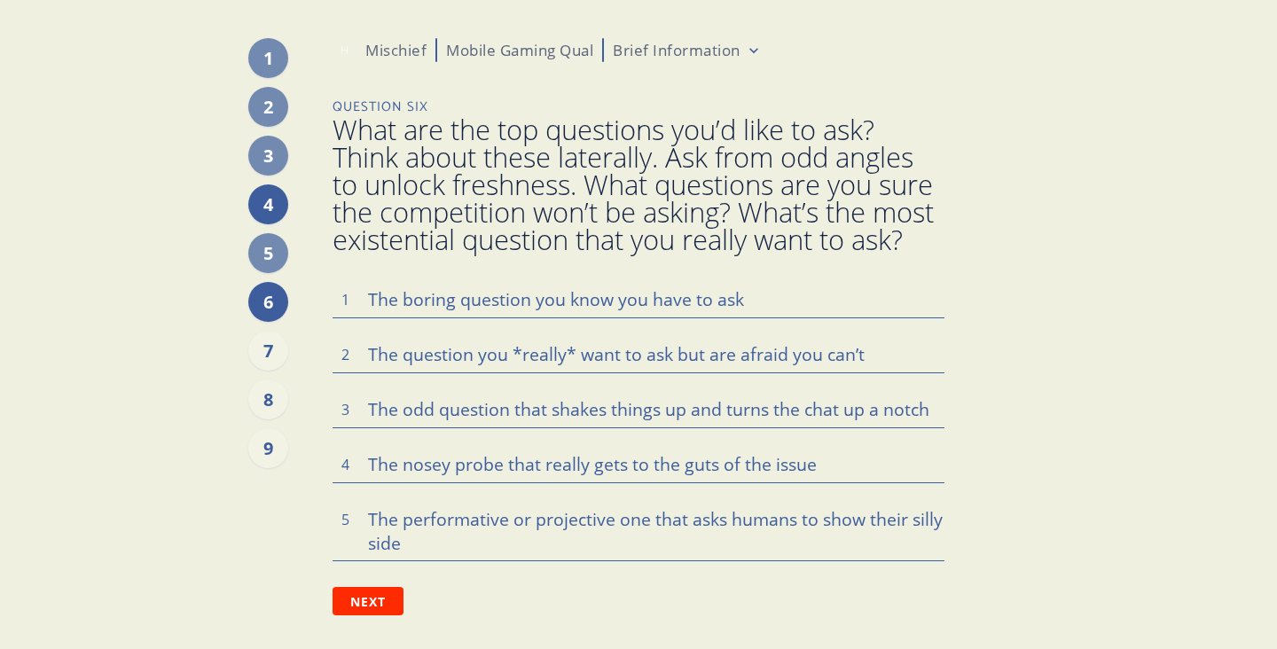
click at [269, 222] on div "4" at bounding box center [268, 204] width 40 height 40
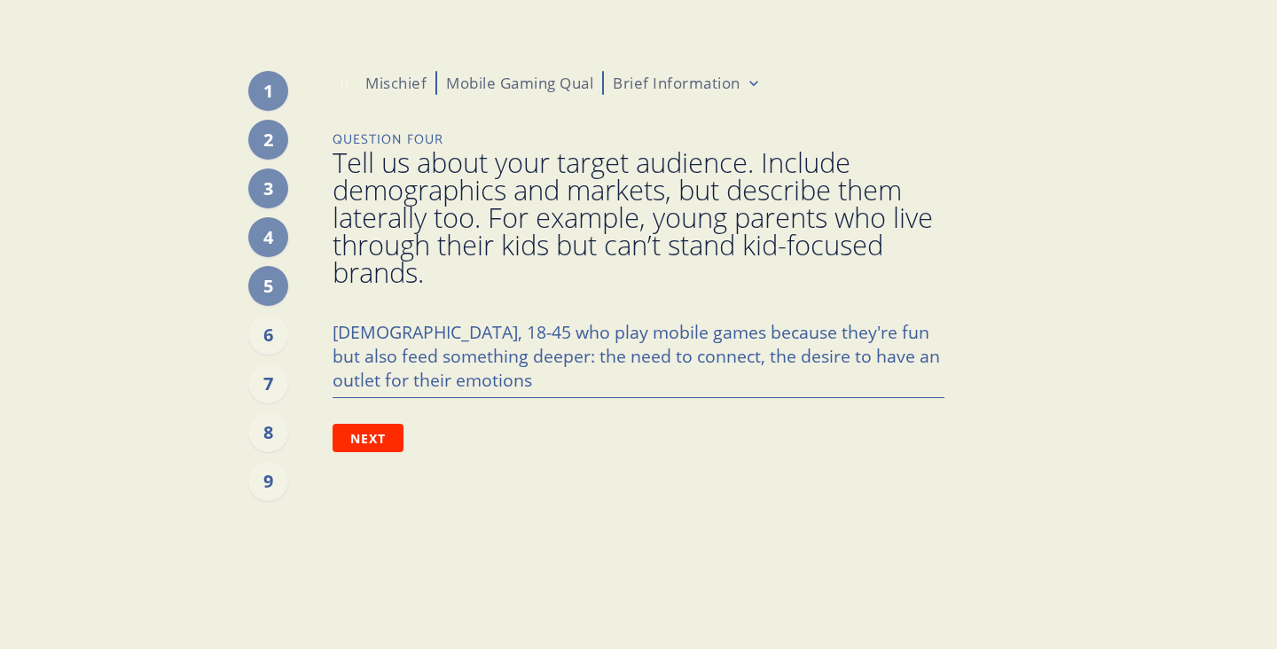
click at [269, 232] on div "4" at bounding box center [268, 237] width 40 height 40
click at [331, 337] on div "[PHONE_NUMBER] H Mischief Mobile Gaming Qual Brief Information Question Four Te…" at bounding box center [638, 324] width 1021 height 649
click at [333, 332] on textarea "[DEMOGRAPHIC_DATA], 18-45 who play mobile games because they're fun but also fe…" at bounding box center [639, 355] width 612 height 84
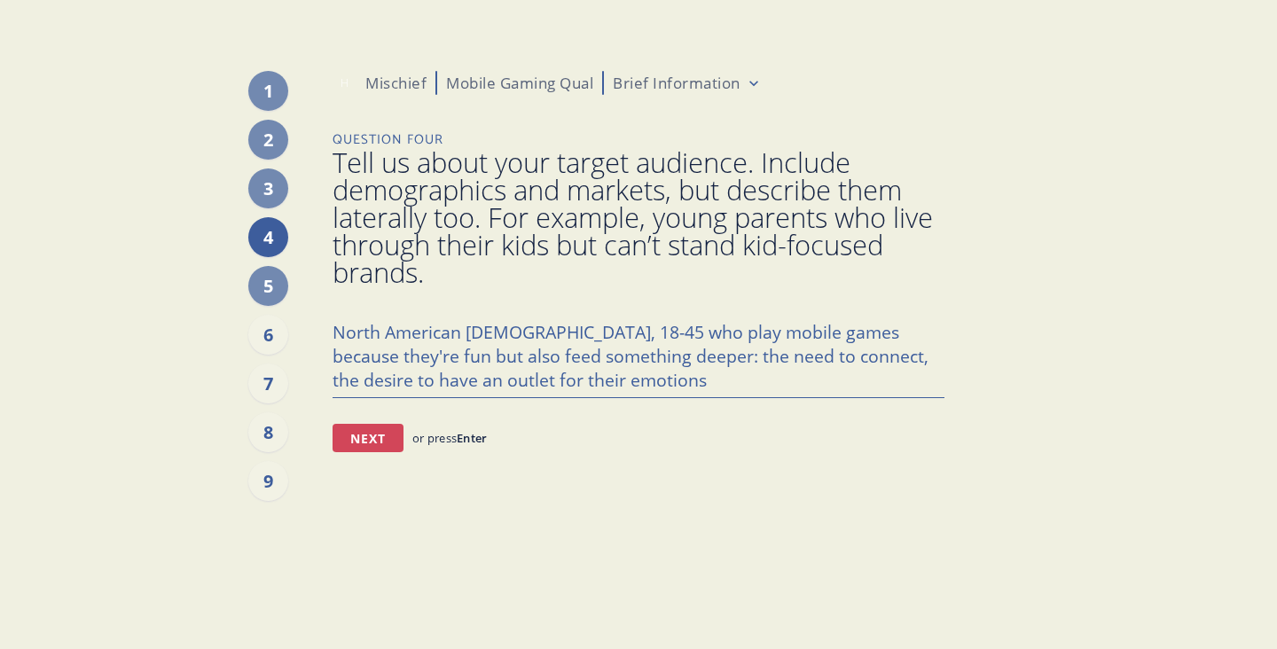
click at [379, 438] on button "Next" at bounding box center [368, 438] width 71 height 28
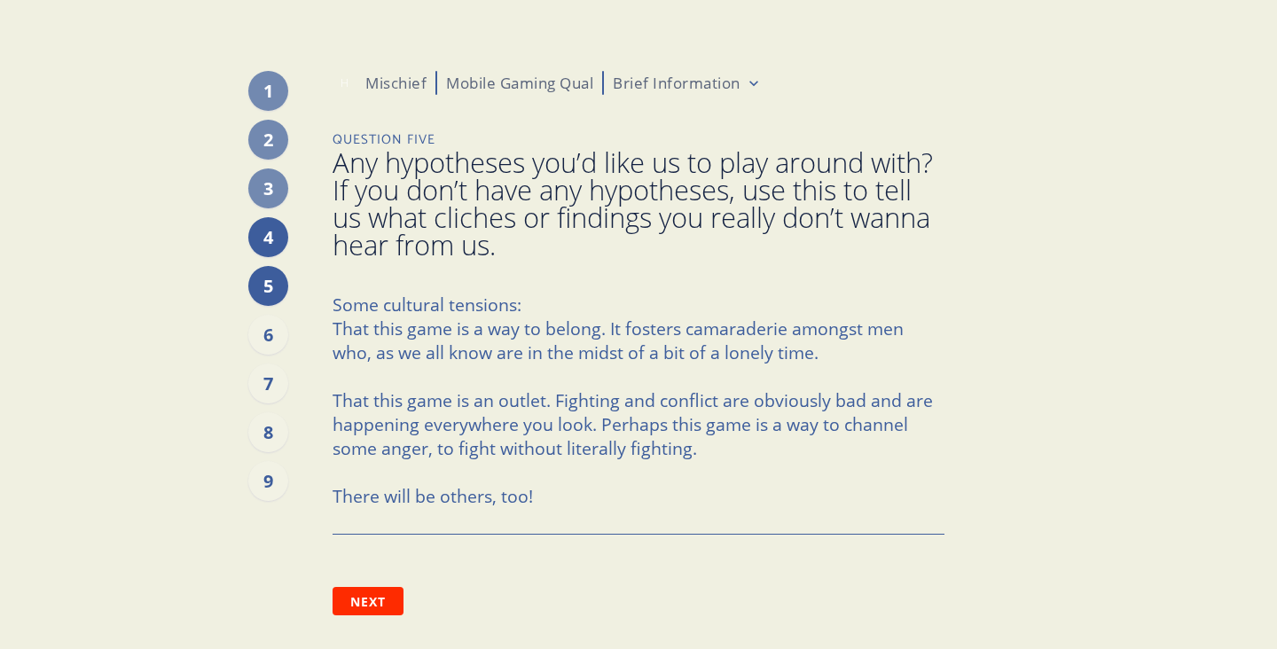
click at [273, 238] on div "4" at bounding box center [268, 237] width 40 height 40
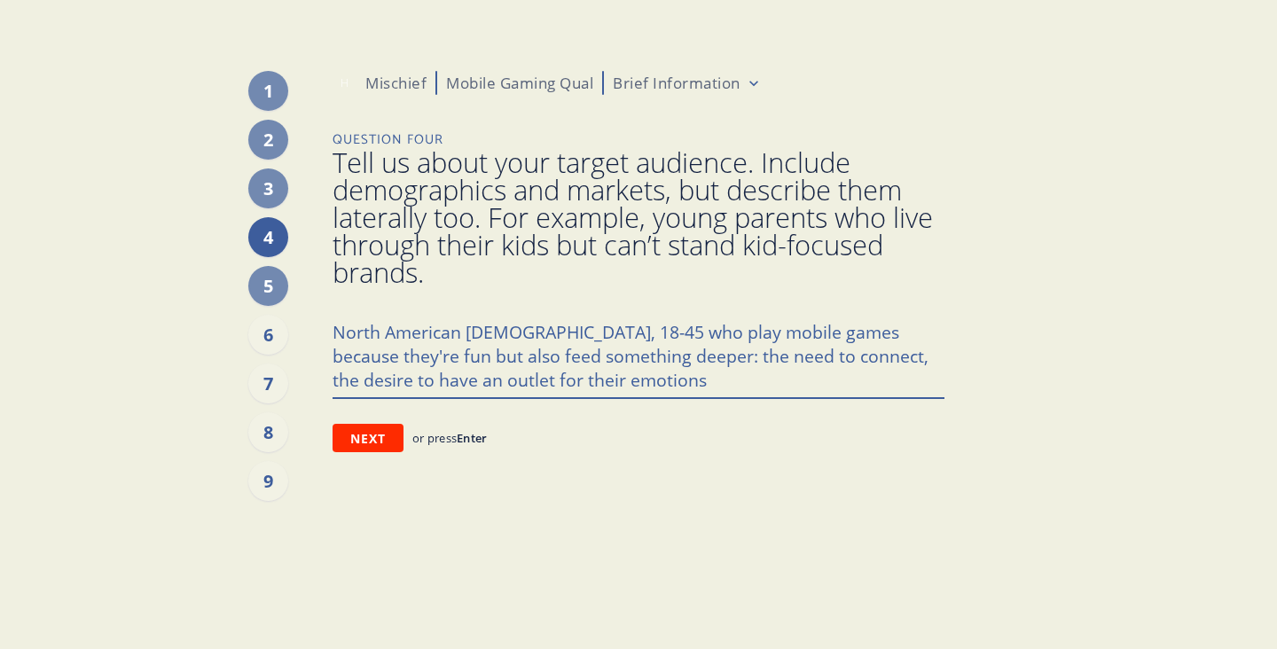
click at [565, 334] on textarea "North American [DEMOGRAPHIC_DATA], 18-45 who play mobile games because they're …" at bounding box center [639, 355] width 612 height 84
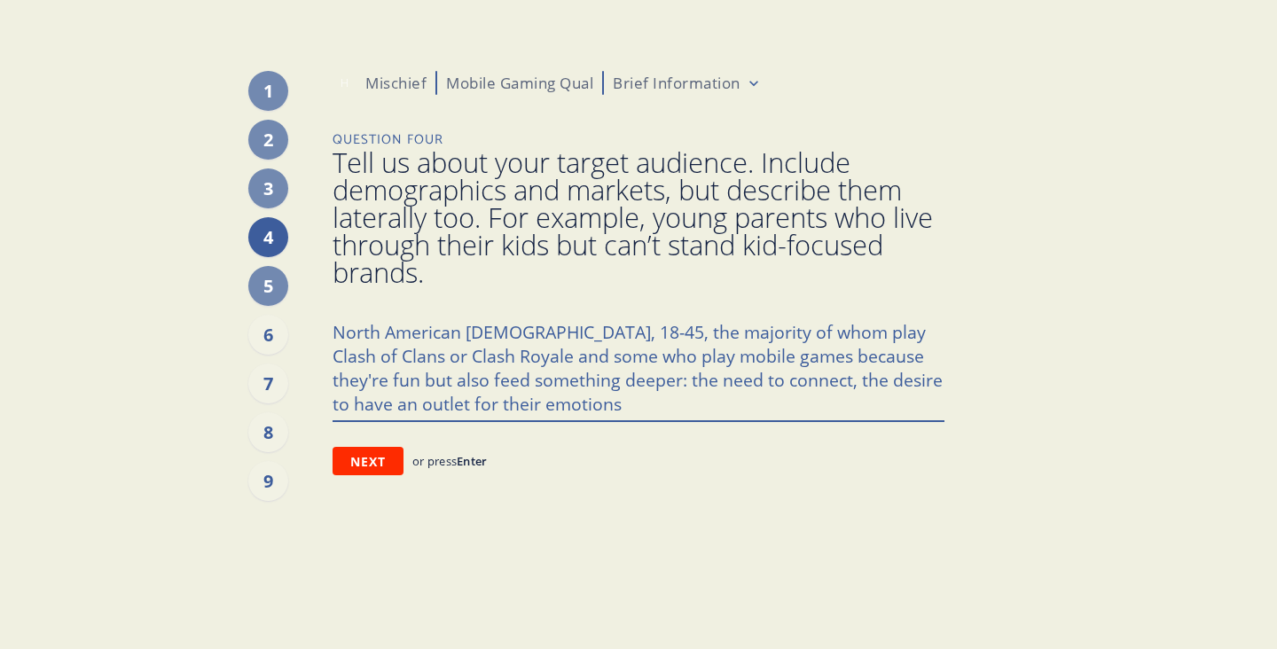
click at [710, 359] on textarea "North American [DEMOGRAPHIC_DATA], 18-45 who play mobile games because they're …" at bounding box center [639, 366] width 612 height 107
click at [602, 362] on textarea "North American [DEMOGRAPHIC_DATA], 18-45 who play mobile games because they're …" at bounding box center [639, 366] width 612 height 107
click at [779, 361] on textarea "North American [DEMOGRAPHIC_DATA], 18-45 who play mobile games because they're …" at bounding box center [639, 366] width 612 height 107
click at [782, 361] on textarea "North American [DEMOGRAPHIC_DATA], 18-45 who play mobile games because they're …" at bounding box center [639, 366] width 612 height 107
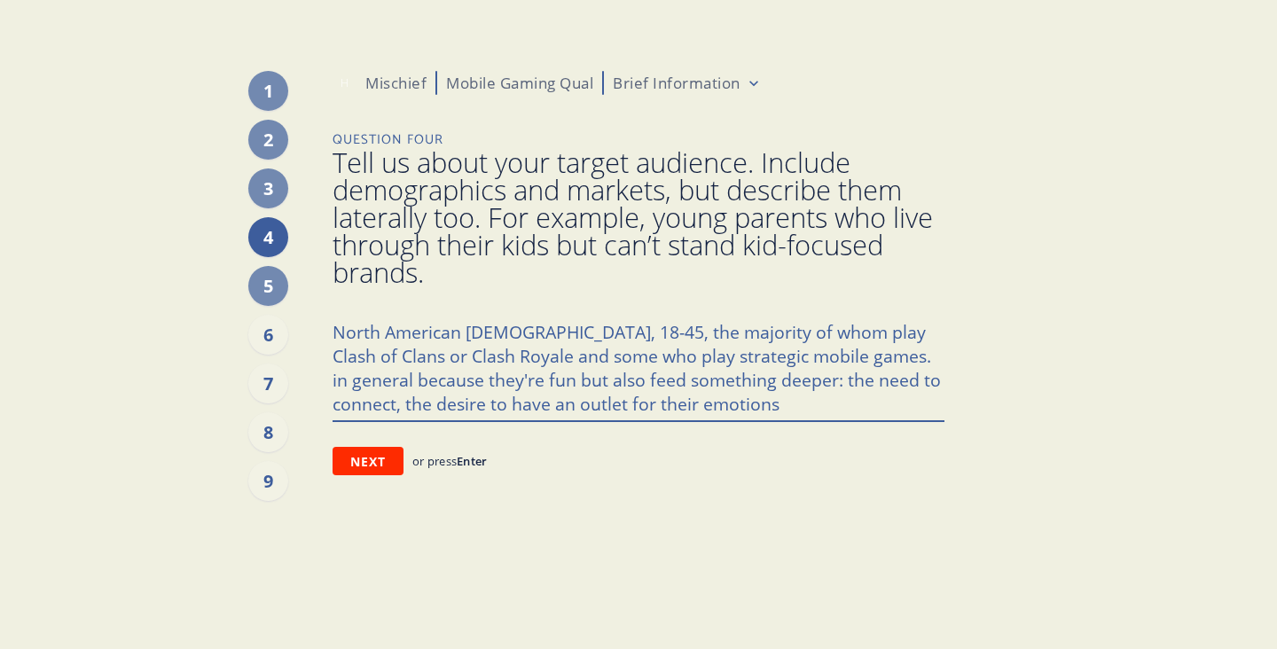
drag, startPoint x: 793, startPoint y: 354, endPoint x: 885, endPoint y: 359, distance: 92.4
click at [885, 359] on textarea "North American [DEMOGRAPHIC_DATA], 18-45 who play mobile games because they're …" at bounding box center [639, 366] width 612 height 107
drag, startPoint x: 395, startPoint y: 380, endPoint x: 420, endPoint y: 380, distance: 25.7
click at [420, 380] on textarea "North American [DEMOGRAPHIC_DATA], 18-45 who play mobile games because they're …" at bounding box center [639, 366] width 612 height 107
click at [514, 387] on textarea "North American [DEMOGRAPHIC_DATA], 18-45 who play mobile games because they're …" at bounding box center [639, 366] width 612 height 107
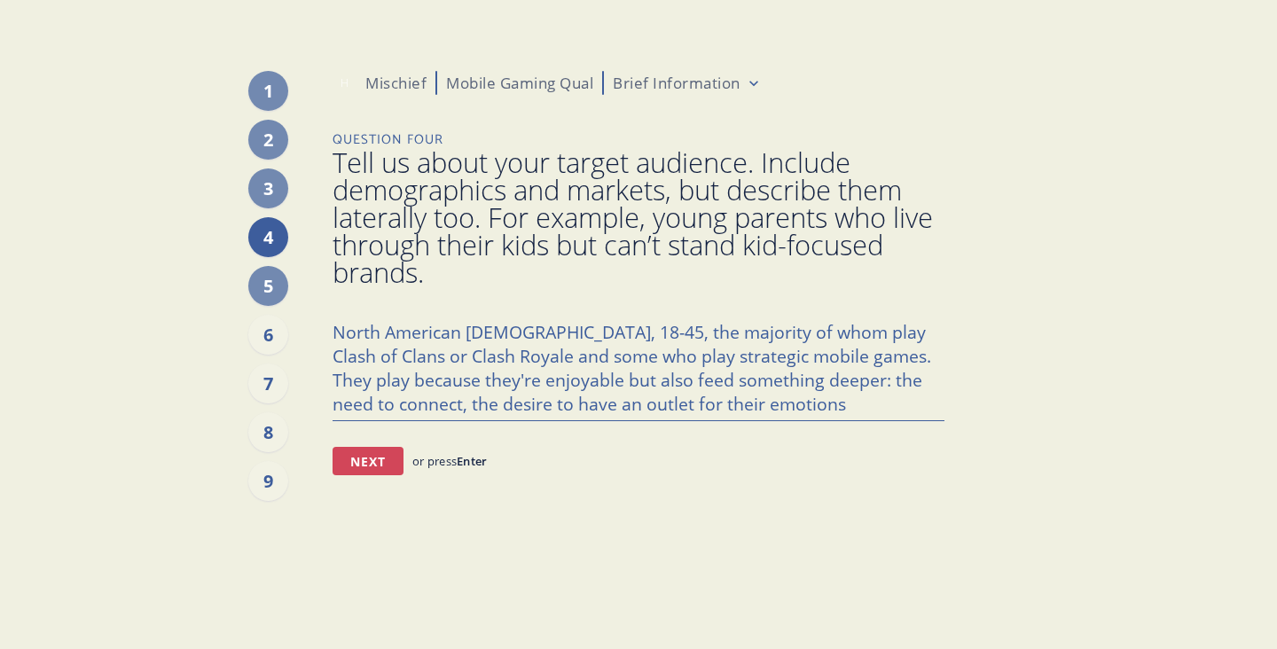
click at [381, 460] on button "Next" at bounding box center [368, 461] width 71 height 28
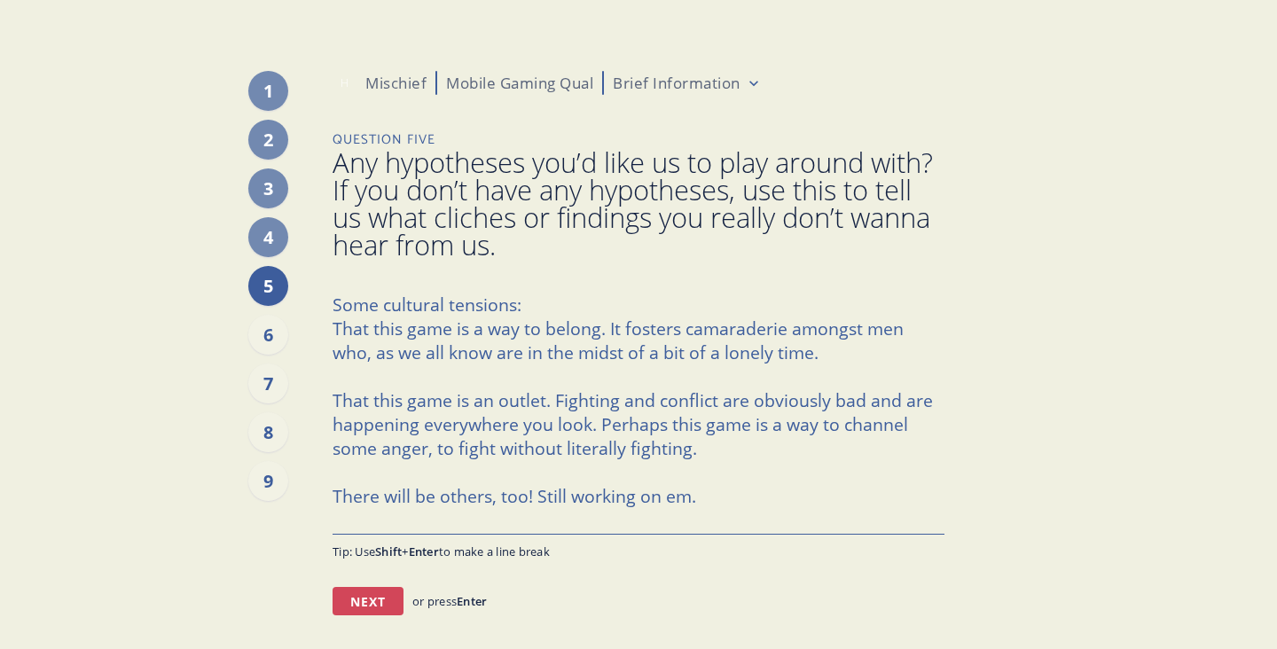
click at [366, 594] on button "Next" at bounding box center [368, 601] width 71 height 28
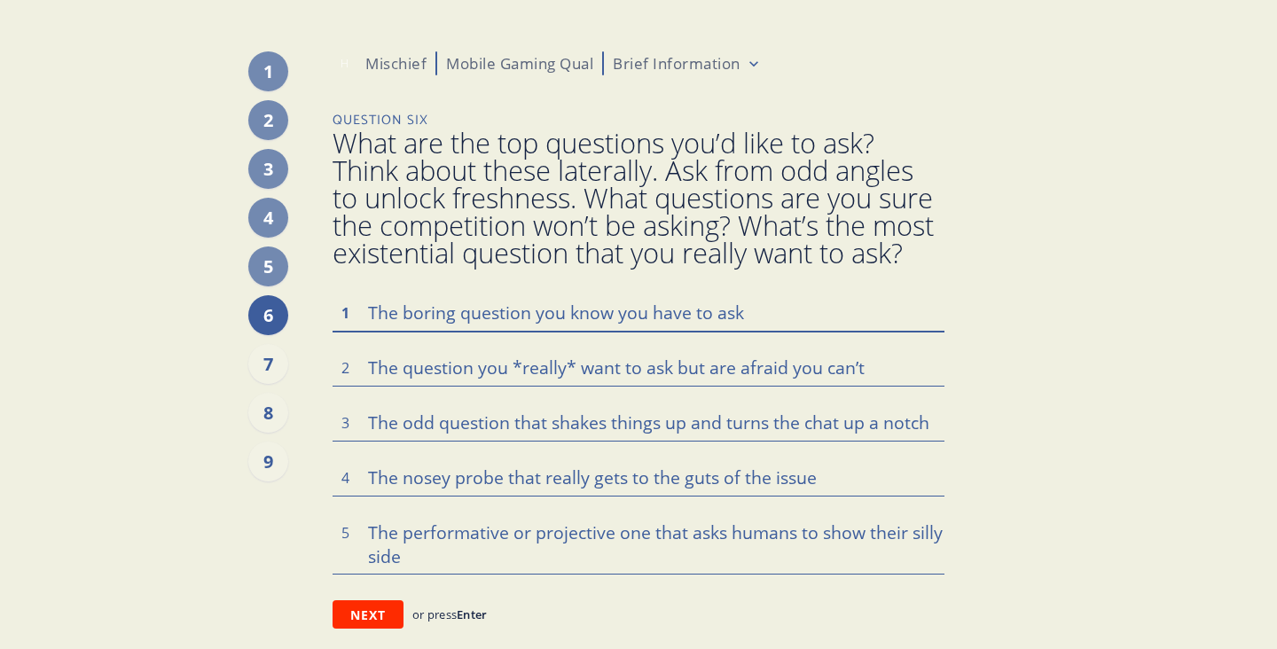
scroll to position [23, 0]
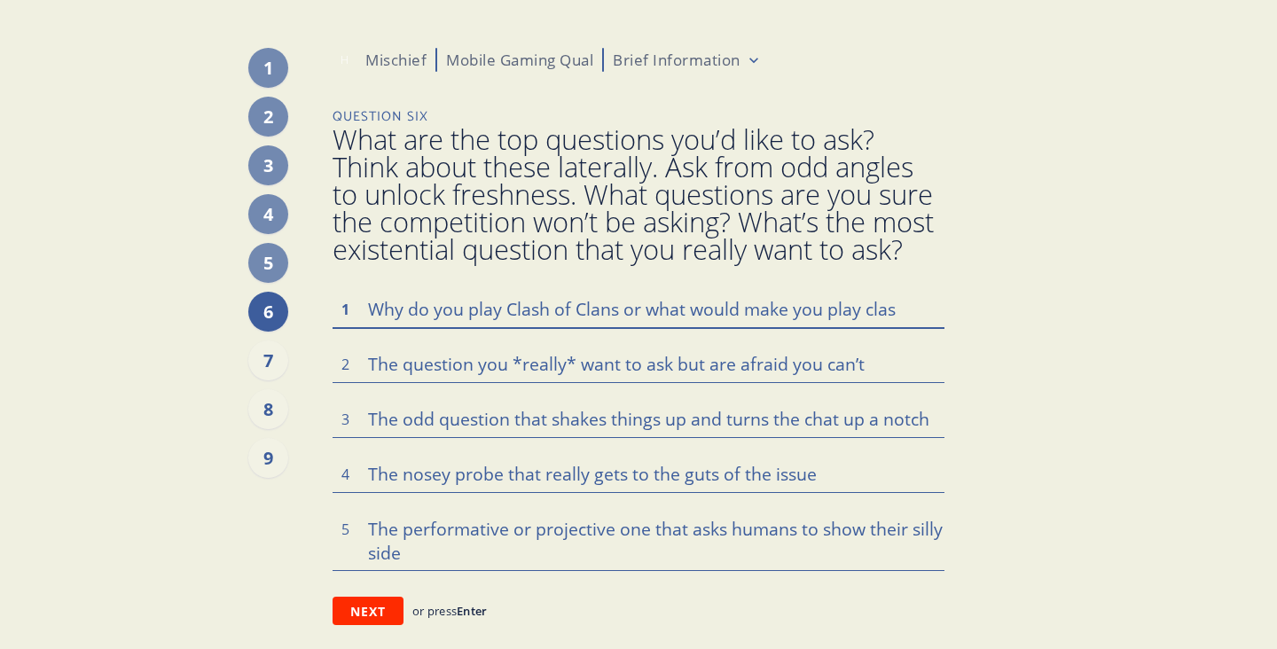
drag, startPoint x: 644, startPoint y: 309, endPoint x: 904, endPoint y: 323, distance: 260.1
click at [904, 323] on textarea "Why do you play Clash of Clans or what would make you play clas" at bounding box center [639, 308] width 612 height 37
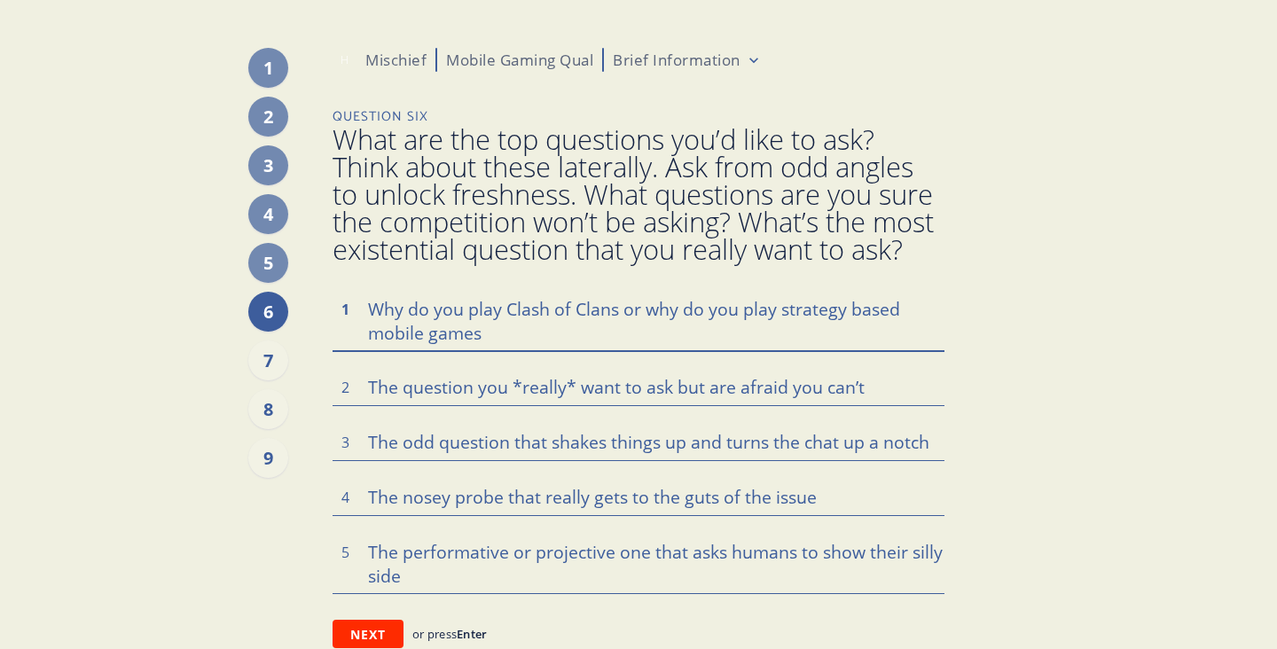
click at [642, 317] on textarea "Why do you play Clash of Clans or why do you play strategy based mobile games" at bounding box center [639, 320] width 612 height 60
click at [807, 333] on textarea "Why do you play Clash of Clans or for a smaller audience segment who doesn't wh…" at bounding box center [639, 320] width 612 height 60
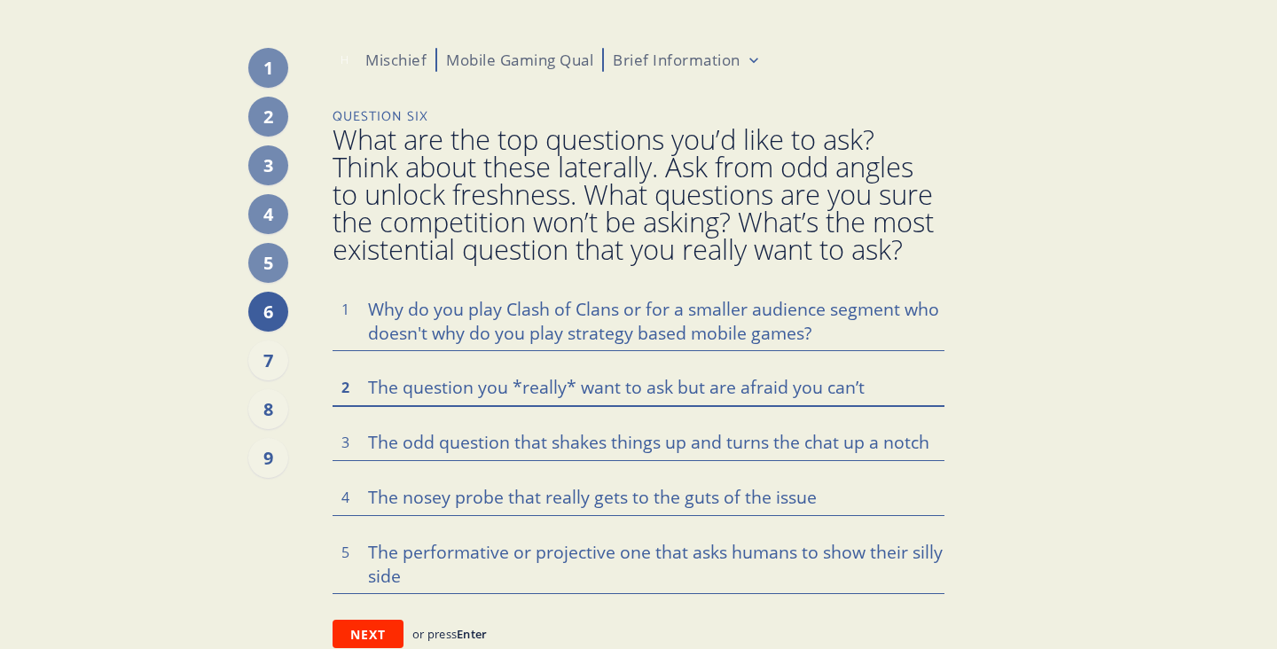
click at [643, 382] on textarea at bounding box center [639, 386] width 612 height 37
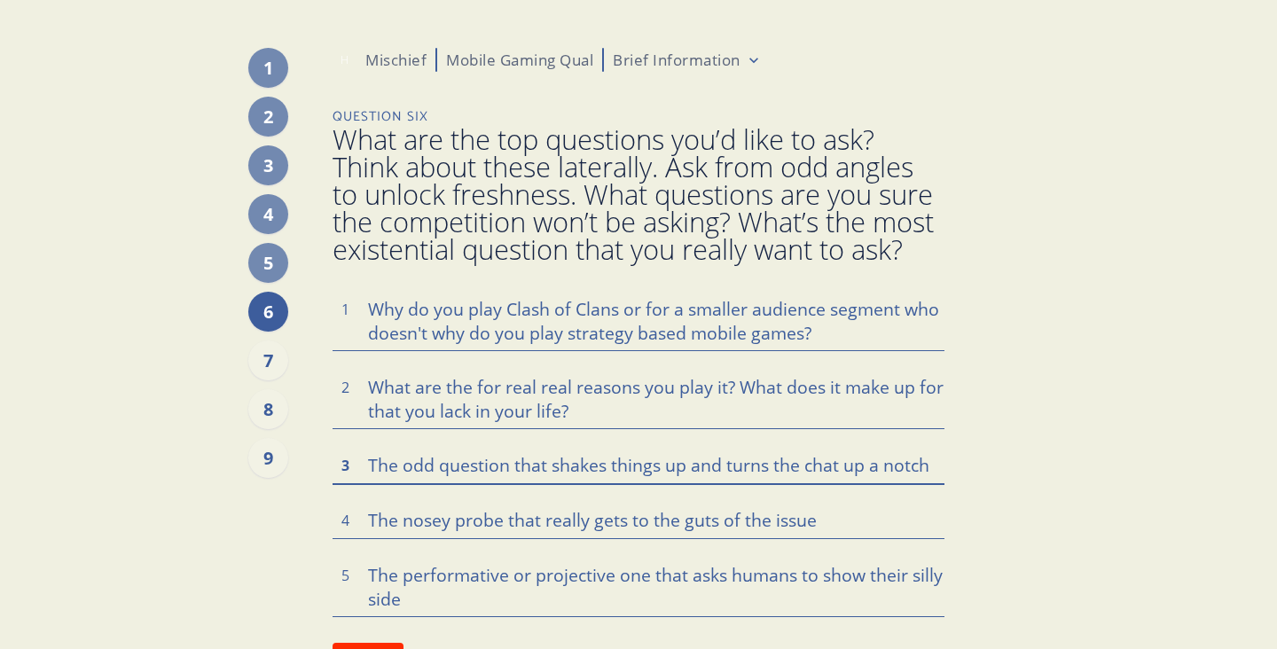
click at [591, 457] on textarea at bounding box center [639, 464] width 612 height 37
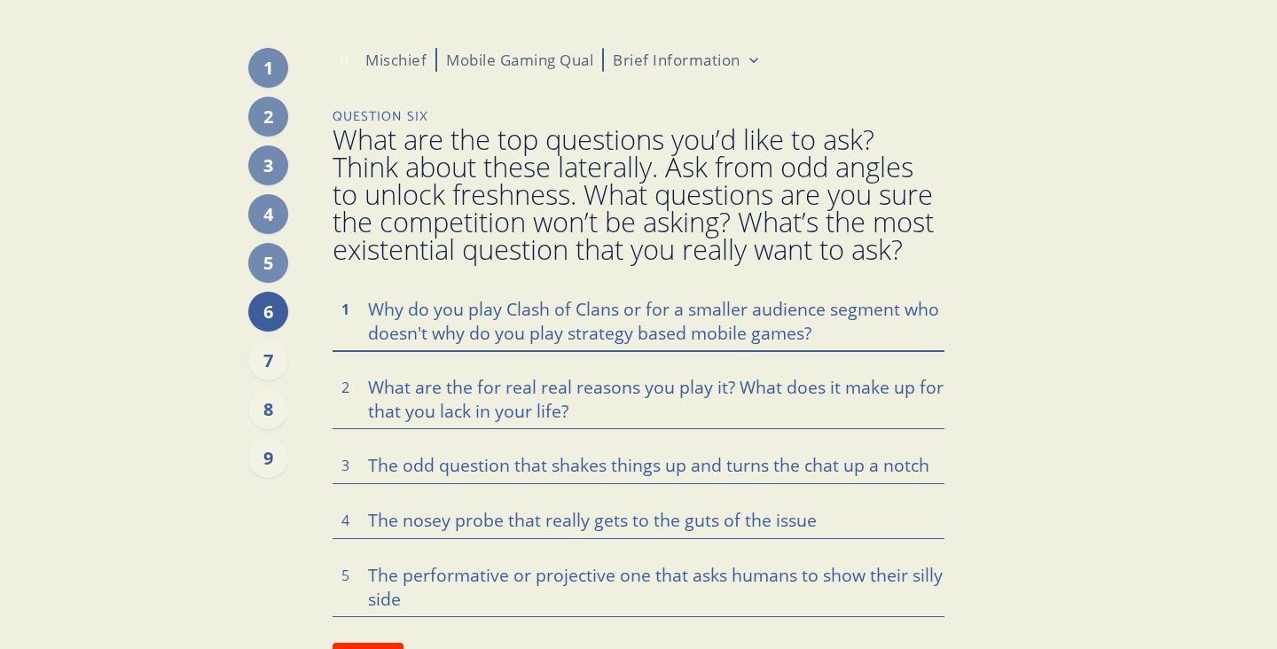
click at [617, 309] on textarea "Why do you play Clash of Clans or for a smaller audience segment who doesn't wh…" at bounding box center [639, 320] width 612 height 60
click at [646, 310] on textarea "Why do you play Clash of Clans? or for a smaller audience segment who doesn't w…" at bounding box center [639, 320] width 612 height 60
click at [466, 333] on textarea "Why do you play Clash of Clans? or, for a smaller audience segment who doesn't …" at bounding box center [639, 320] width 612 height 60
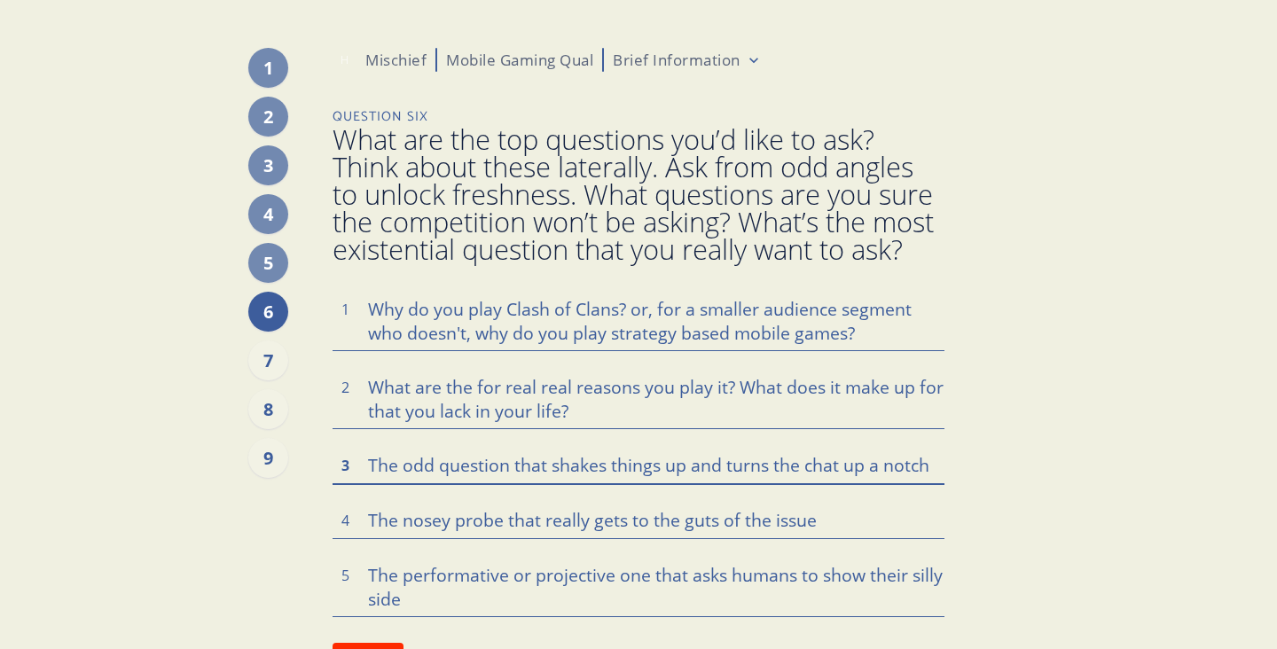
click at [435, 463] on textarea at bounding box center [639, 464] width 612 height 37
click at [402, 467] on textarea at bounding box center [639, 464] width 612 height 37
drag, startPoint x: 509, startPoint y: 471, endPoint x: 392, endPoint y: 454, distance: 118.3
click at [392, 454] on textarea "Honestly, I'm just" at bounding box center [639, 464] width 612 height 37
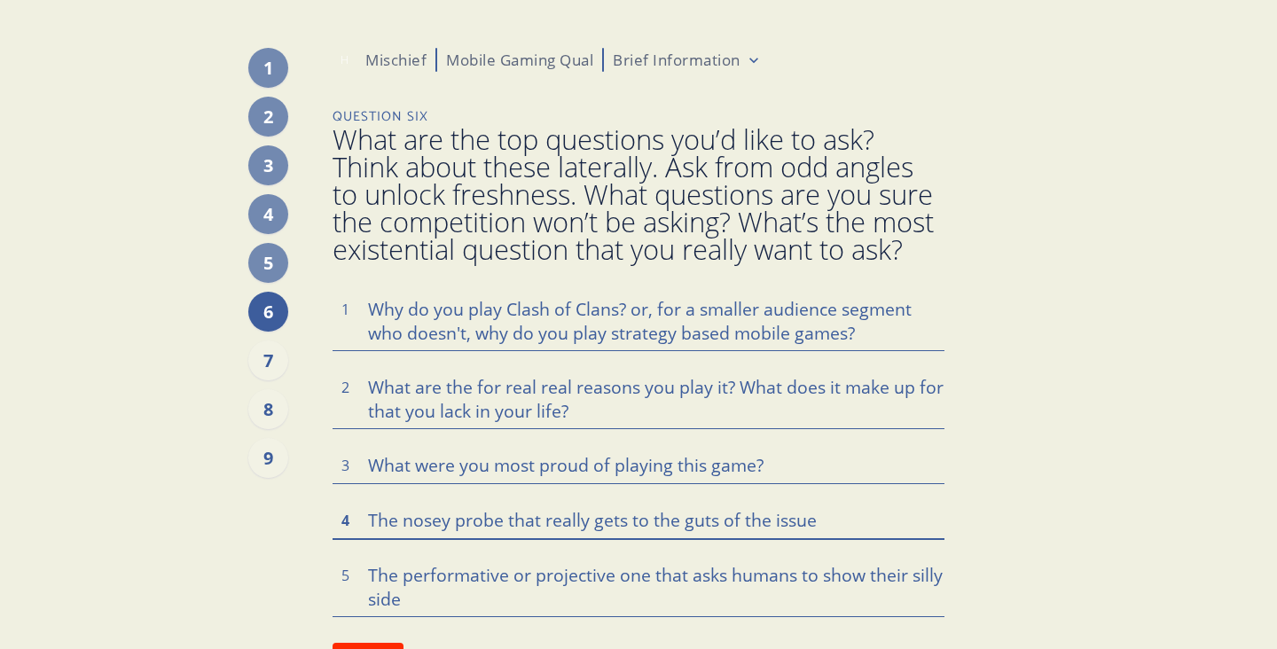
click at [744, 508] on textarea at bounding box center [639, 519] width 612 height 37
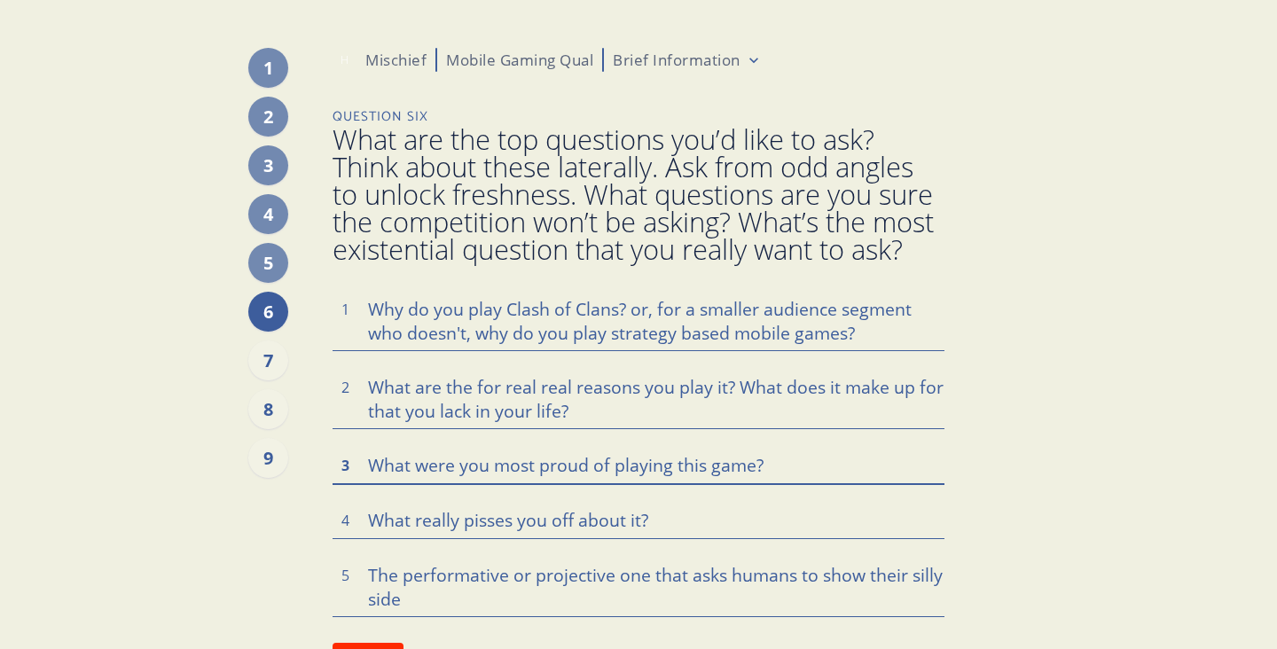
drag, startPoint x: 417, startPoint y: 467, endPoint x: 771, endPoint y: 475, distance: 353.9
click at [771, 475] on textarea "What were you most proud of playing this game?" at bounding box center [639, 464] width 612 height 37
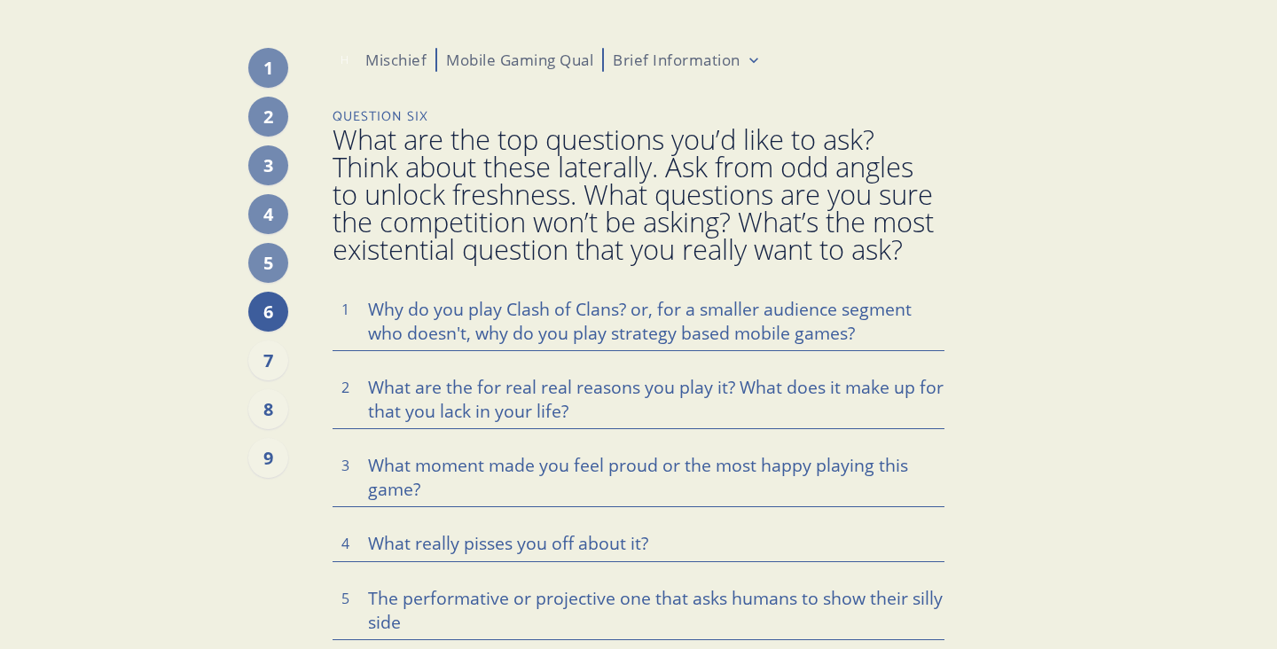
click at [722, 564] on div "Why do you play Clash of Clans? or, for a smaller audience segment who doesn't,…" at bounding box center [639, 464] width 612 height 349
click at [714, 544] on textarea "What really pisses you off about it?" at bounding box center [639, 542] width 612 height 37
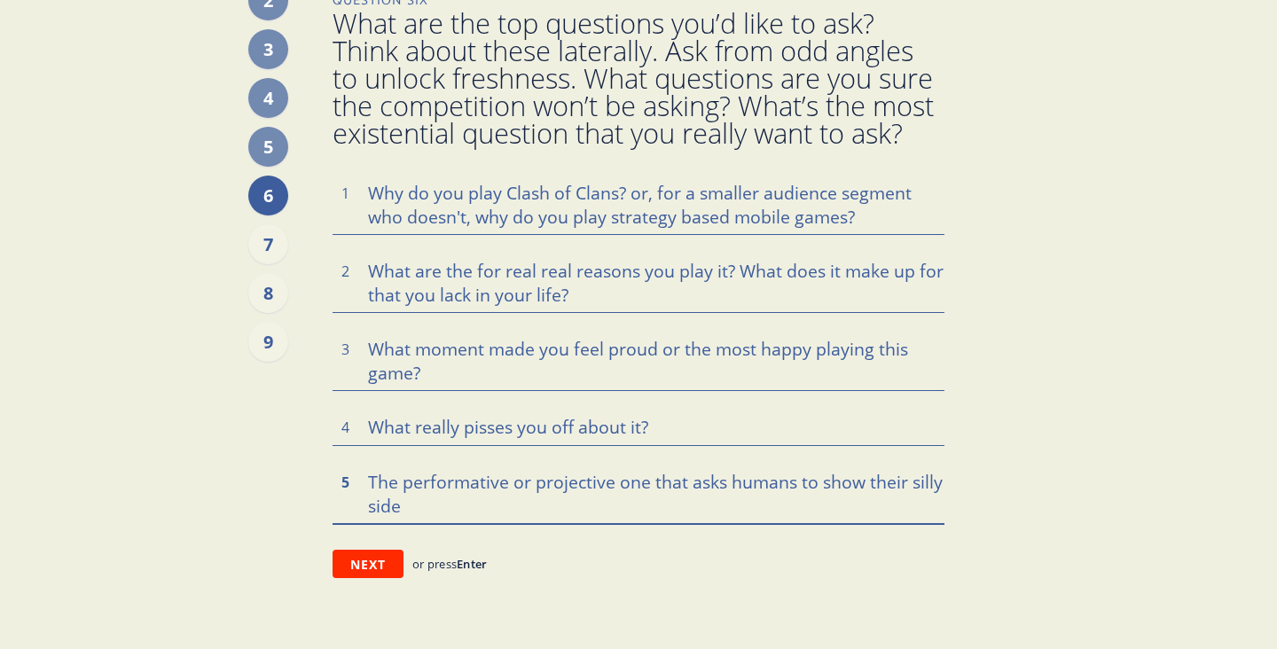
click at [710, 497] on textarea at bounding box center [639, 493] width 612 height 60
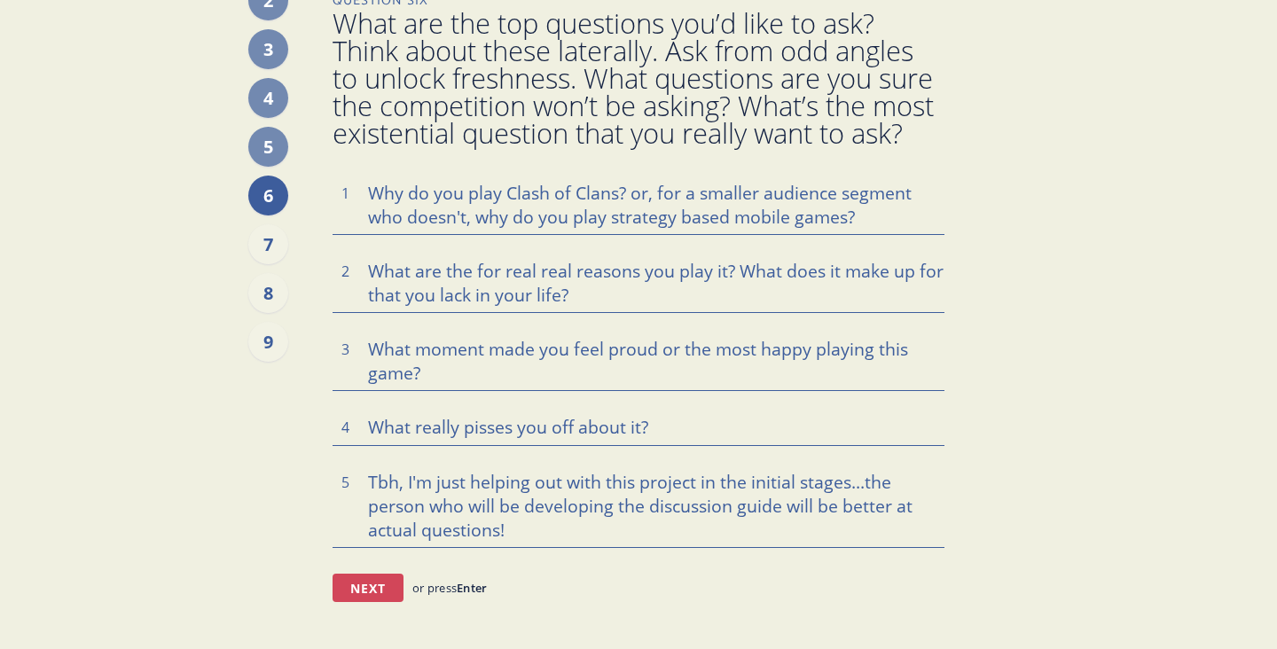
click at [381, 584] on button "Next" at bounding box center [368, 588] width 71 height 28
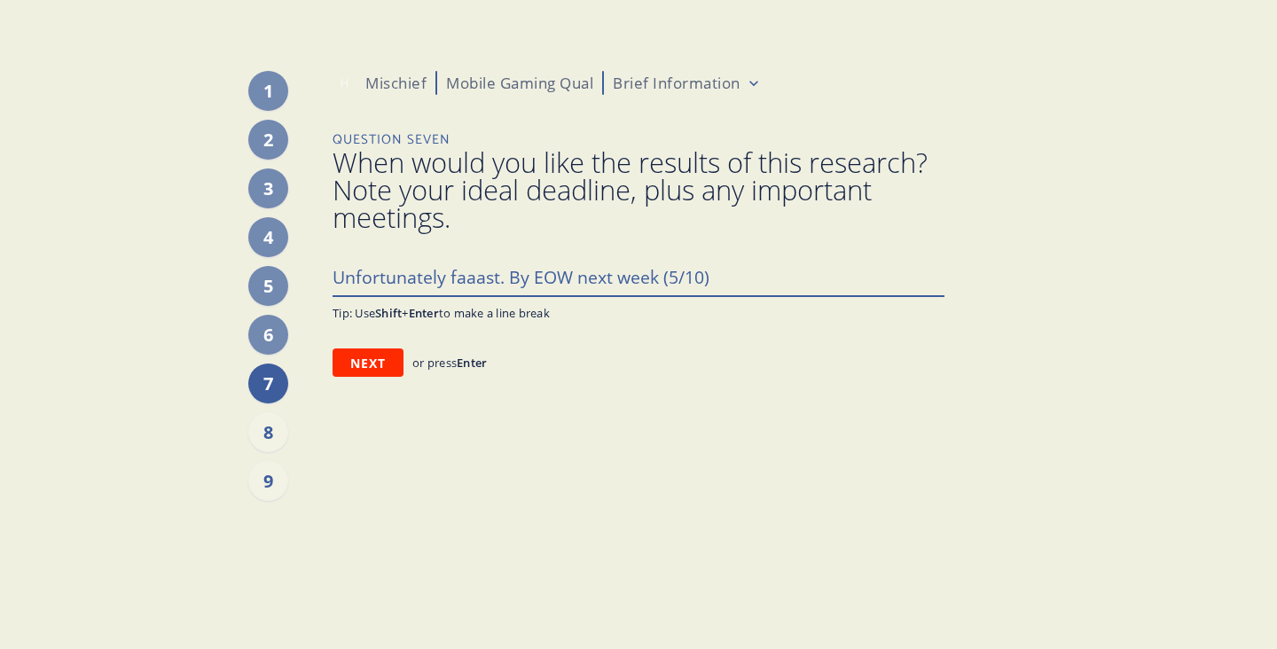
drag, startPoint x: 716, startPoint y: 271, endPoint x: 669, endPoint y: 271, distance: 47.0
click at [669, 271] on textarea "Unfortunately faaast. By EOW next week (5/10)" at bounding box center [639, 276] width 612 height 37
click at [385, 356] on button "Next" at bounding box center [368, 362] width 71 height 28
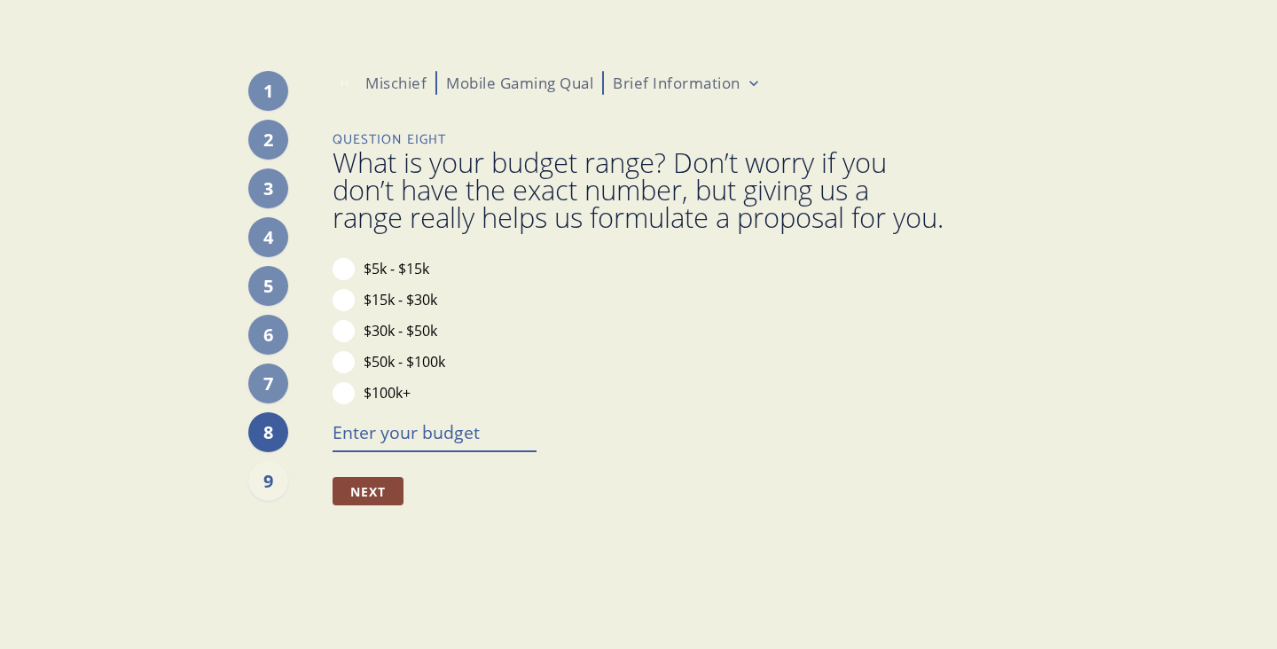
click at [372, 450] on textarea at bounding box center [435, 431] width 204 height 37
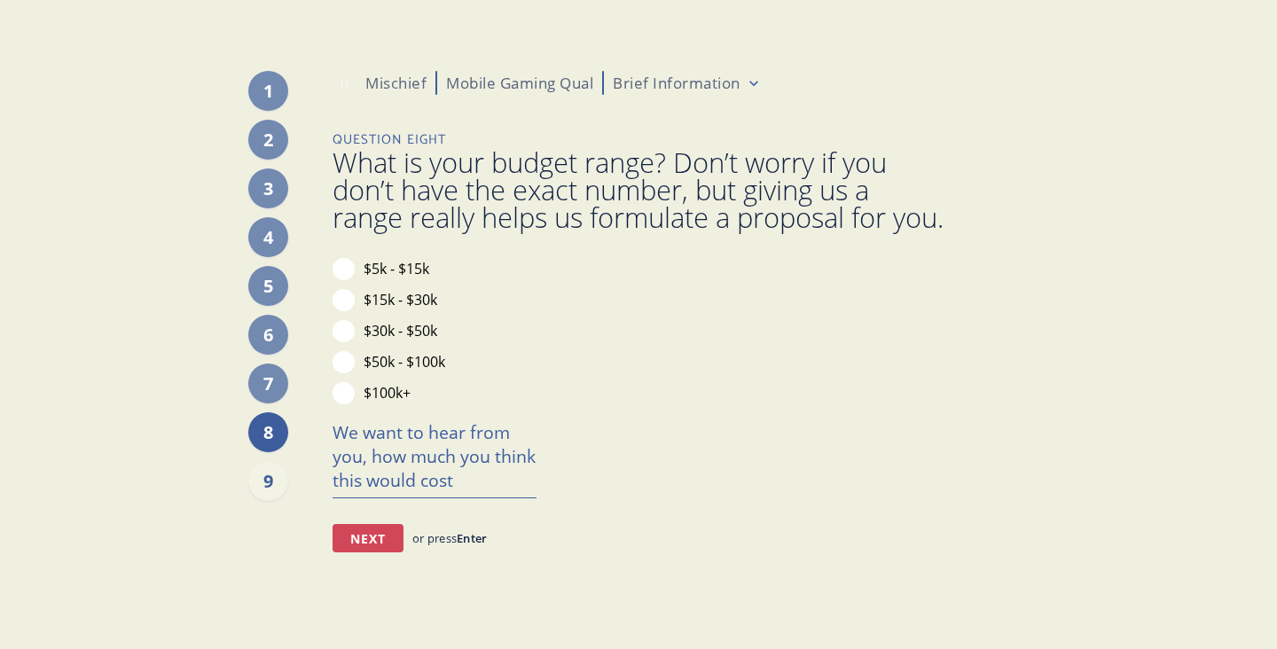
click at [338, 552] on button "Next" at bounding box center [368, 538] width 71 height 28
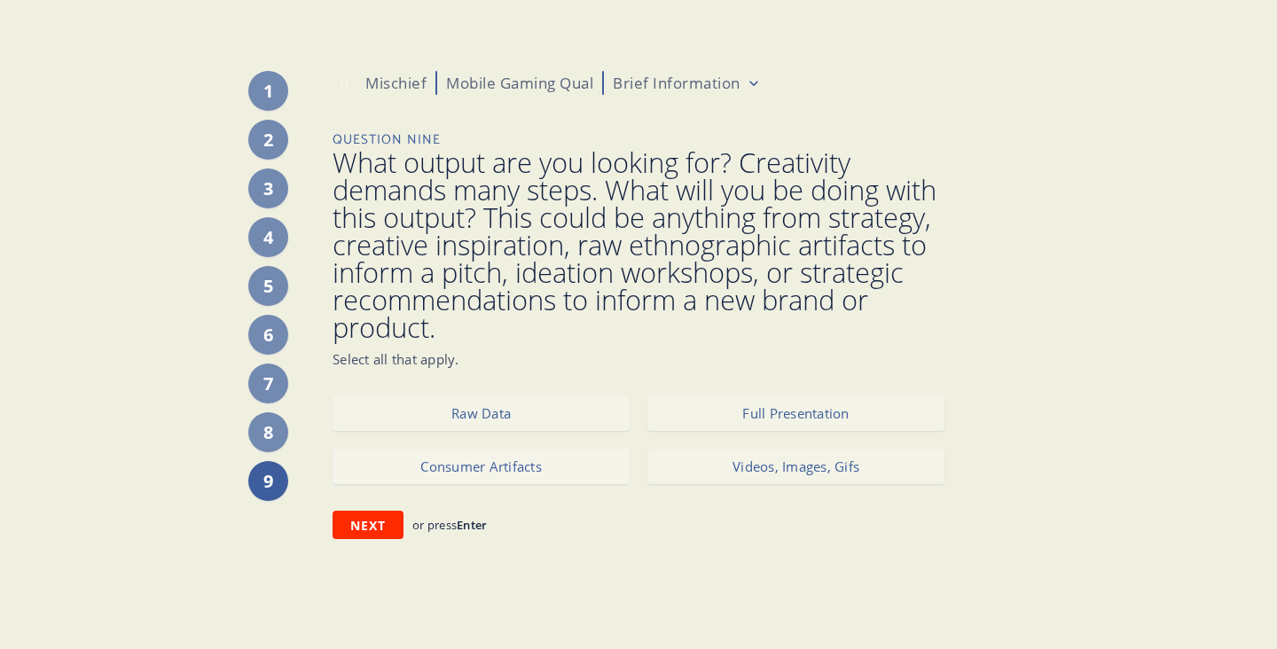
click at [439, 469] on button "Consumer Artifacts" at bounding box center [481, 466] width 297 height 35
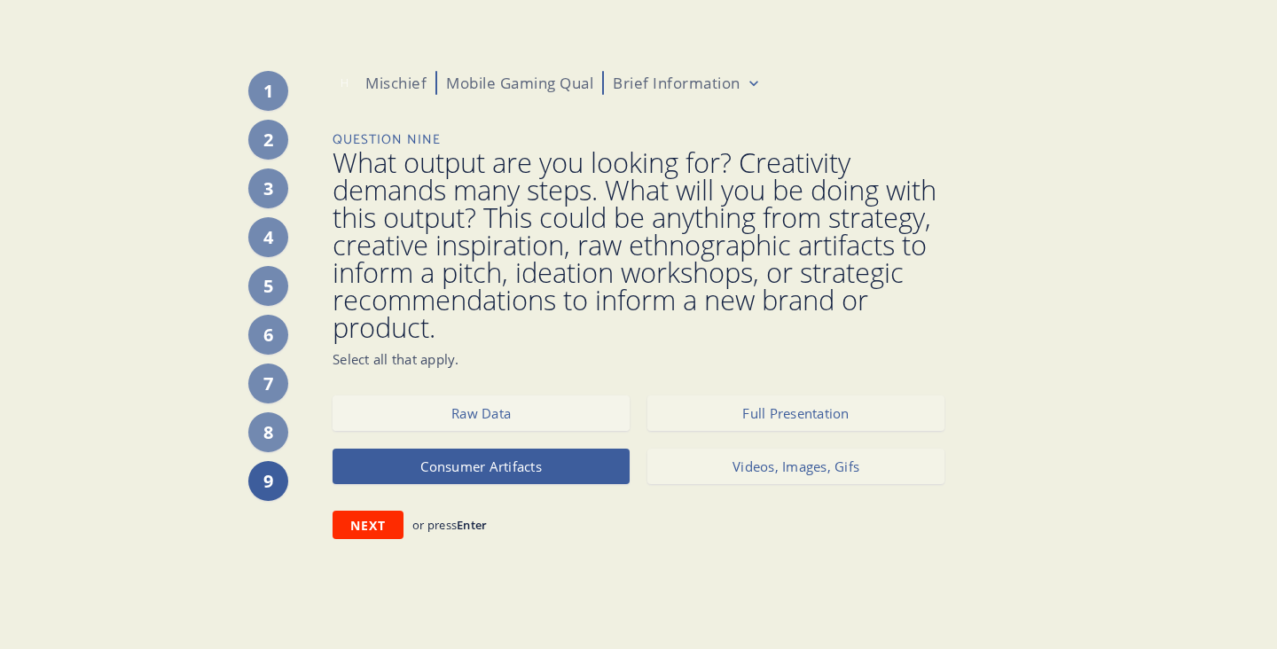
click at [482, 419] on button "Raw Data" at bounding box center [481, 412] width 297 height 35
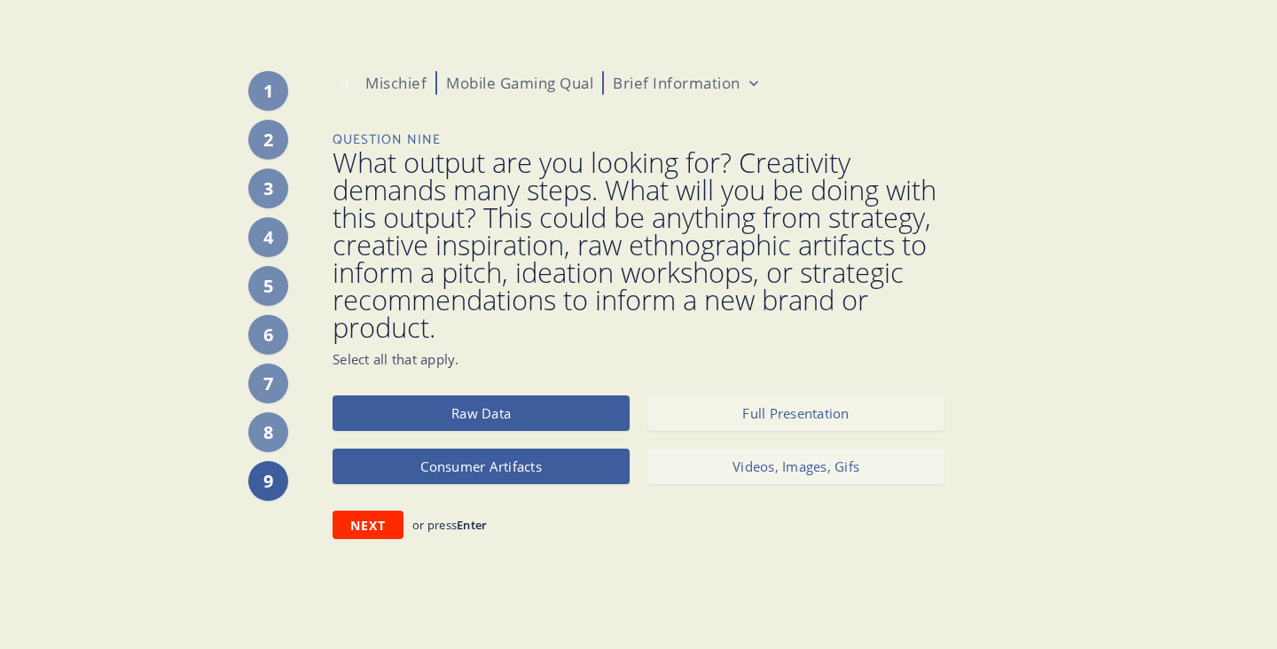
click at [700, 476] on button "Videos, Images, Gifs" at bounding box center [795, 466] width 297 height 35
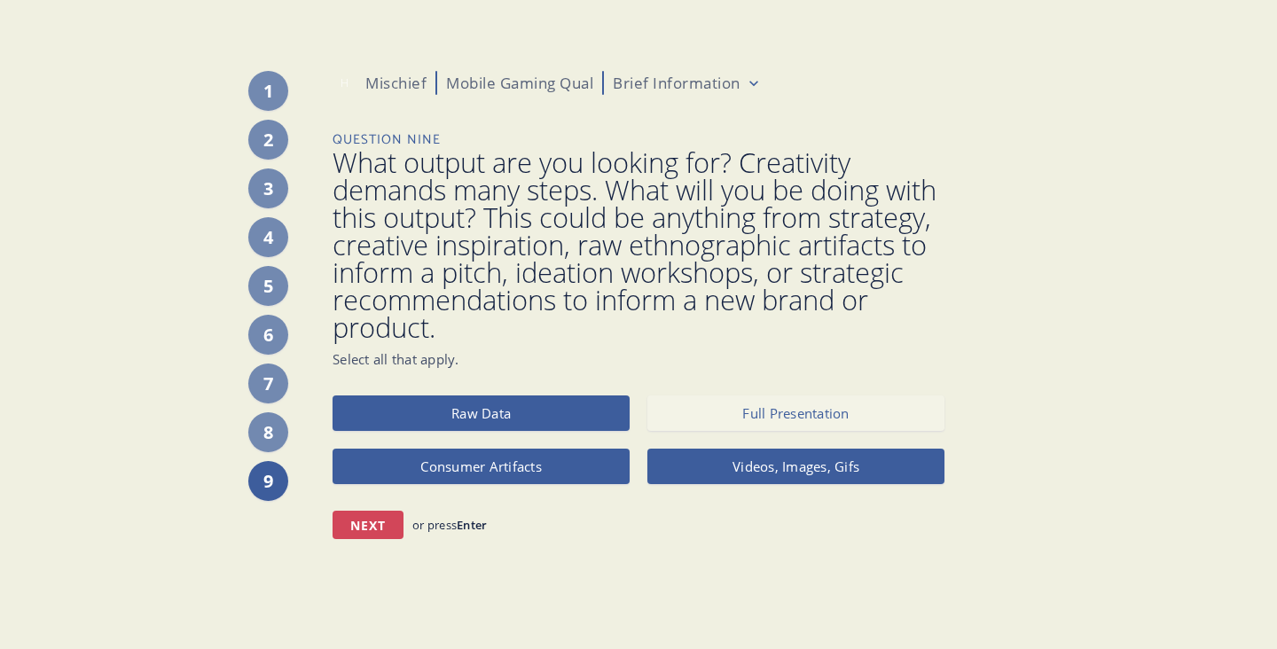
click at [378, 521] on button "Next" at bounding box center [368, 525] width 71 height 28
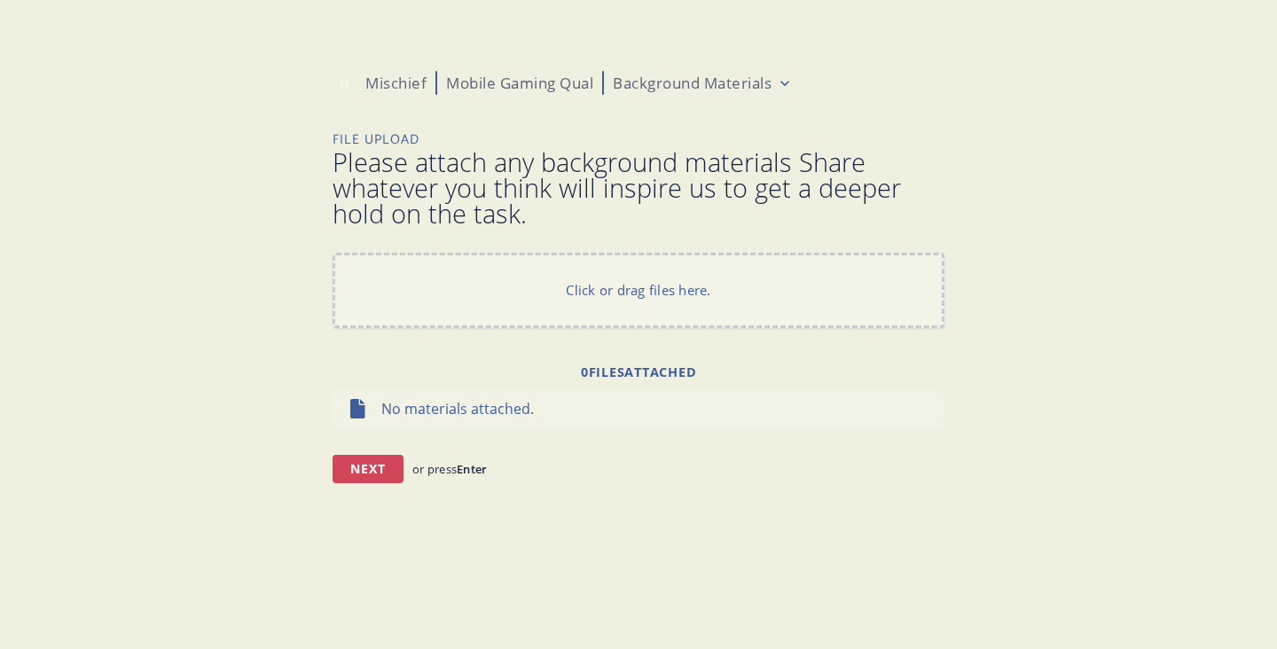
click at [366, 469] on button "Next" at bounding box center [368, 469] width 71 height 28
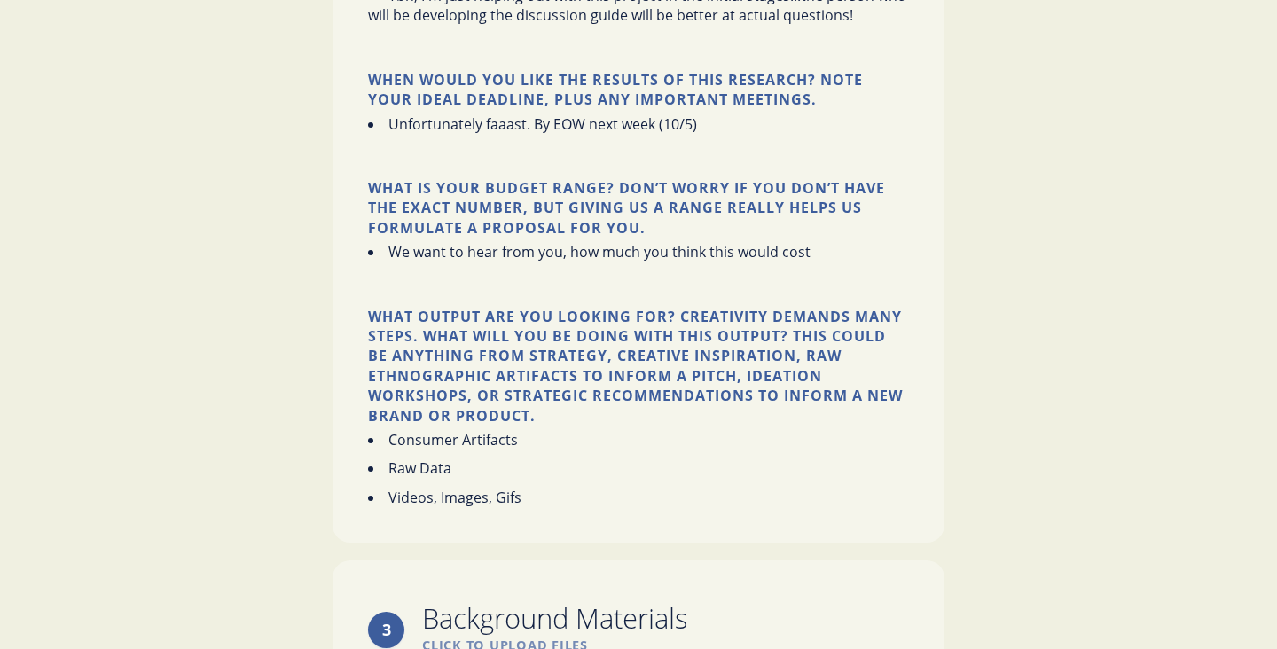
scroll to position [2256, 0]
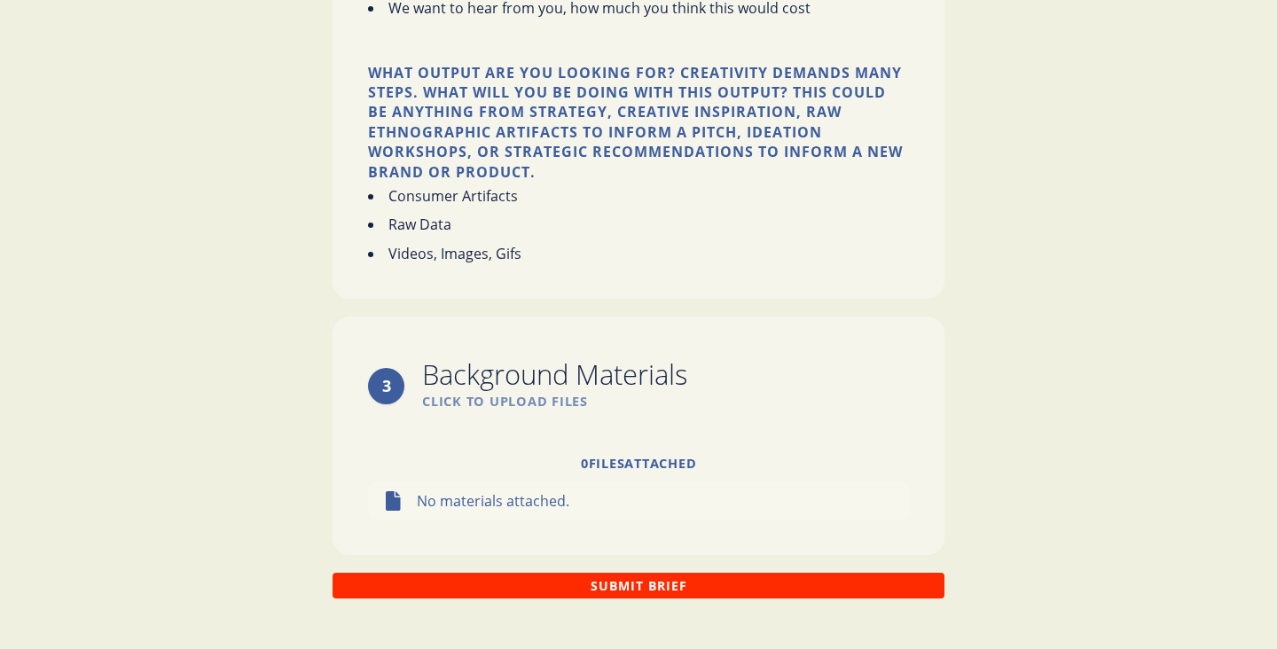
click at [430, 573] on button "Submit Brief" at bounding box center [639, 586] width 612 height 26
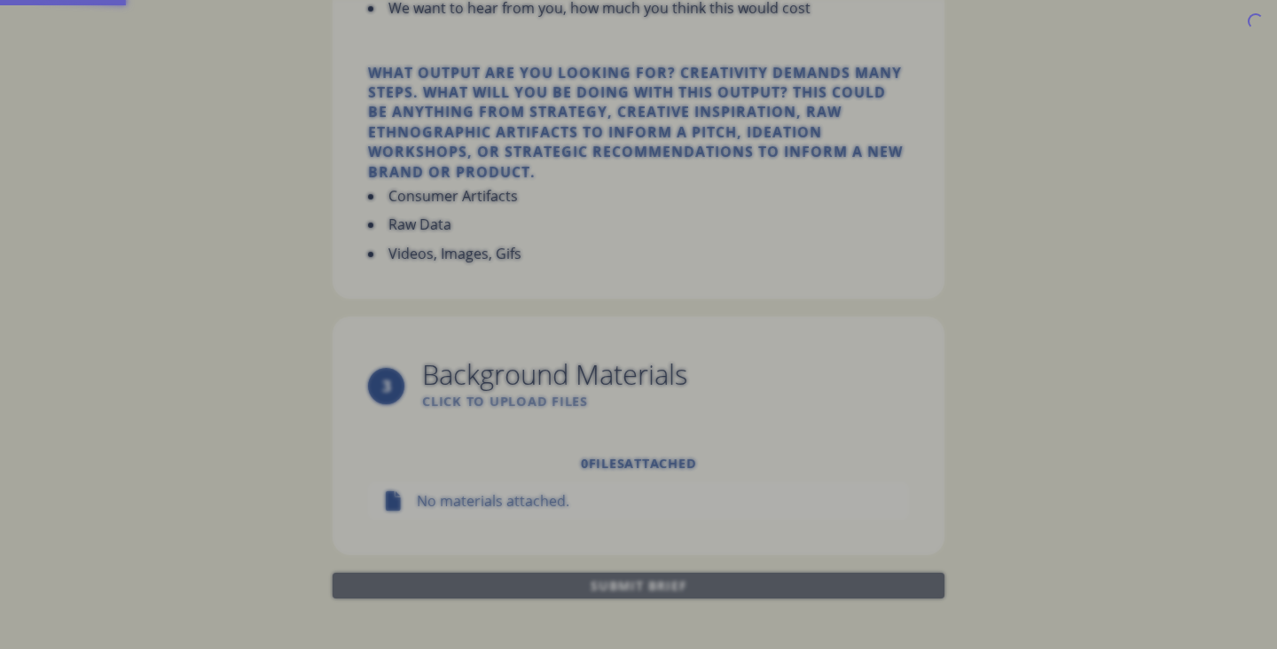
scroll to position [0, 0]
